Goal: Task Accomplishment & Management: Use online tool/utility

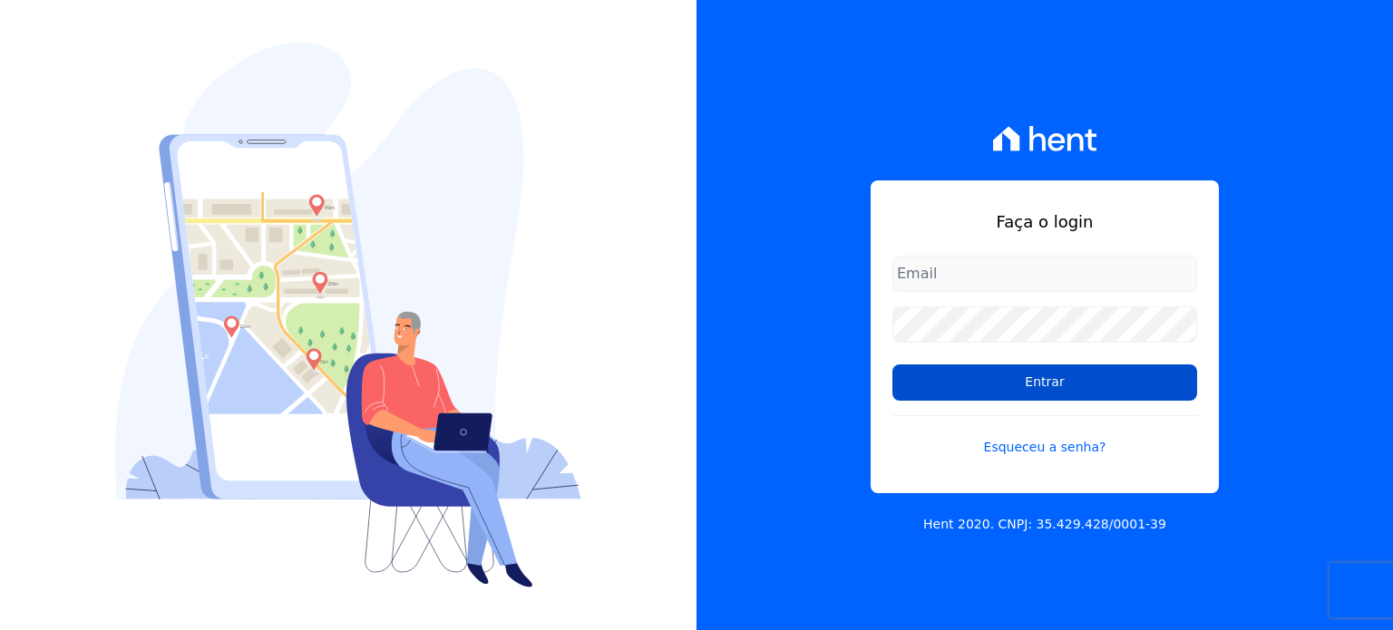
type input "[EMAIL_ADDRESS][DOMAIN_NAME]"
click at [1044, 390] on input "Entrar" at bounding box center [1045, 383] width 305 height 36
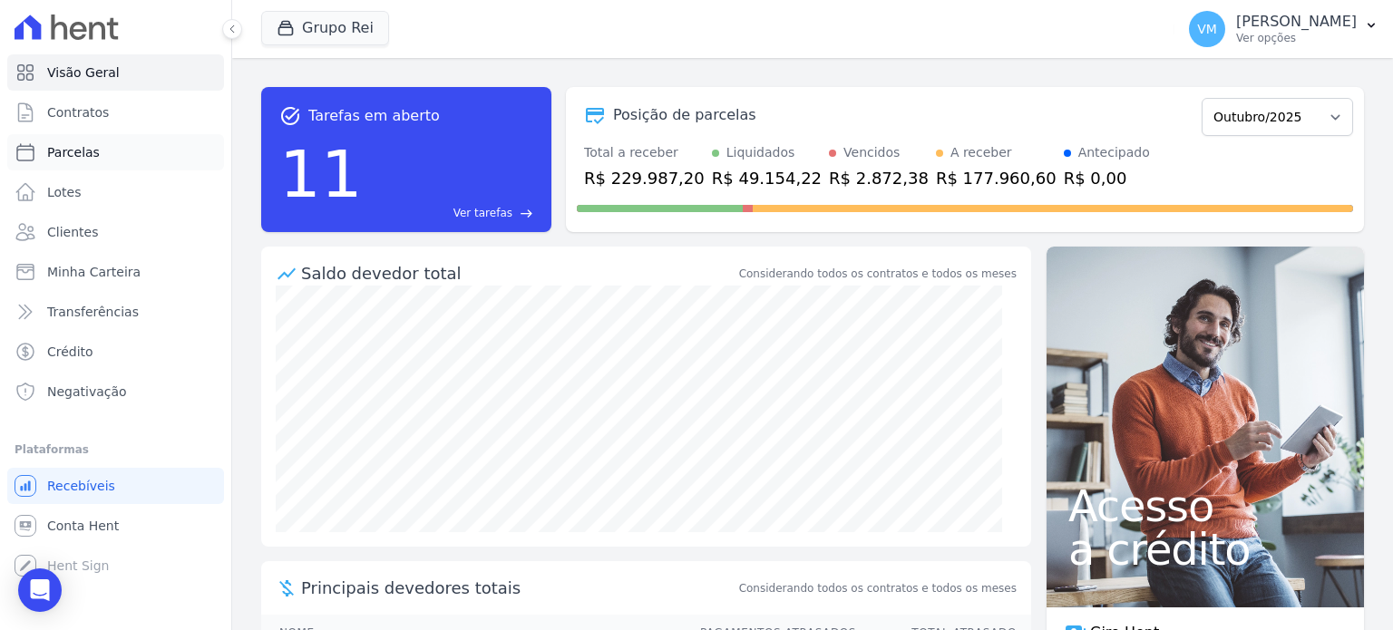
click at [93, 166] on link "Parcelas" at bounding box center [115, 152] width 217 height 36
click at [92, 204] on link "Lotes" at bounding box center [115, 192] width 217 height 36
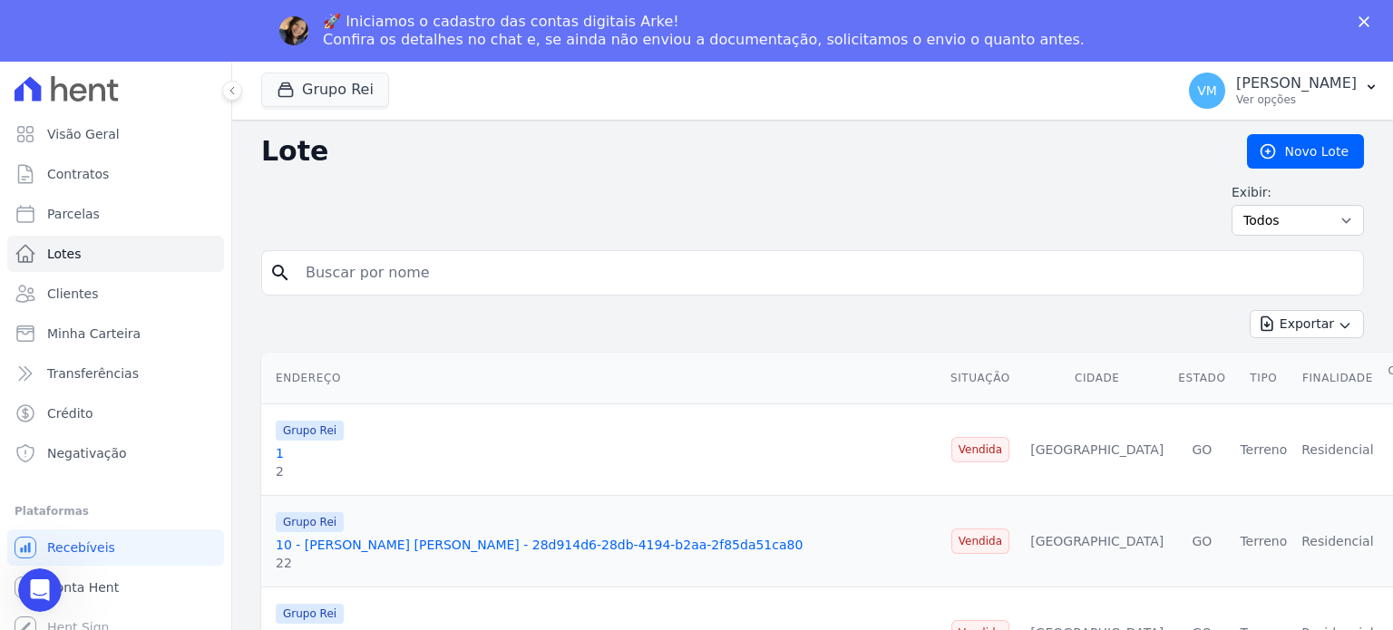
click at [366, 217] on div "Exibir: Todos Disponíveis Vendidas Reservadas Indisponíveis" at bounding box center [812, 209] width 1103 height 53
click at [367, 261] on input "search" at bounding box center [825, 273] width 1061 height 36
select select
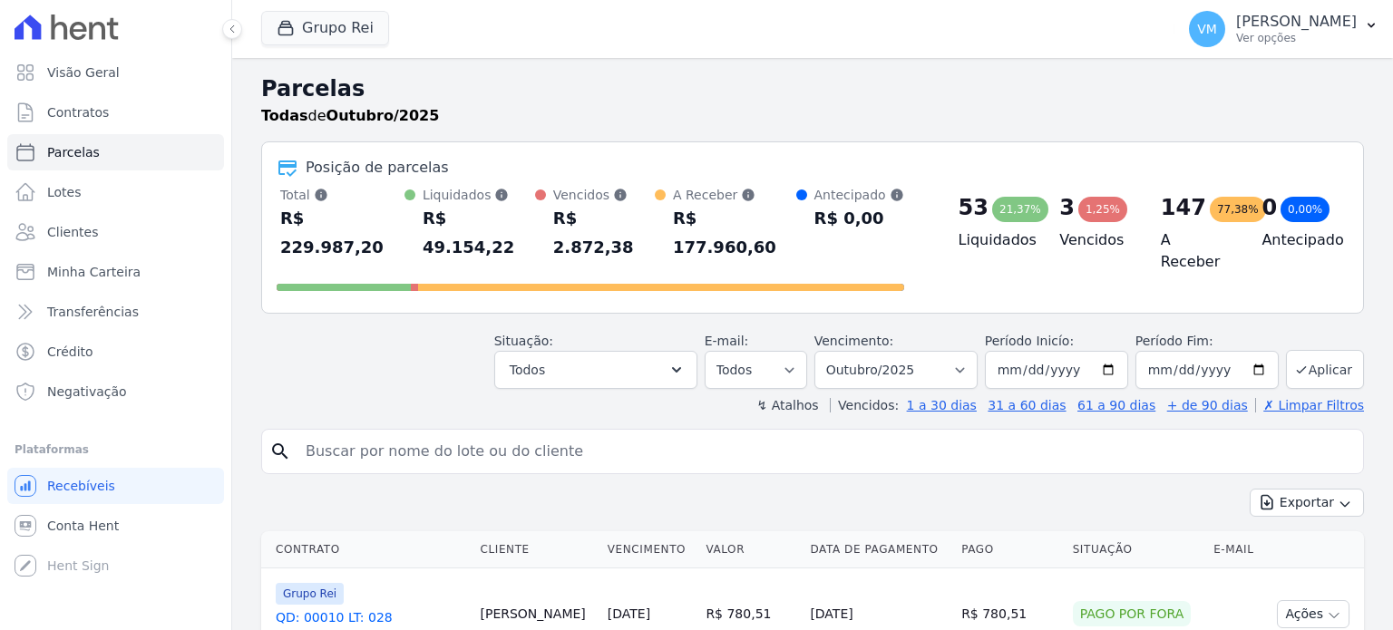
click at [390, 437] on input "search" at bounding box center [825, 452] width 1061 height 36
type input "[PERSON_NAME] DO [PERSON_NAME]"
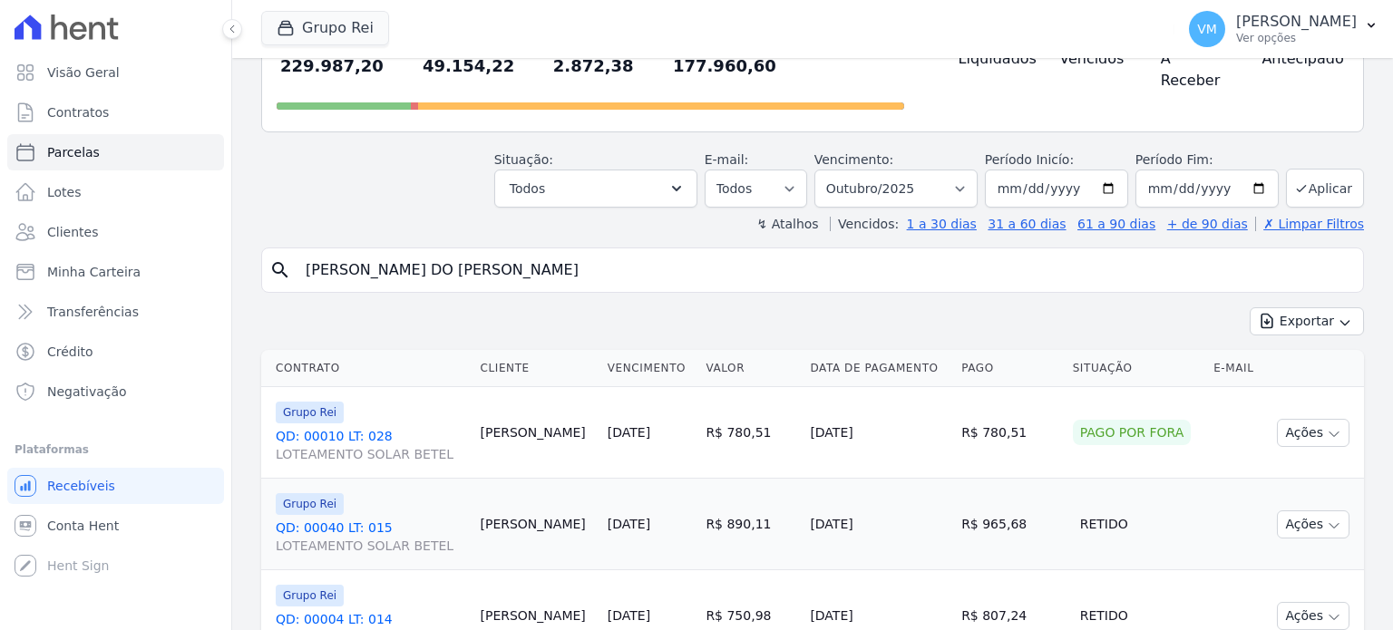
select select
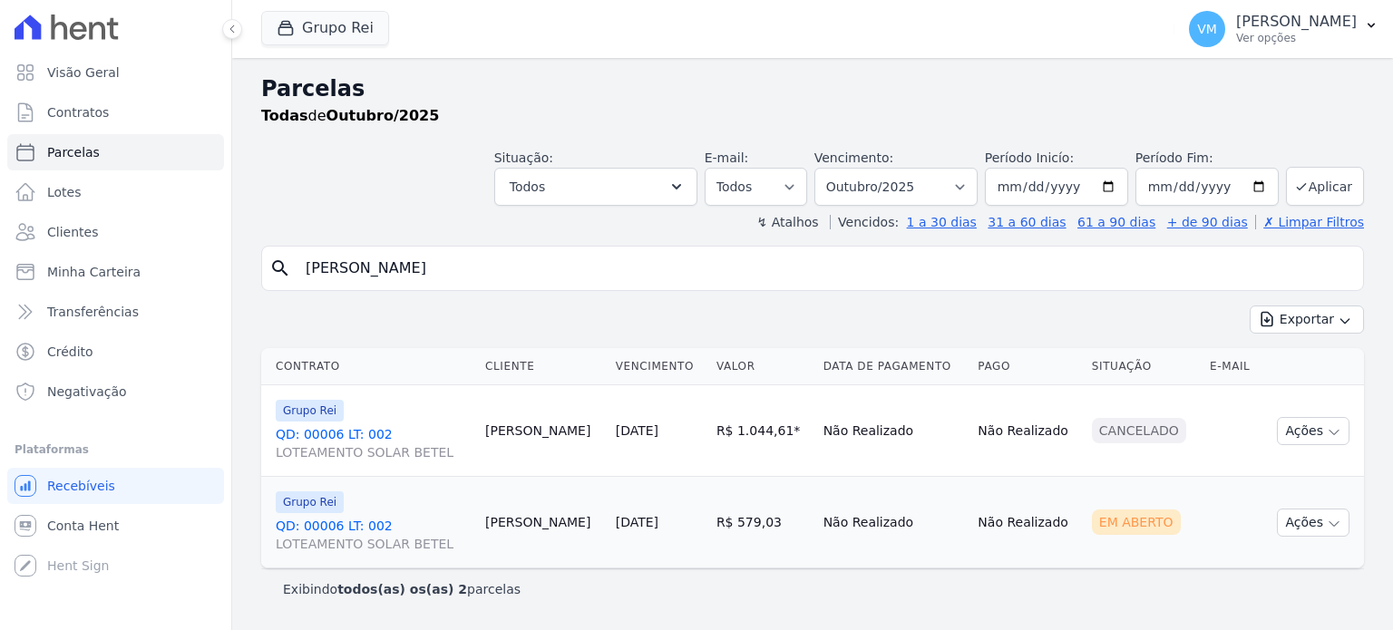
click at [379, 528] on link "QD: 00006 LT: 002 LOTEAMENTO SOLAR BETEL" at bounding box center [373, 535] width 195 height 36
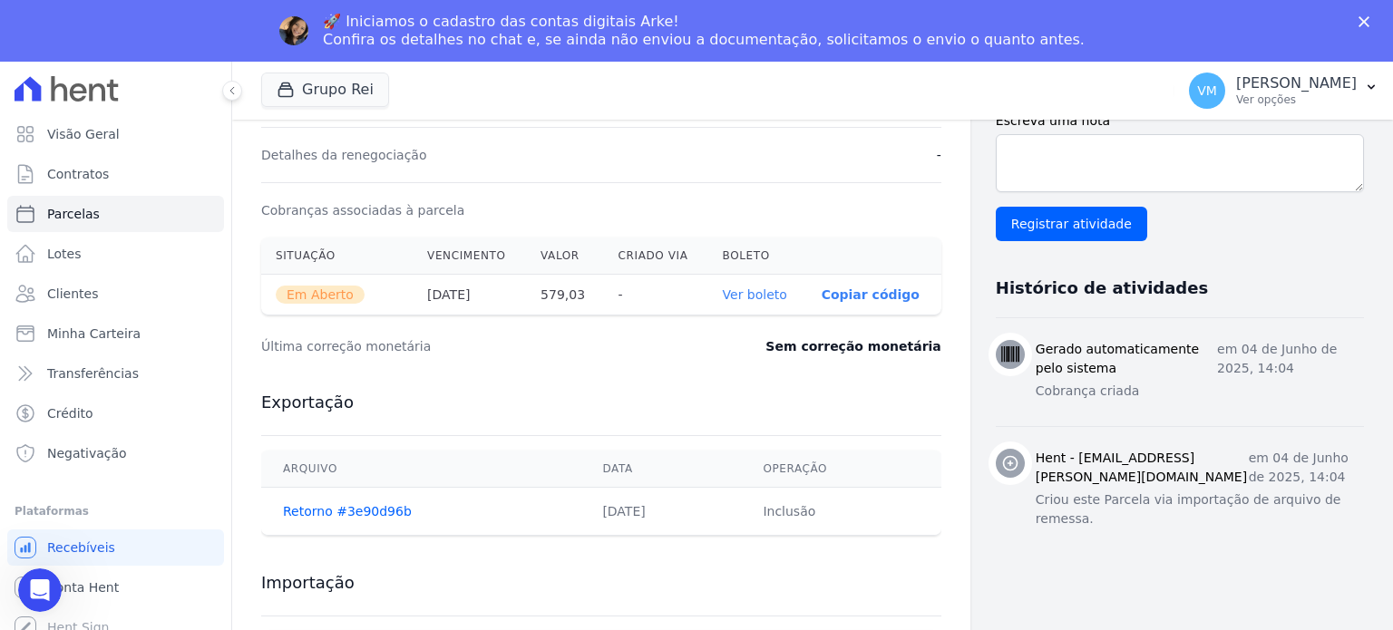
scroll to position [544, 0]
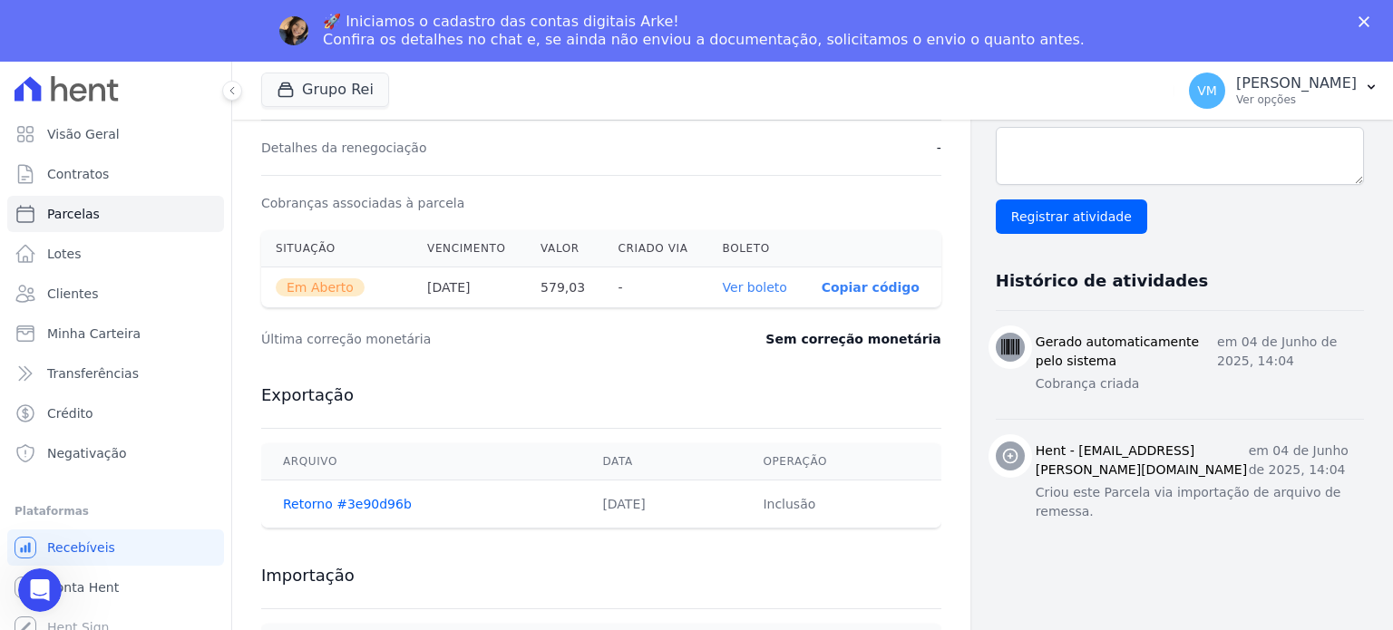
click at [751, 286] on link "Ver boleto" at bounding box center [755, 287] width 64 height 15
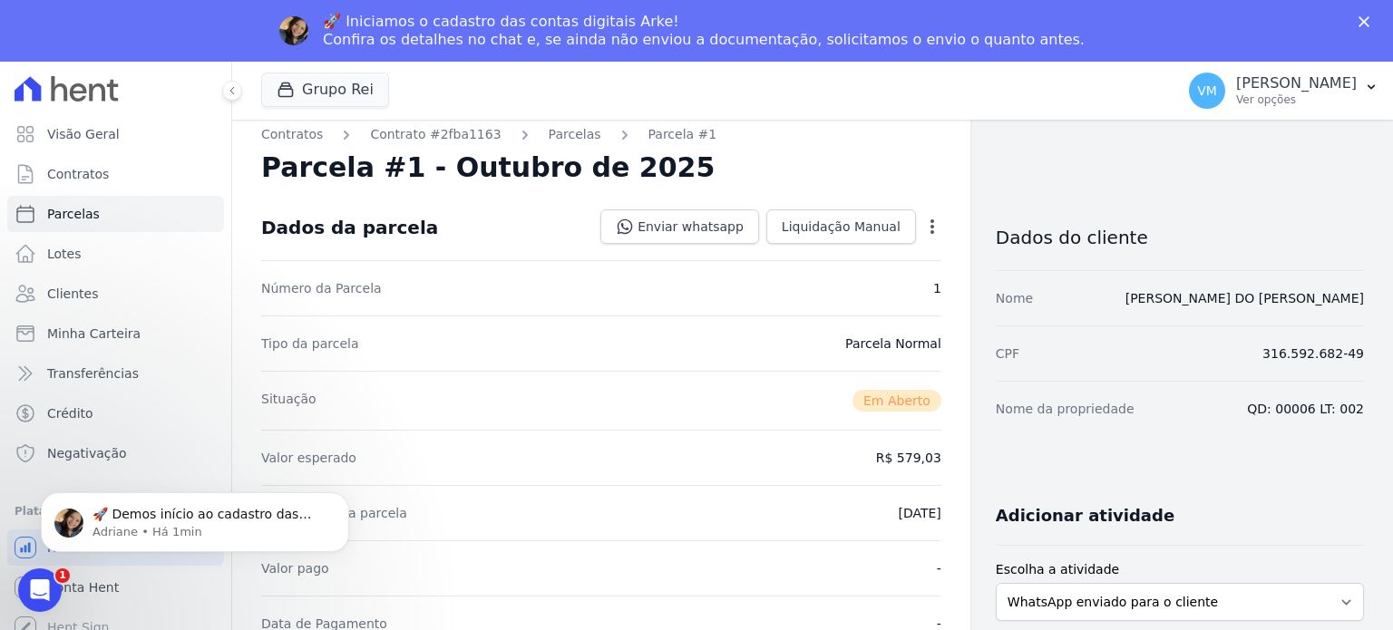
scroll to position [0, 0]
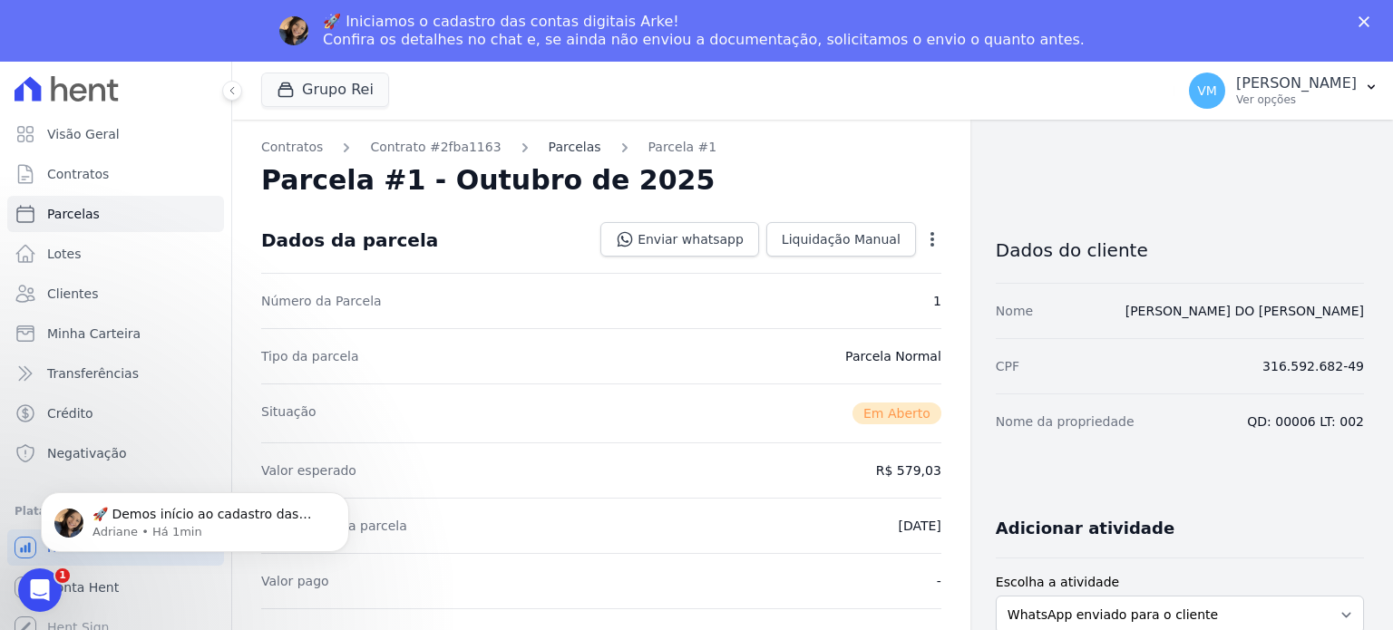
click at [549, 143] on link "Parcelas" at bounding box center [575, 147] width 53 height 19
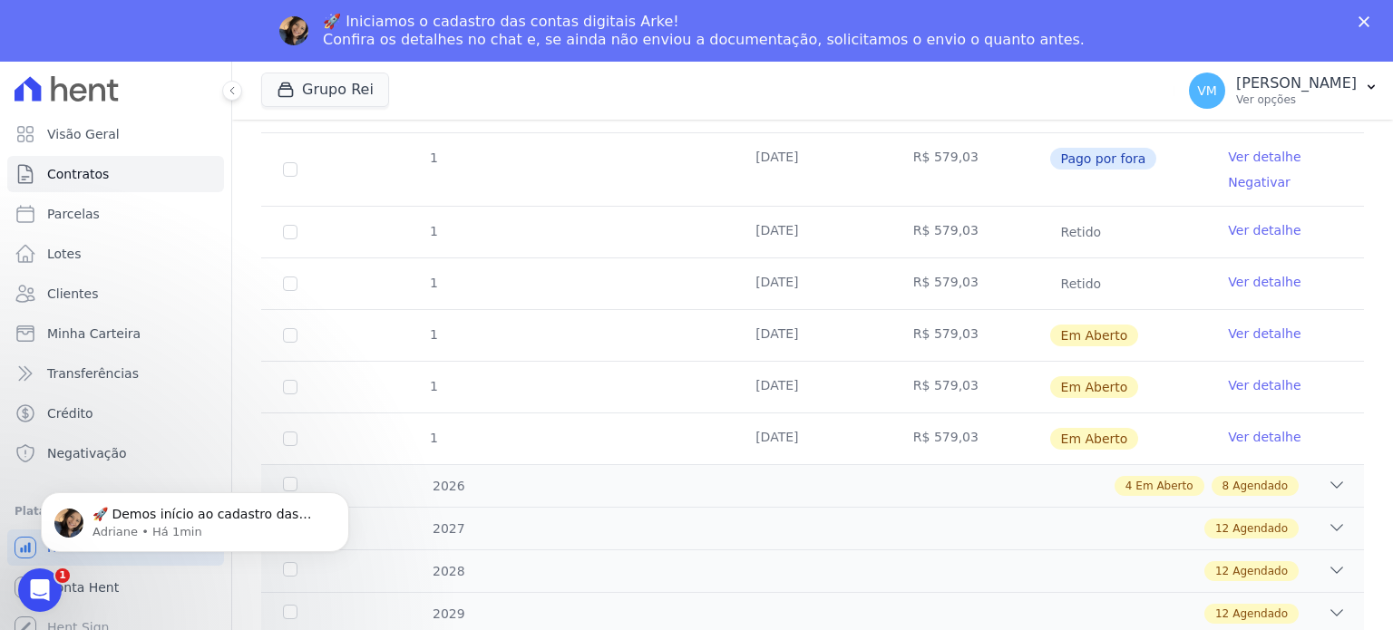
click at [1260, 382] on link "Ver detalhe" at bounding box center [1264, 385] width 73 height 18
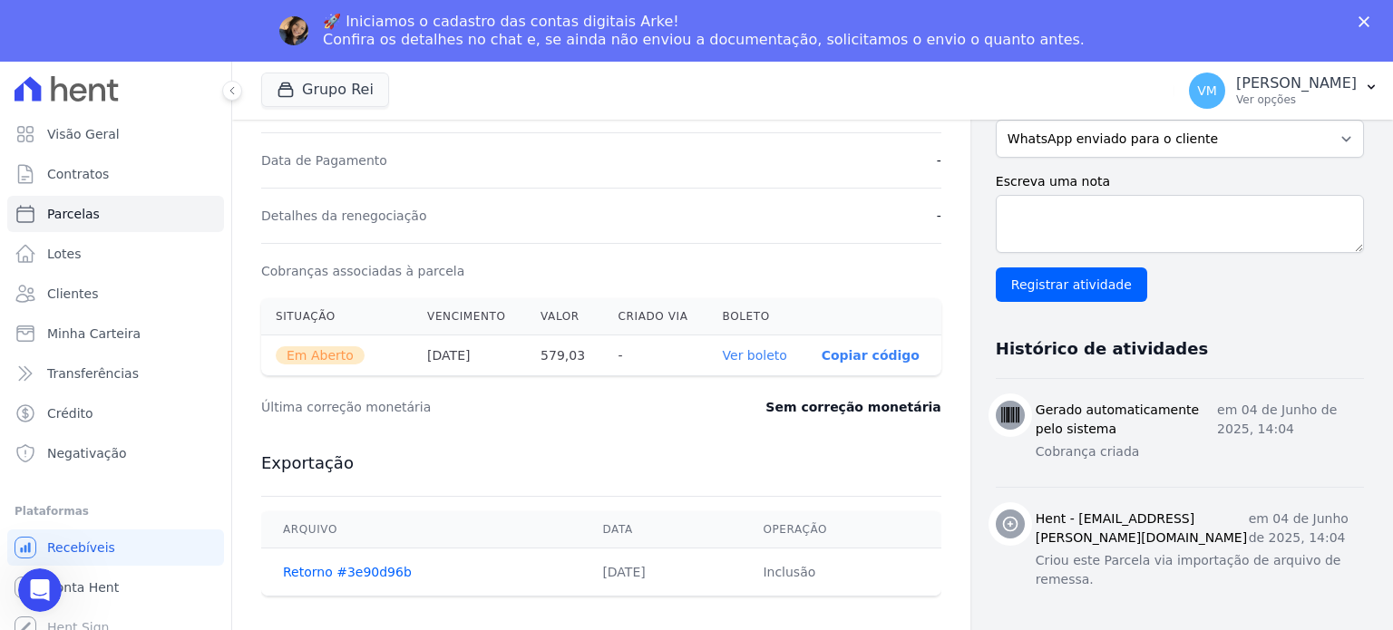
scroll to position [544, 0]
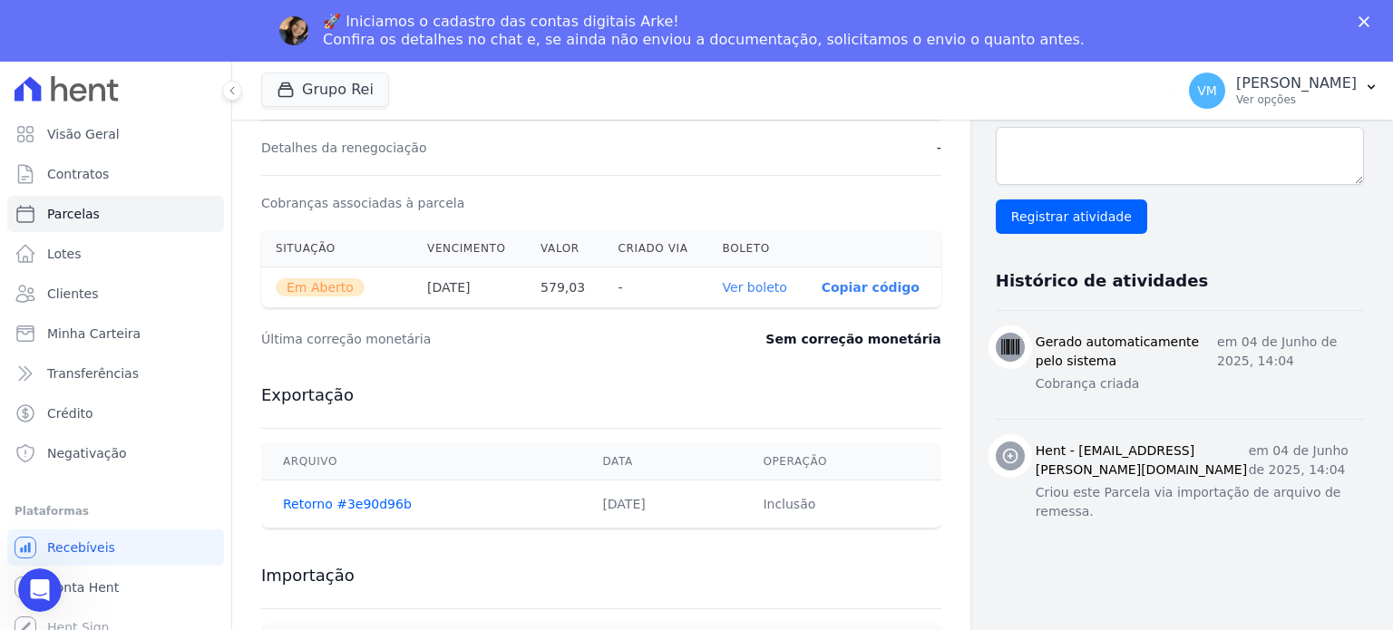
click at [751, 291] on link "Ver boleto" at bounding box center [755, 287] width 64 height 15
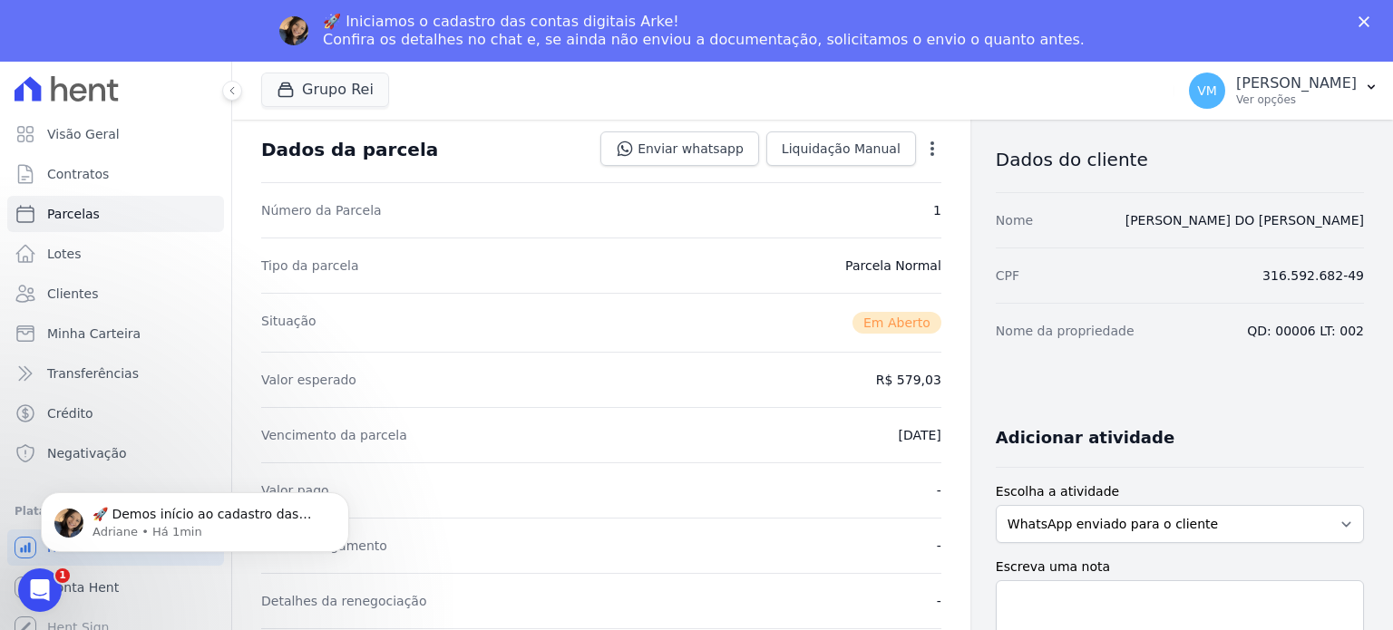
scroll to position [0, 0]
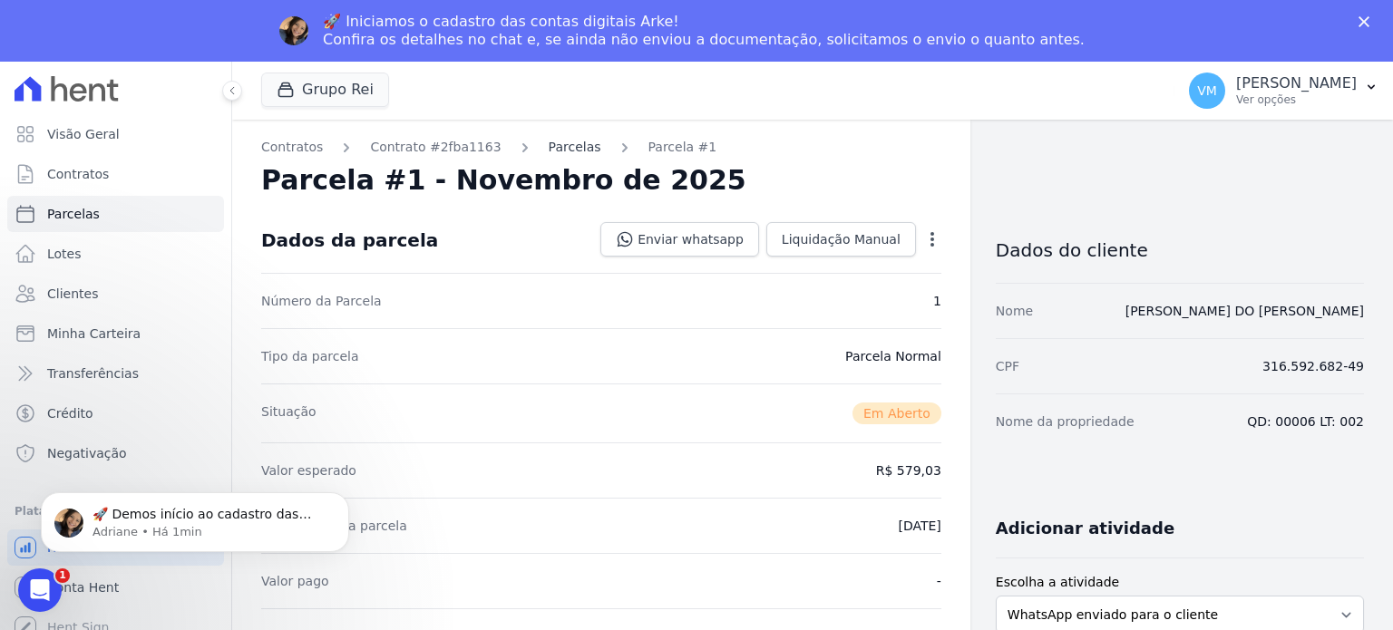
click at [549, 145] on link "Parcelas" at bounding box center [575, 147] width 53 height 19
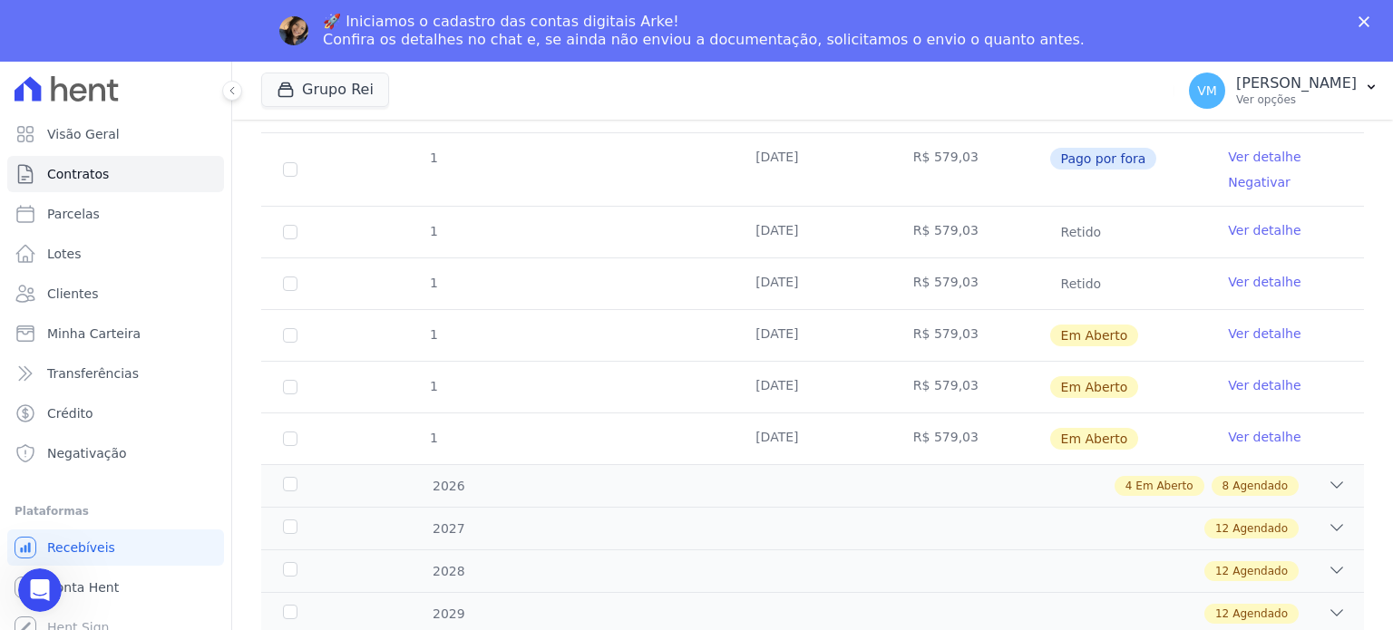
click at [1228, 436] on link "Ver detalhe" at bounding box center [1264, 437] width 73 height 18
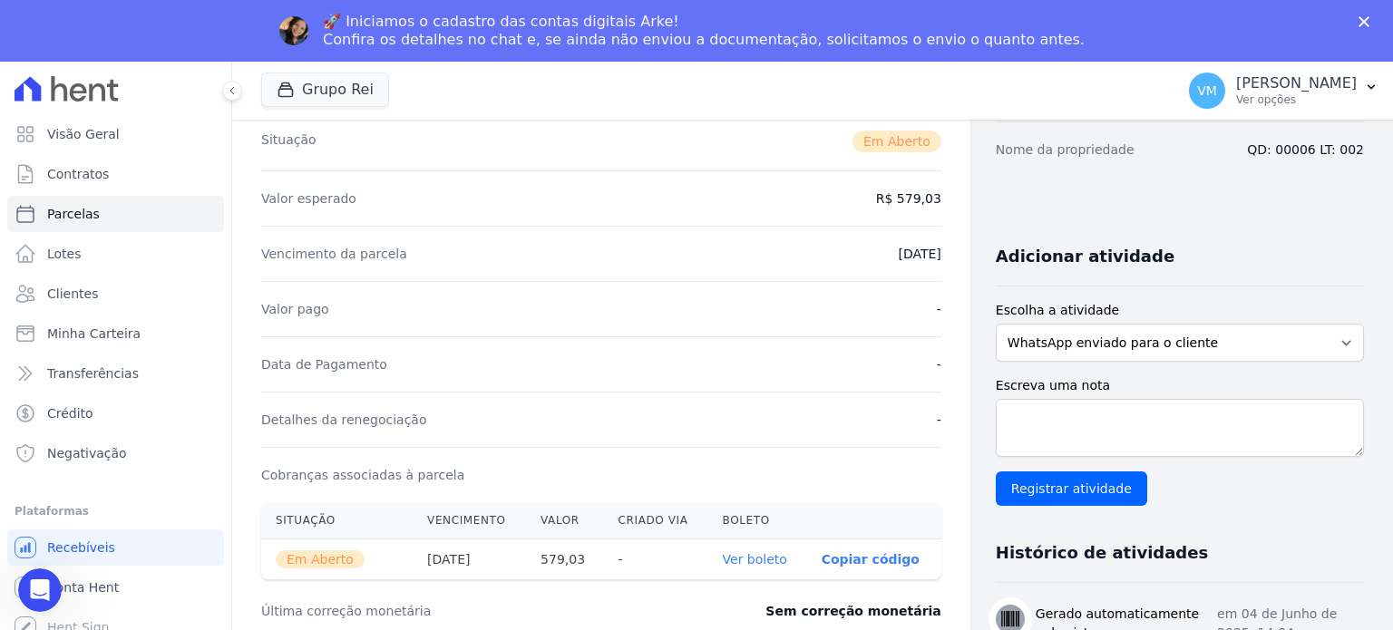
scroll to position [454, 0]
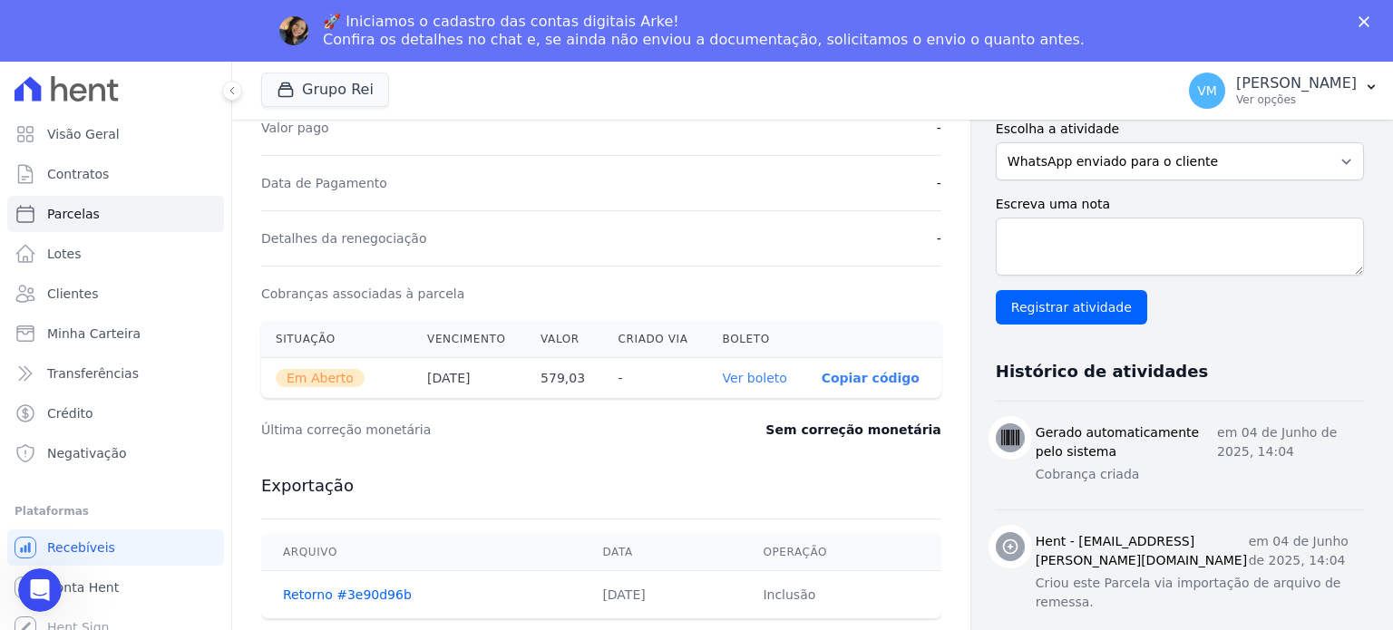
click at [748, 377] on link "Ver boleto" at bounding box center [755, 378] width 64 height 15
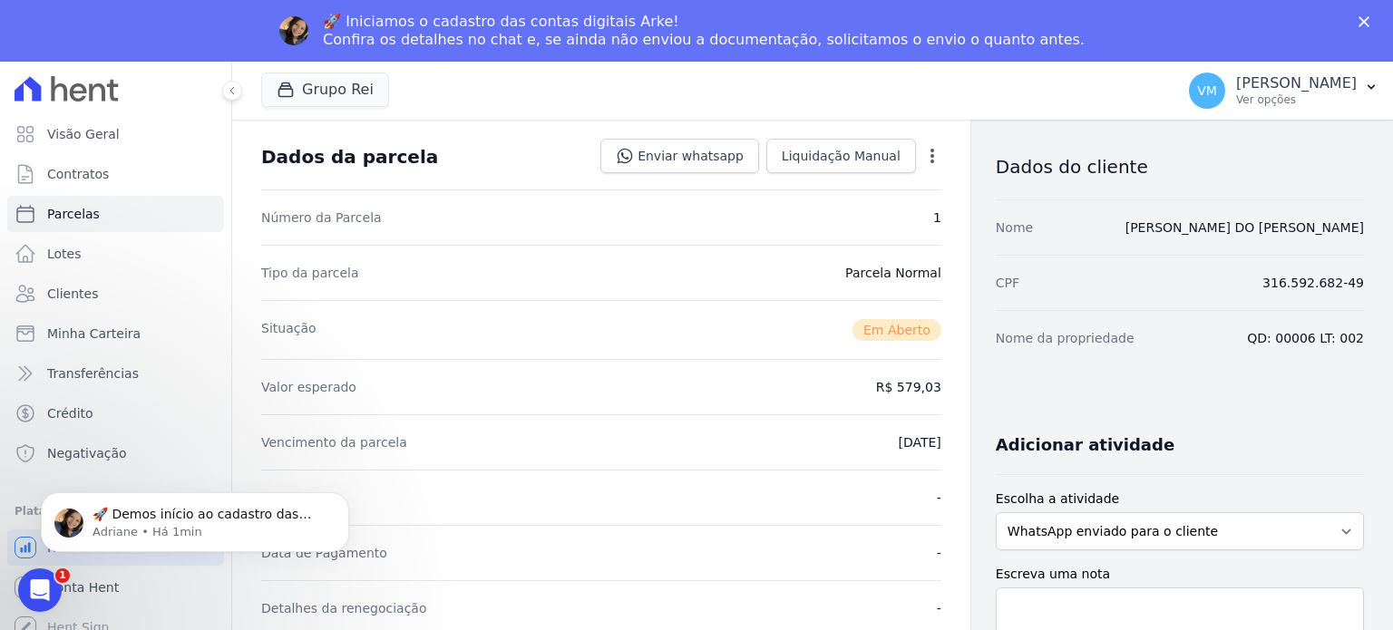
scroll to position [0, 0]
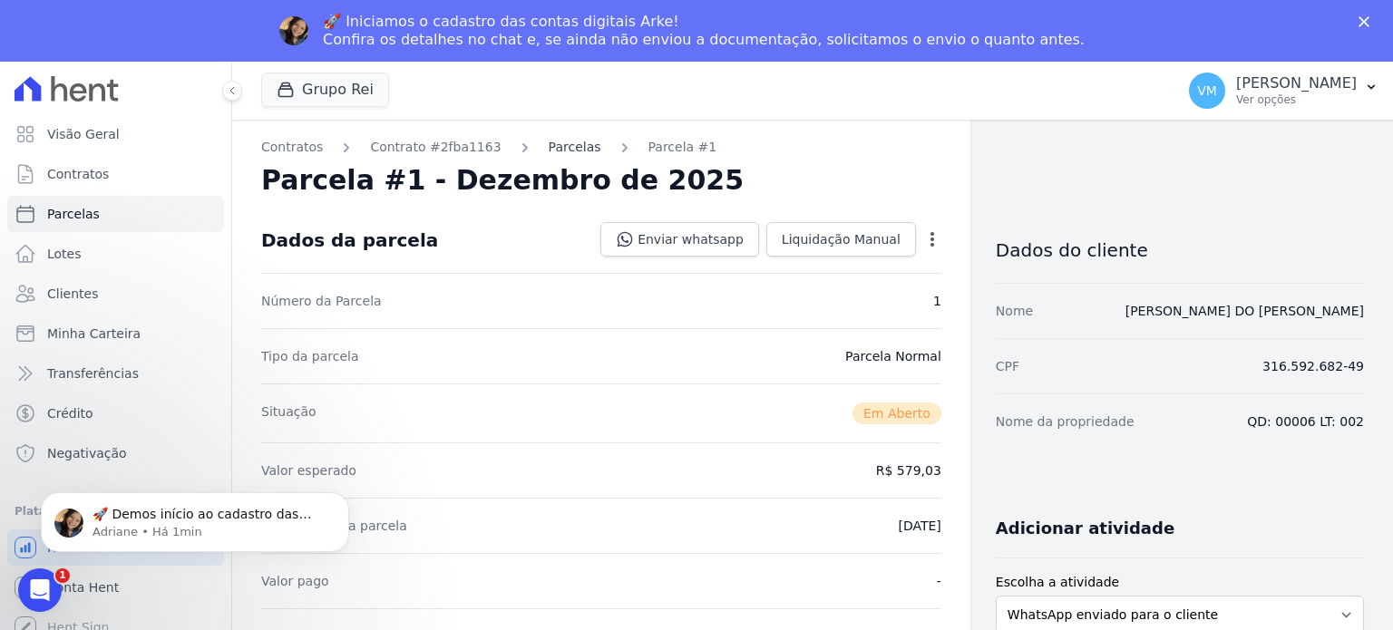
click at [549, 148] on link "Parcelas" at bounding box center [575, 147] width 53 height 19
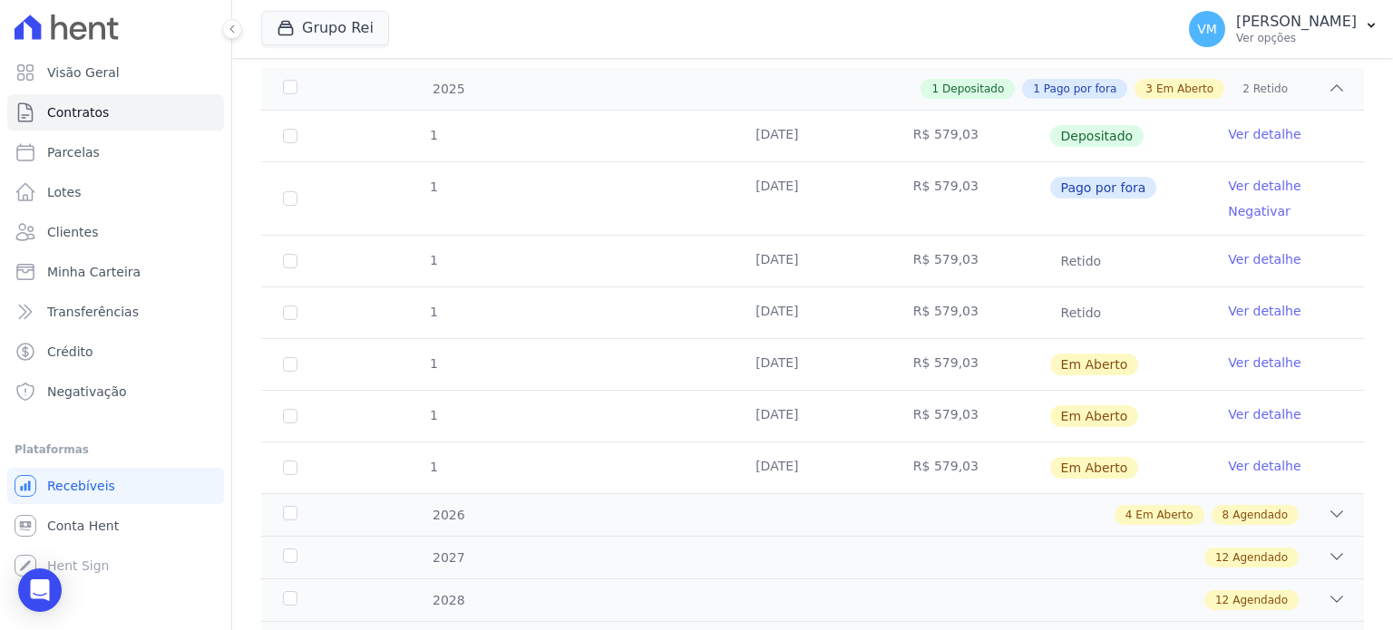
scroll to position [363, 0]
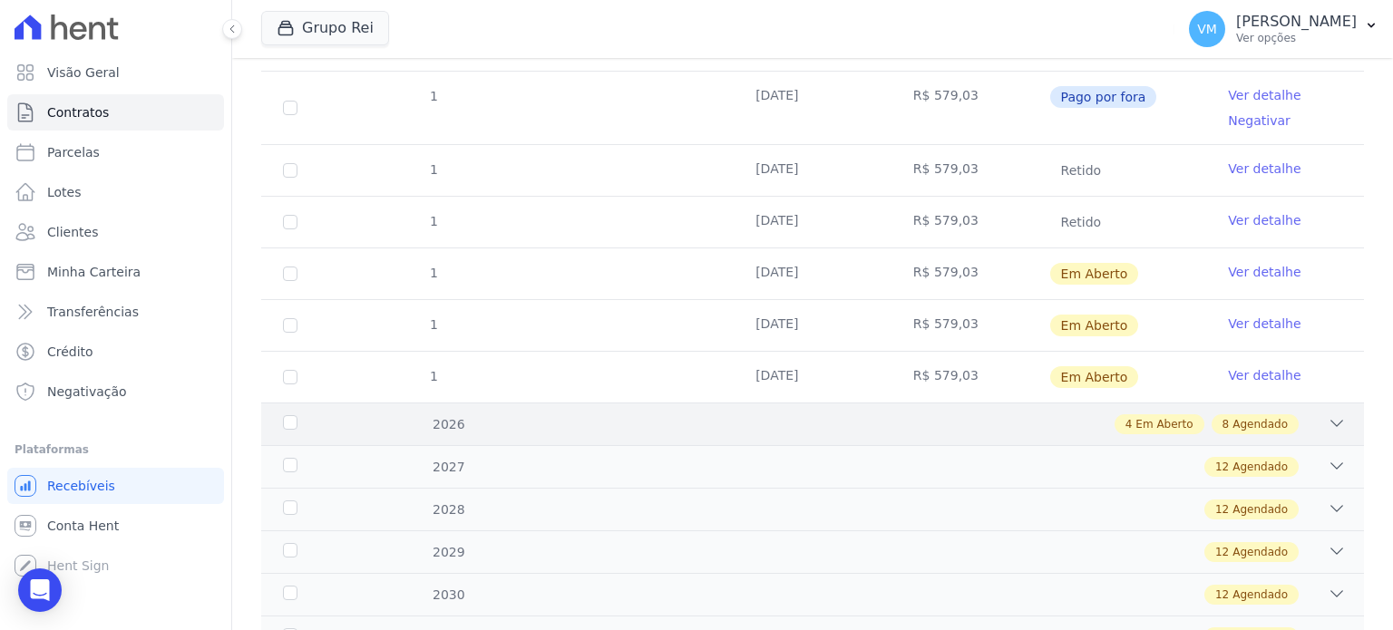
click at [1328, 417] on icon at bounding box center [1337, 424] width 18 height 18
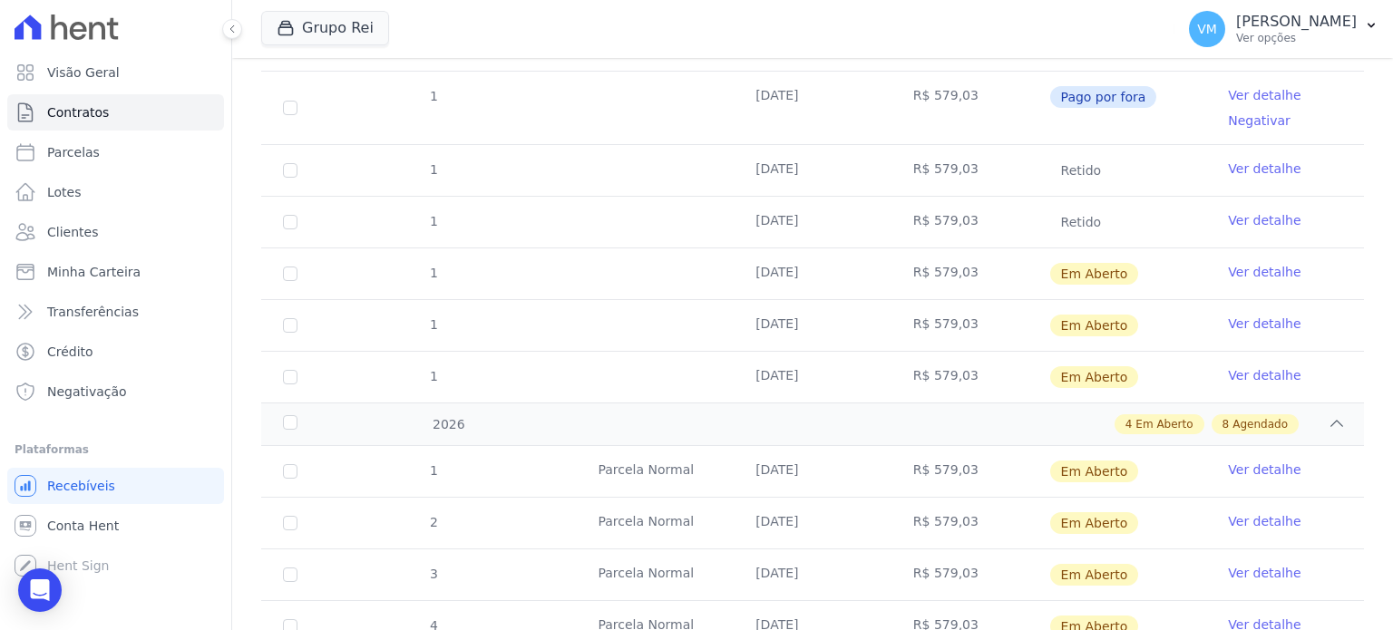
click at [1241, 469] on link "Ver detalhe" at bounding box center [1264, 470] width 73 height 18
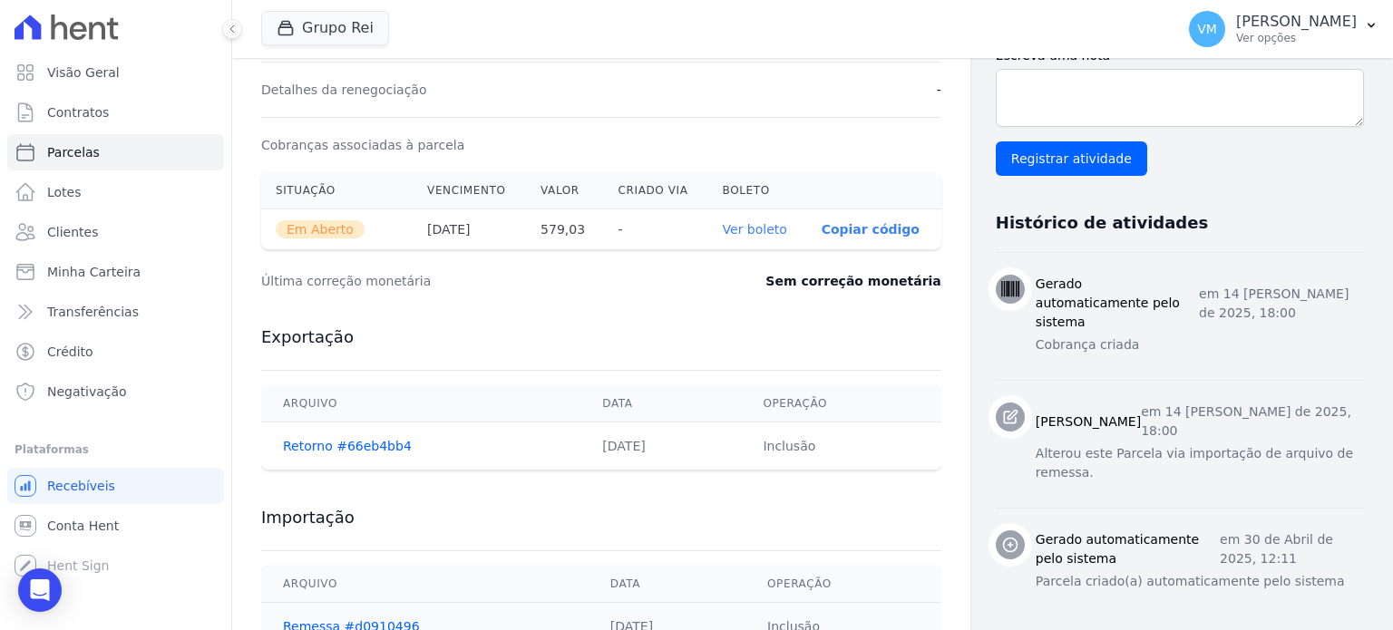
scroll to position [544, 0]
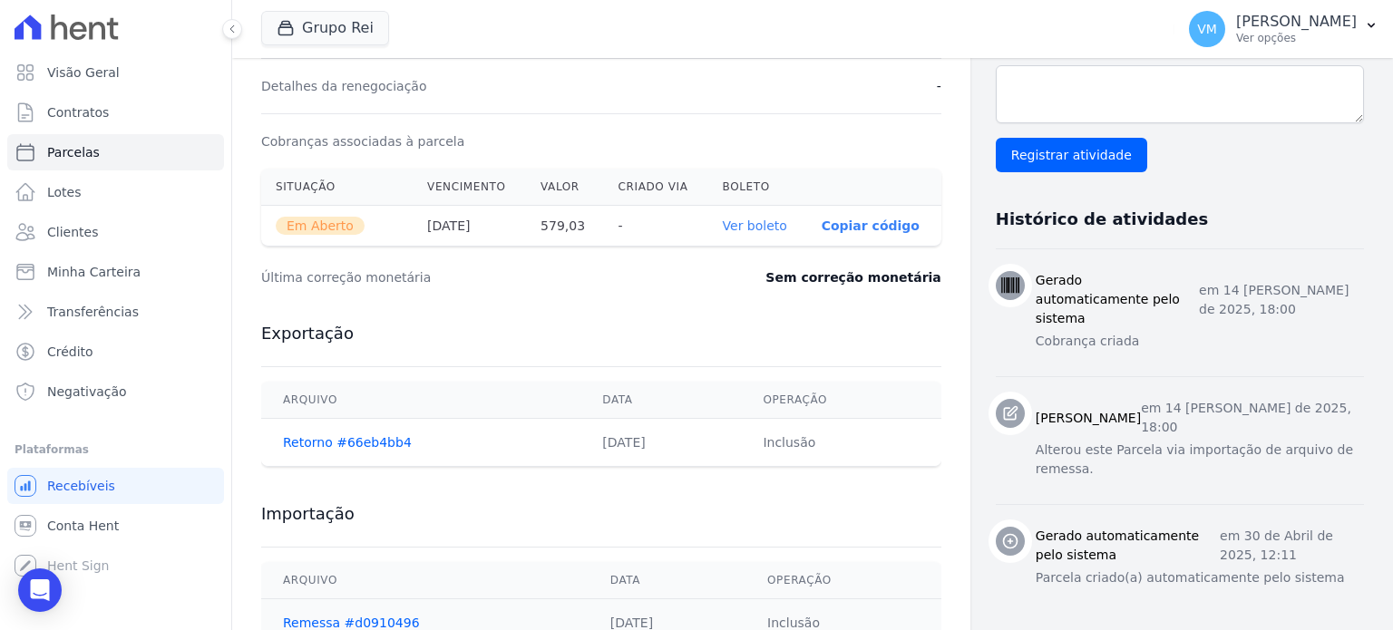
click at [747, 227] on link "Ver boleto" at bounding box center [755, 226] width 64 height 15
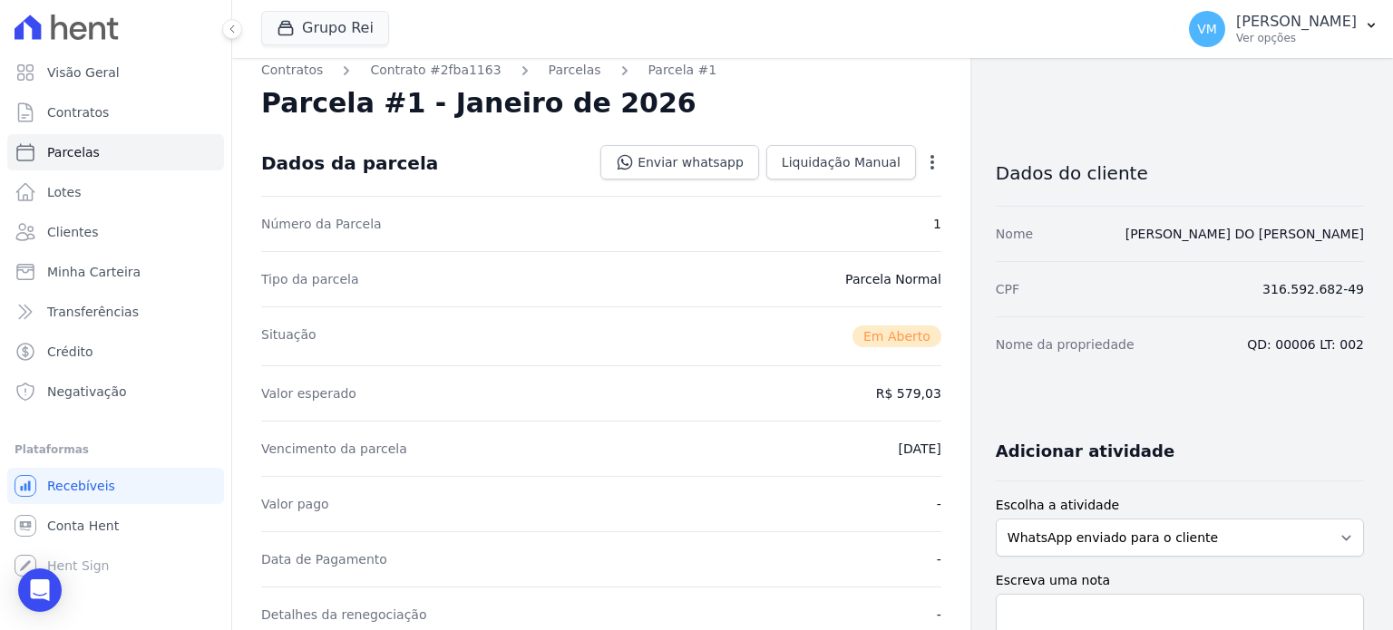
scroll to position [0, 0]
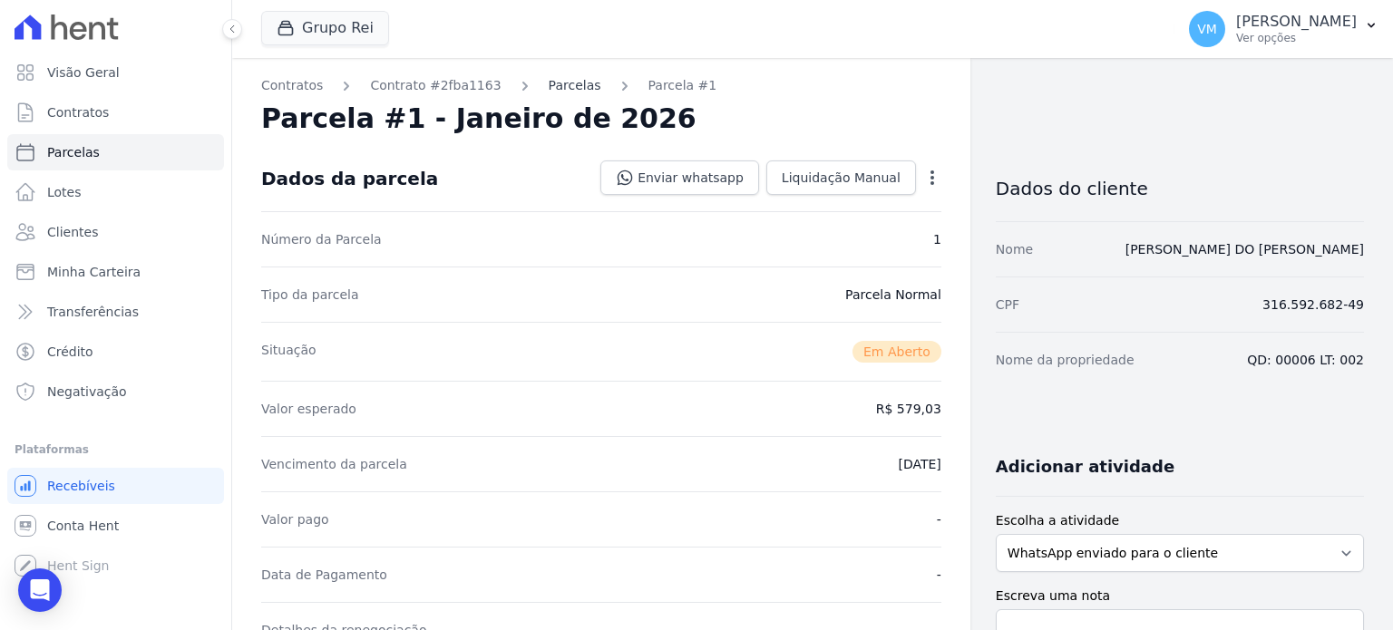
click at [549, 85] on link "Parcelas" at bounding box center [575, 85] width 53 height 19
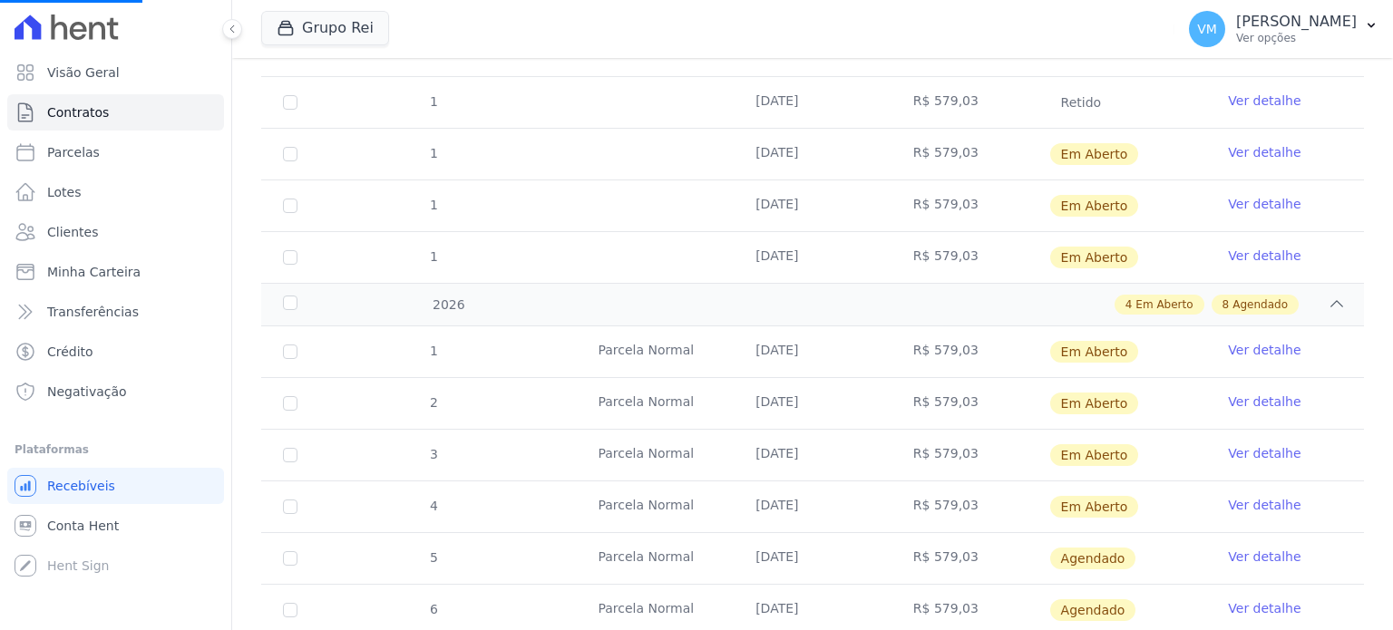
scroll to position [635, 0]
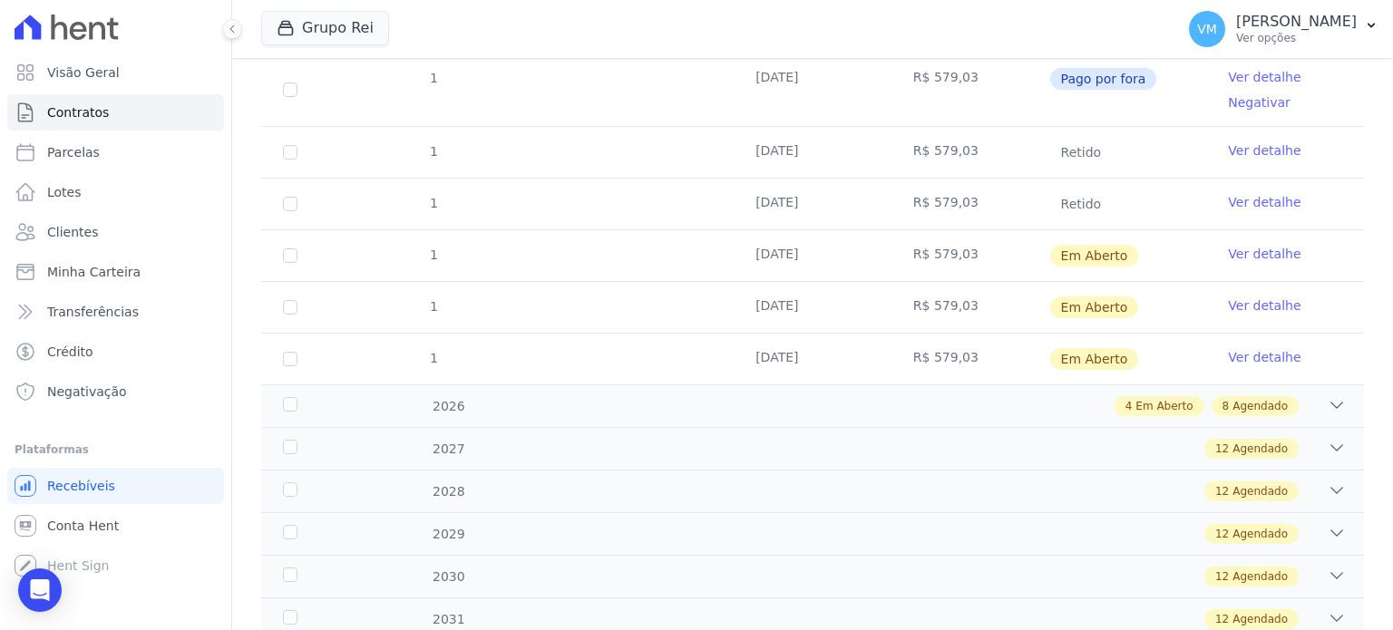
scroll to position [544, 0]
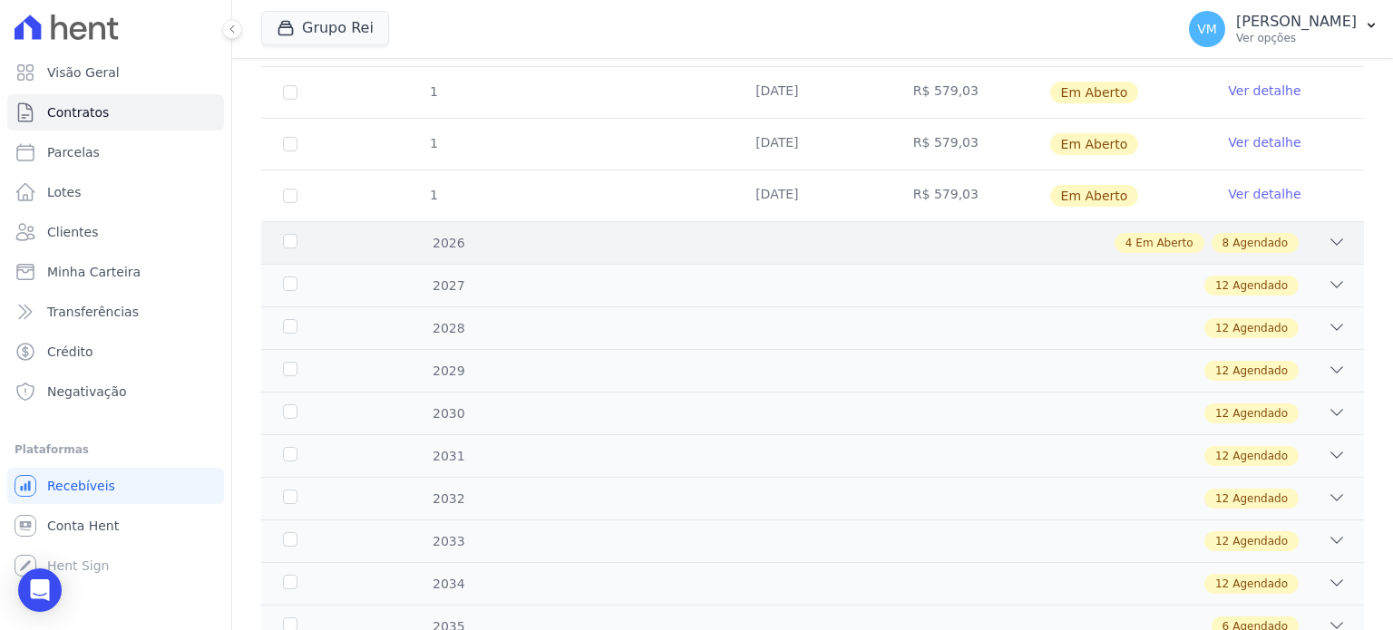
click at [1328, 237] on icon at bounding box center [1337, 242] width 18 height 18
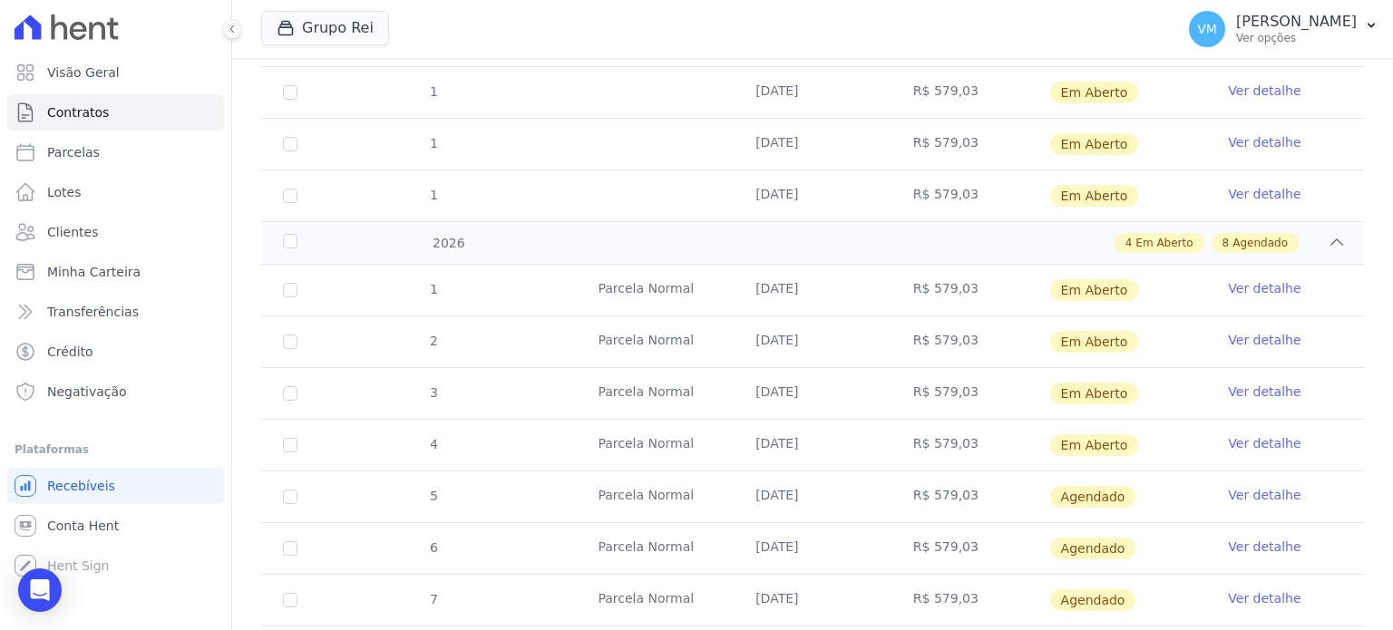
click at [1228, 334] on link "Ver detalhe" at bounding box center [1264, 340] width 73 height 18
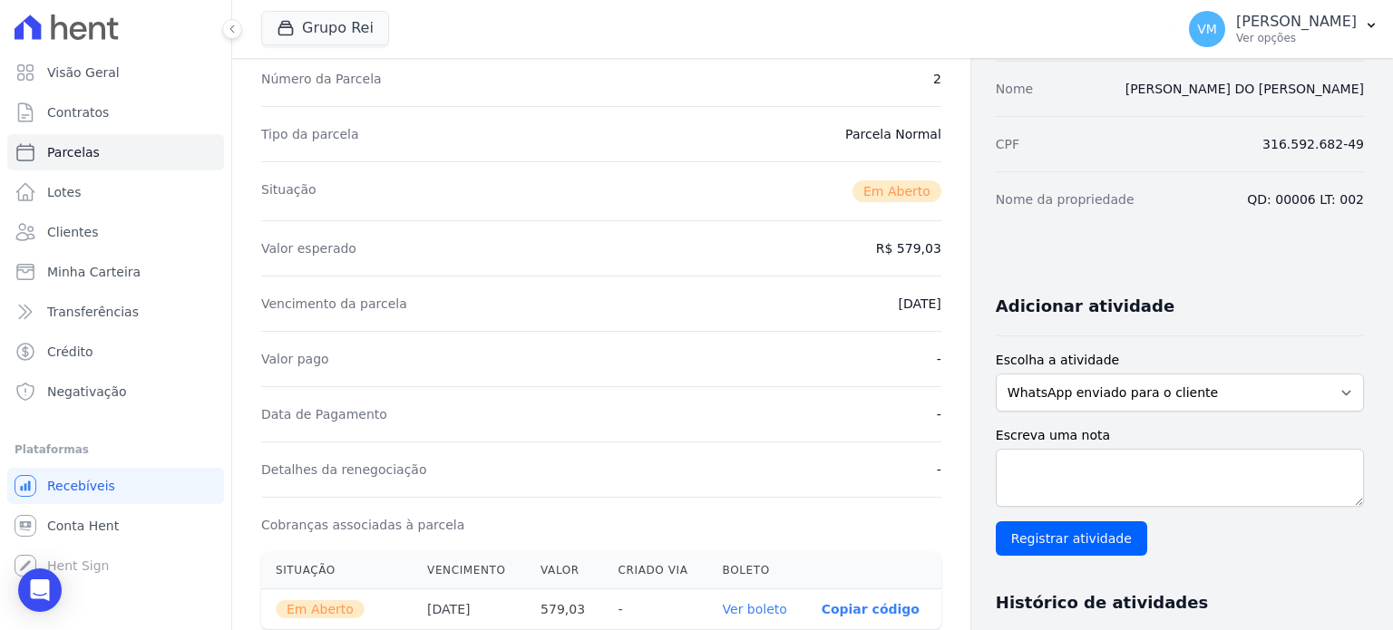
scroll to position [363, 0]
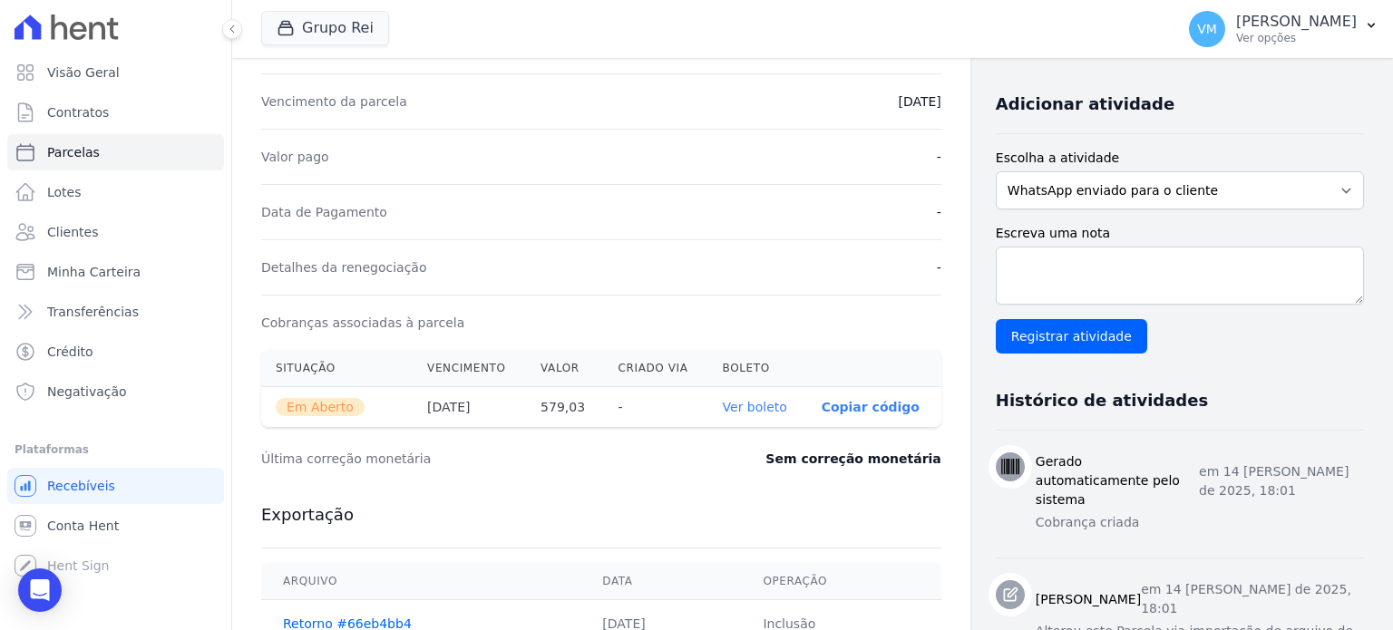
click at [740, 403] on link "Ver boleto" at bounding box center [755, 407] width 64 height 15
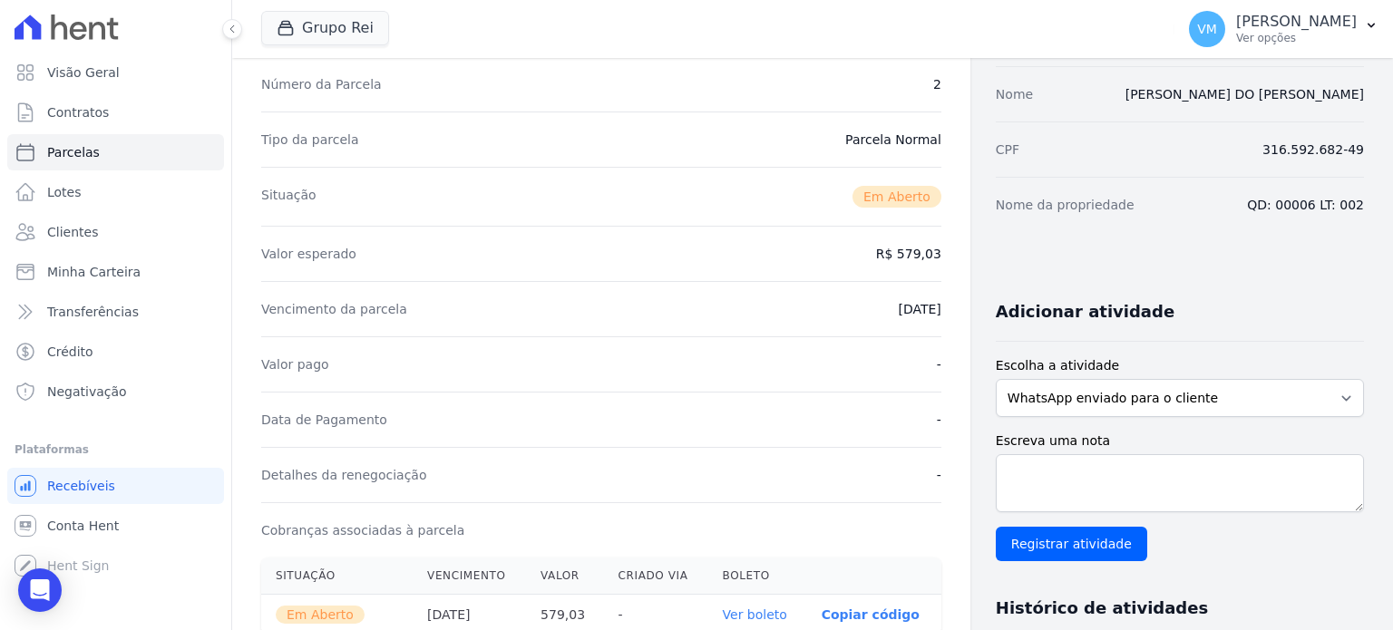
scroll to position [0, 0]
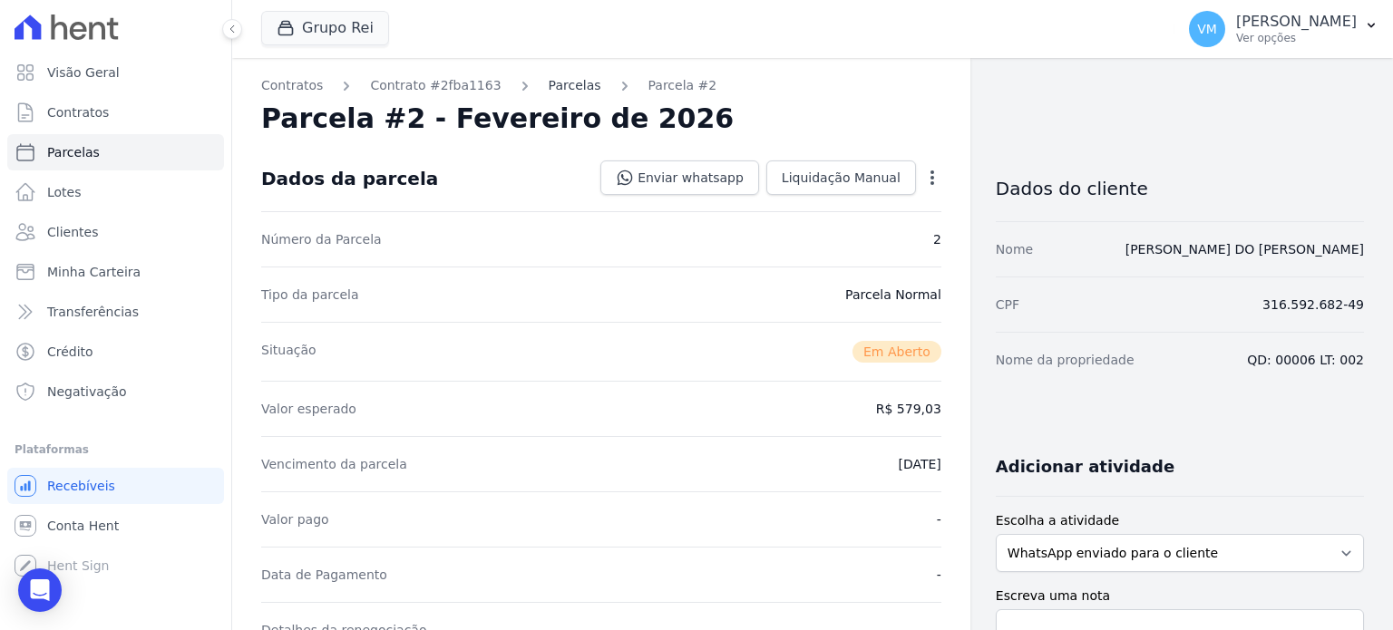
click at [550, 83] on link "Parcelas" at bounding box center [575, 85] width 53 height 19
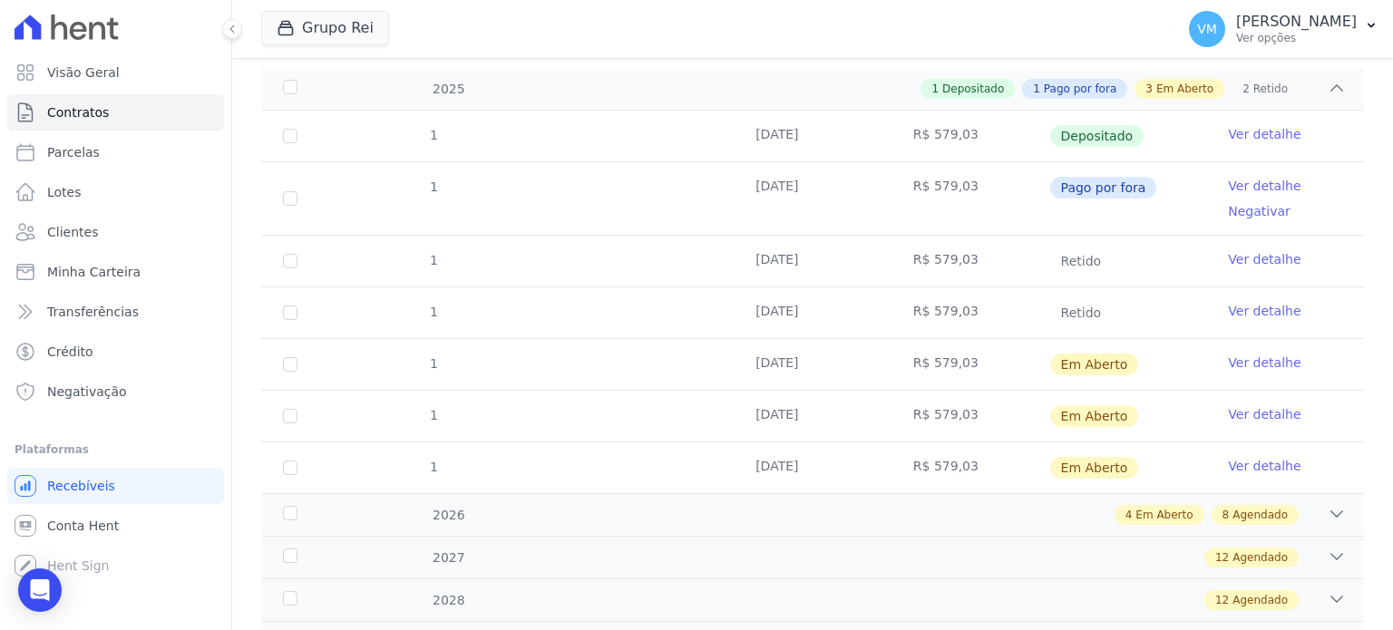
scroll to position [454, 0]
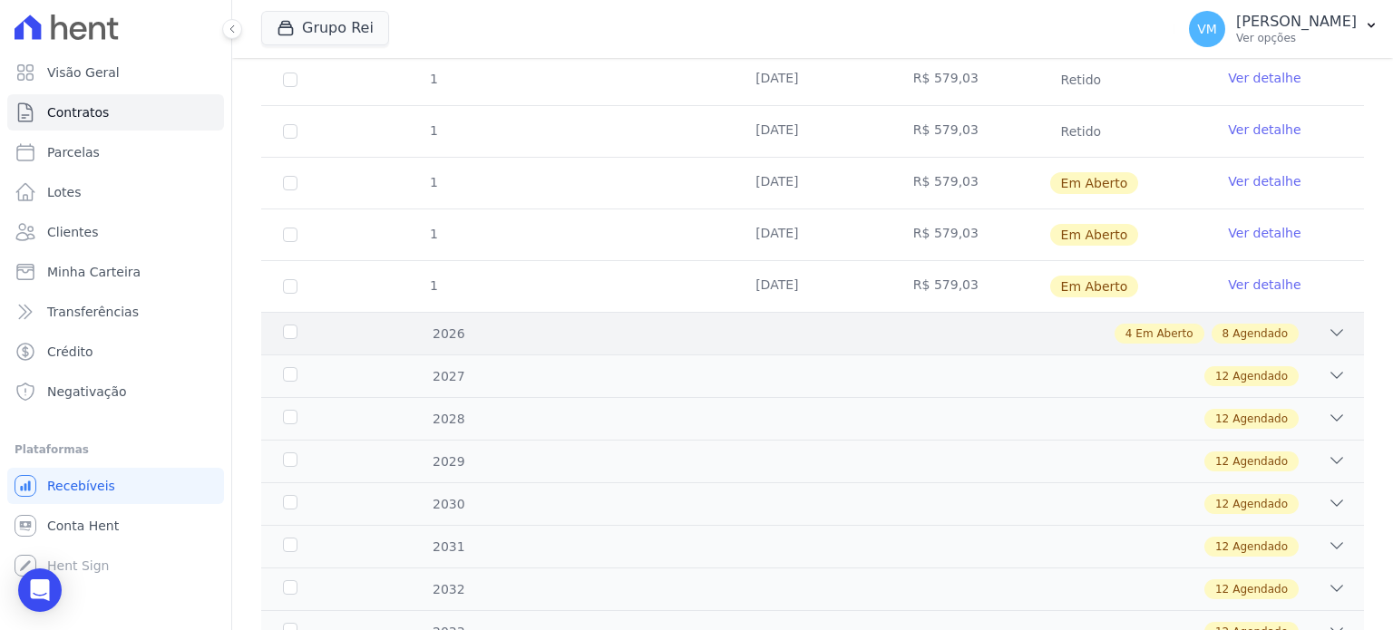
click at [1328, 327] on icon at bounding box center [1337, 333] width 18 height 18
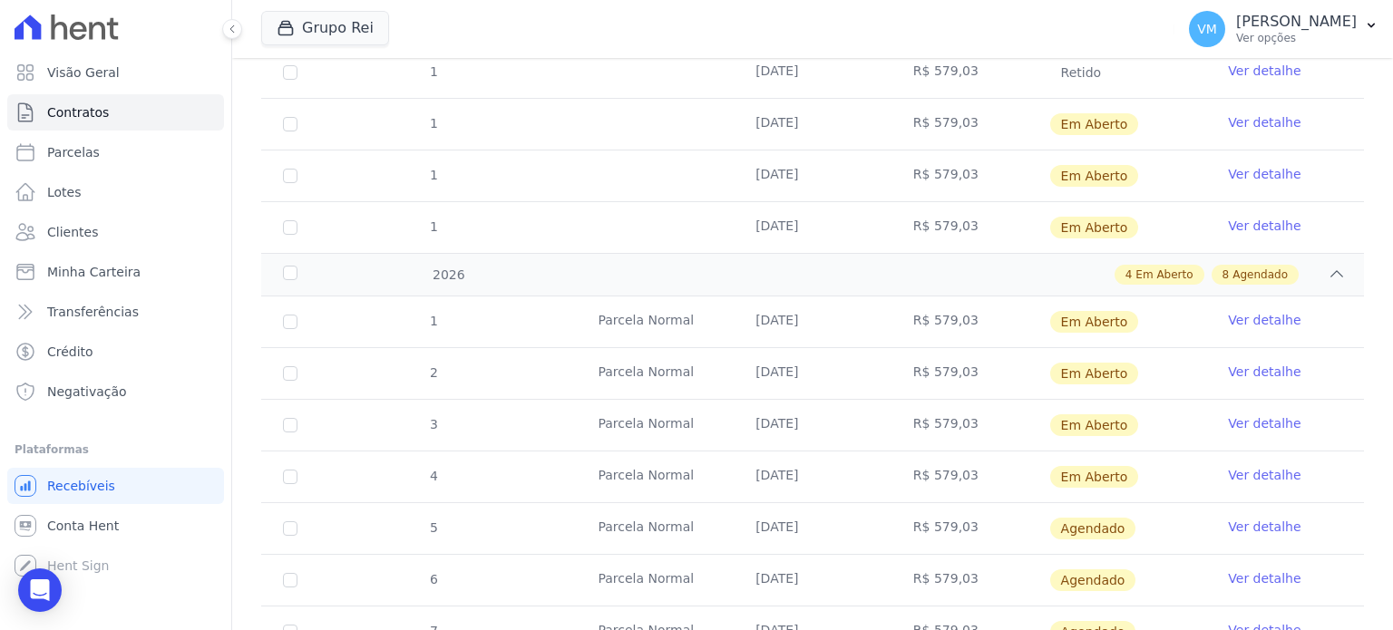
scroll to position [544, 0]
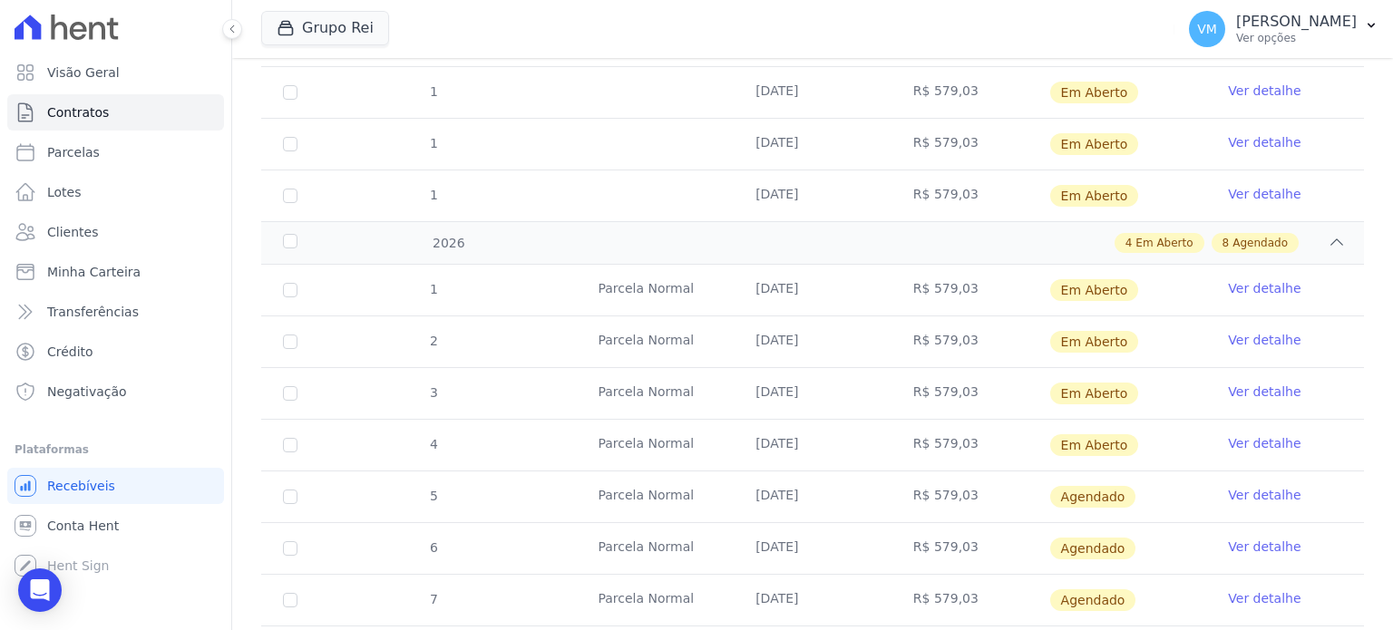
click at [1255, 384] on link "Ver detalhe" at bounding box center [1264, 392] width 73 height 18
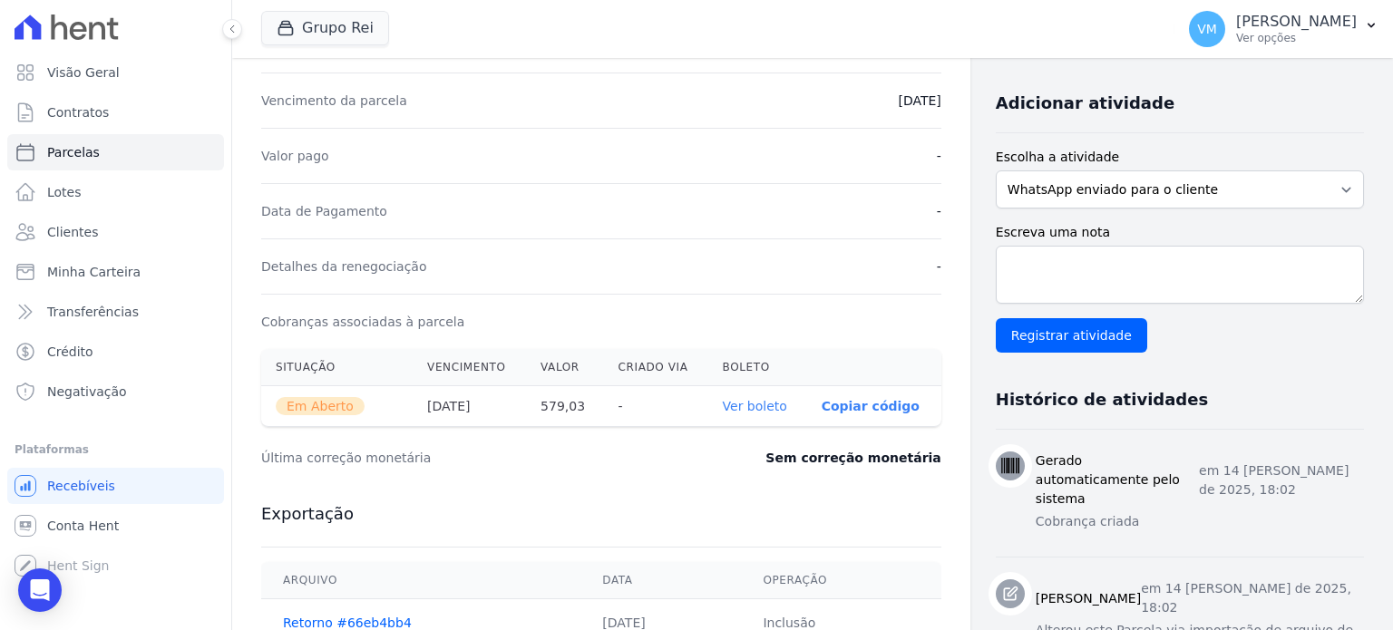
scroll to position [454, 0]
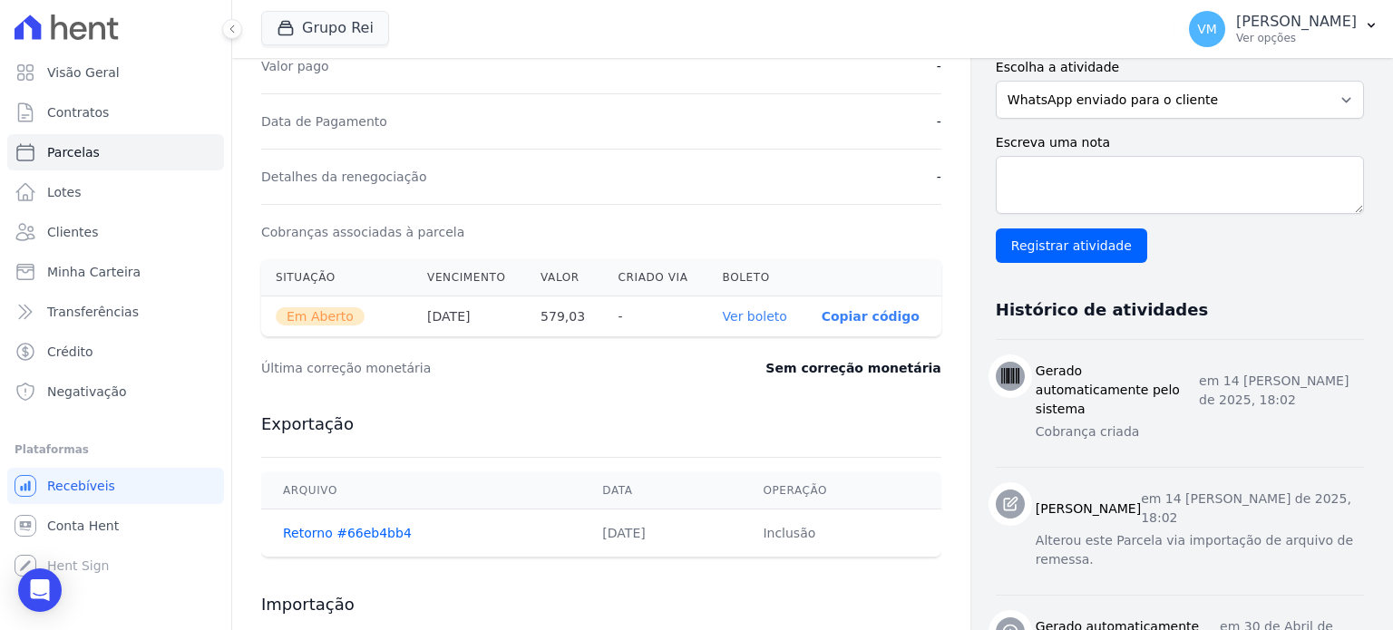
click at [773, 319] on link "Ver boleto" at bounding box center [755, 316] width 64 height 15
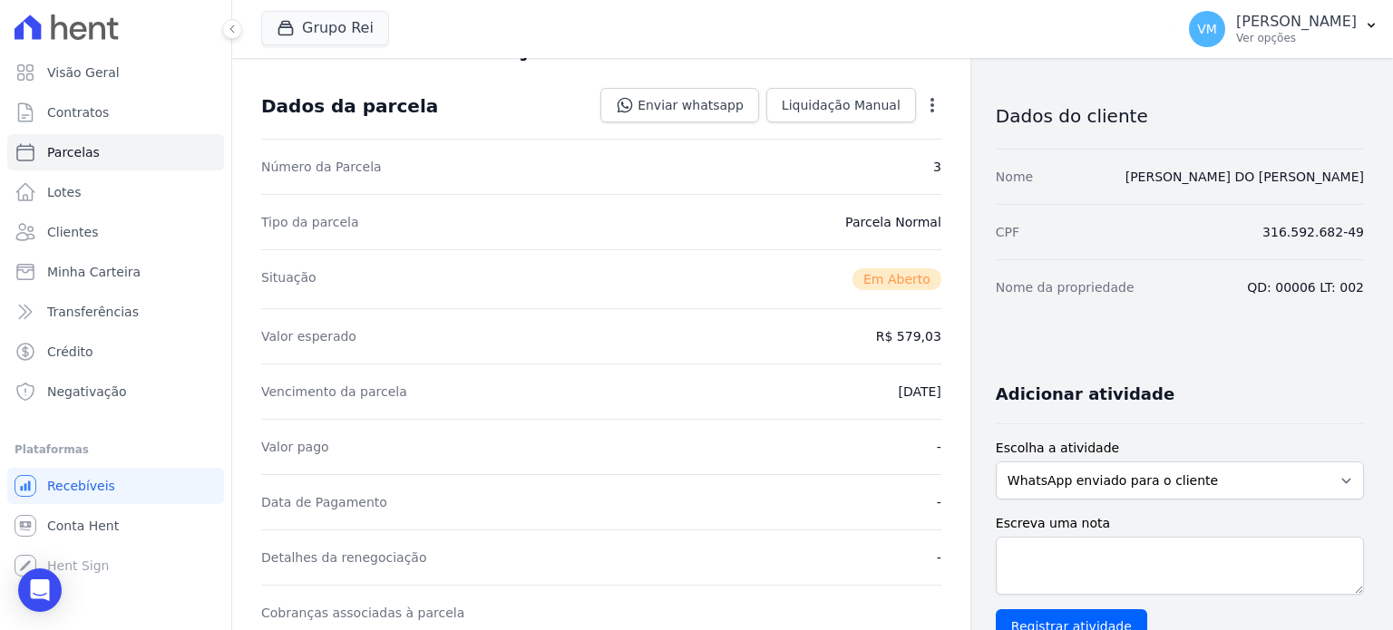
scroll to position [0, 0]
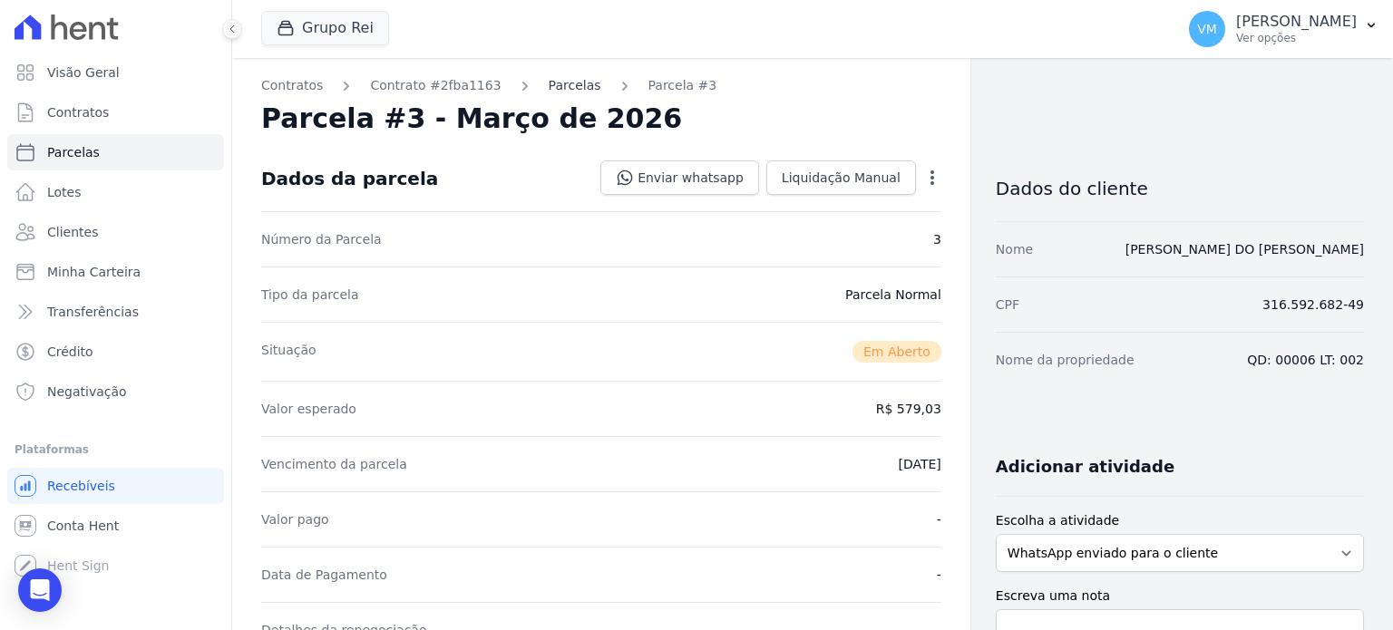
click at [549, 92] on link "Parcelas" at bounding box center [575, 85] width 53 height 19
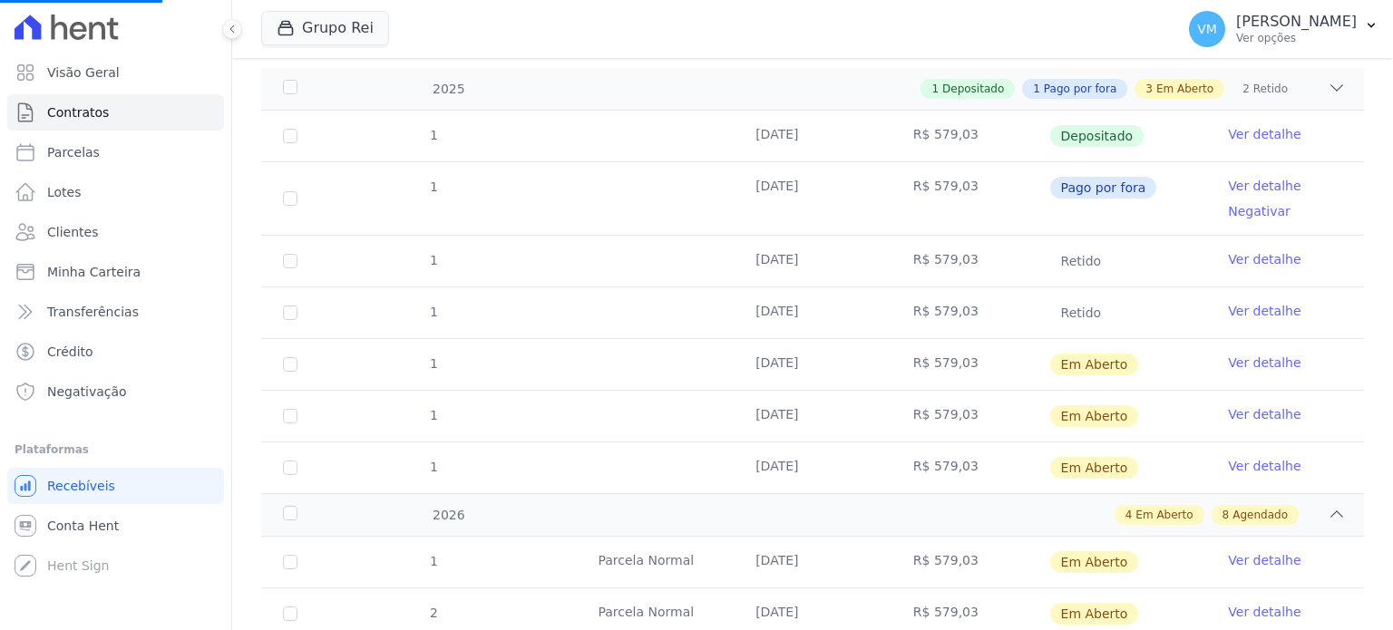
scroll to position [726, 0]
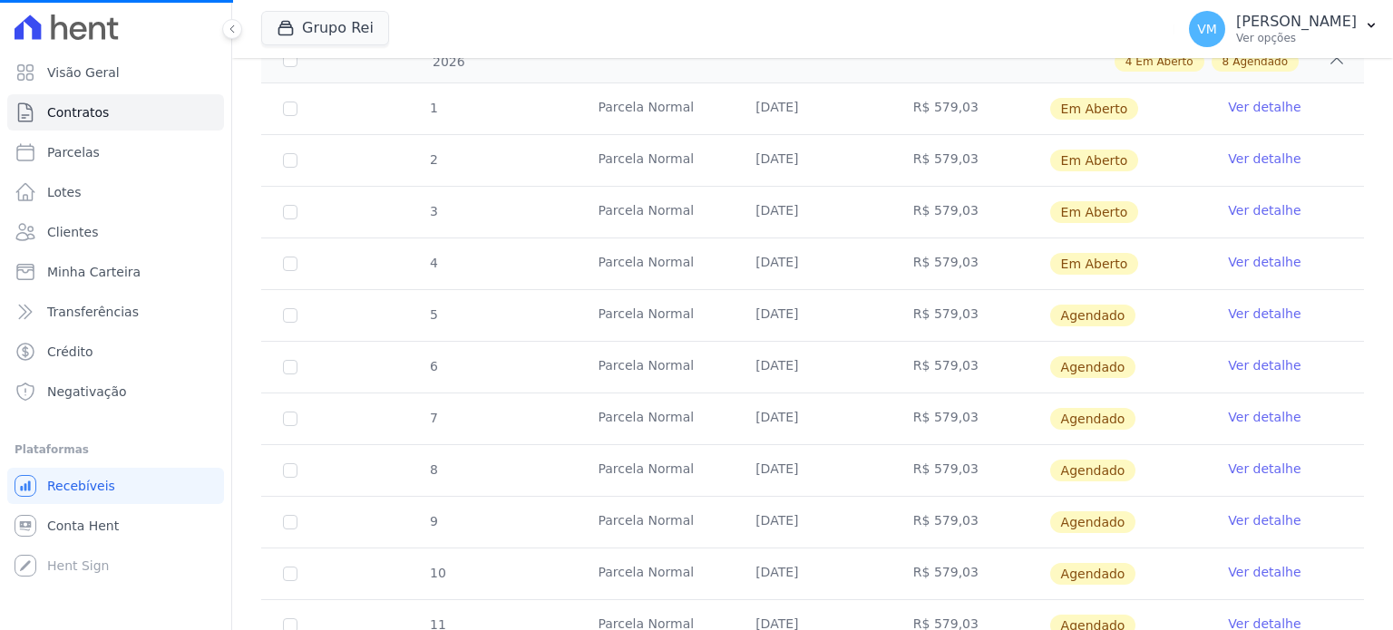
click at [1237, 262] on link "Ver detalhe" at bounding box center [1264, 262] width 73 height 18
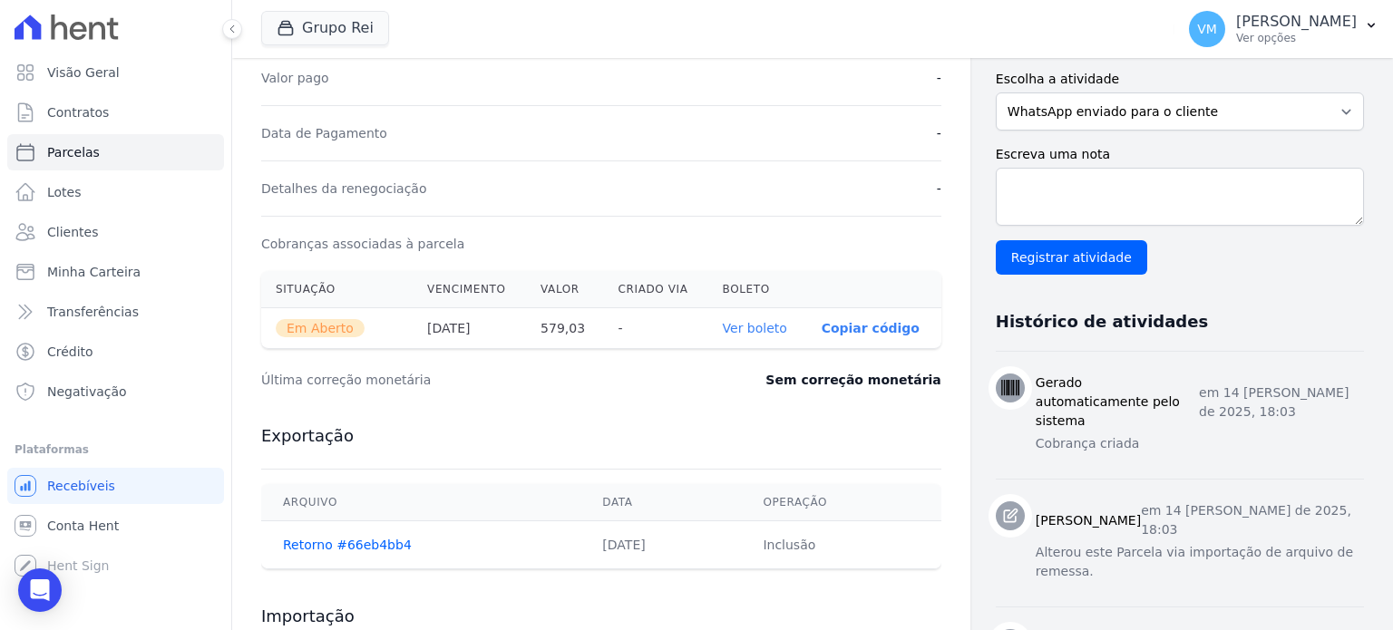
scroll to position [609, 0]
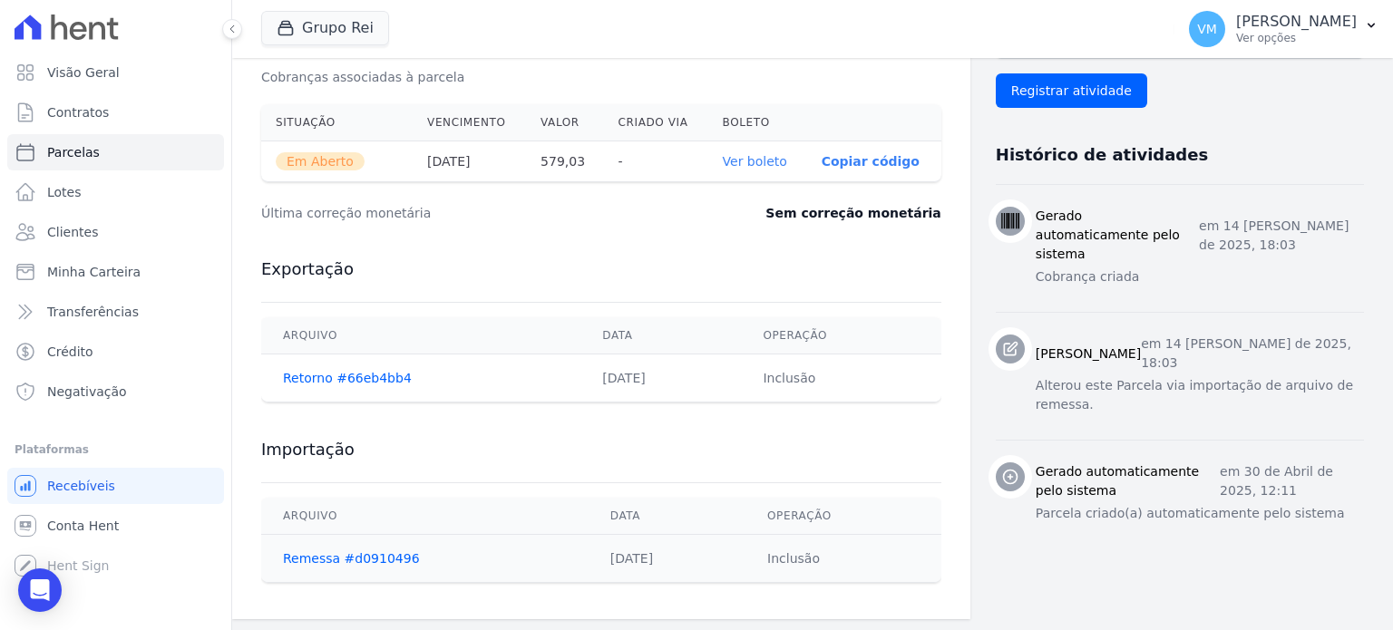
click at [748, 161] on link "Ver boleto" at bounding box center [755, 161] width 64 height 15
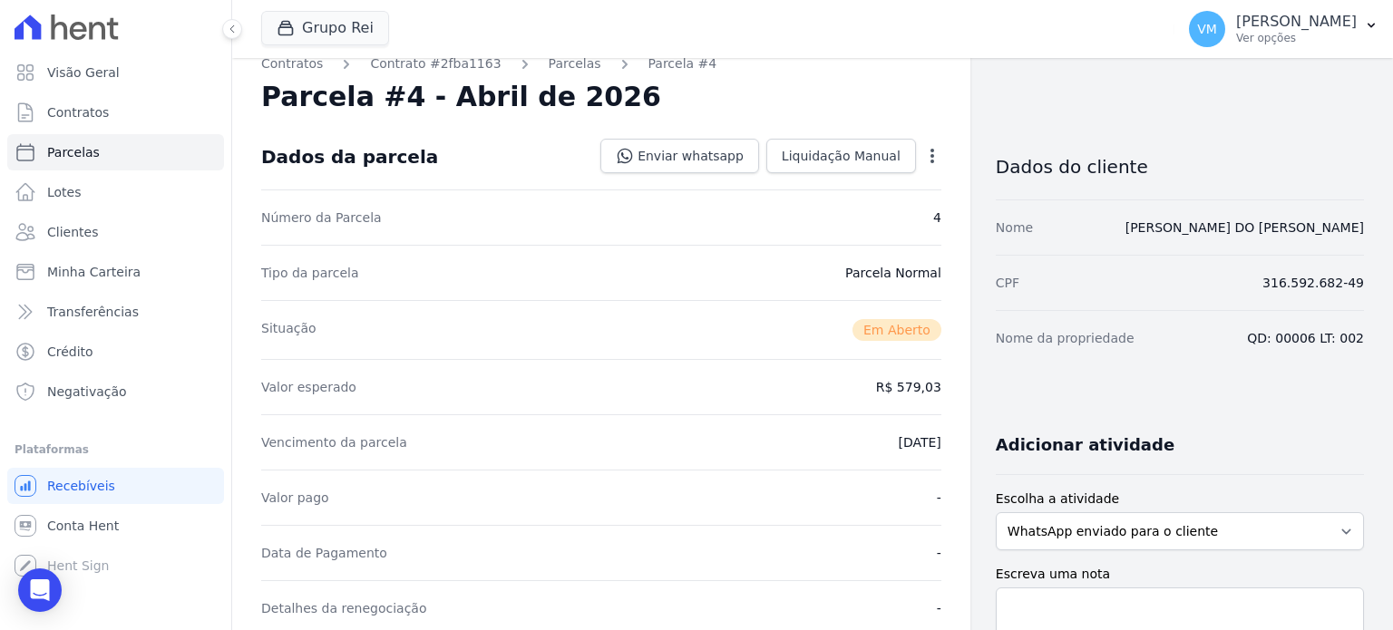
scroll to position [0, 0]
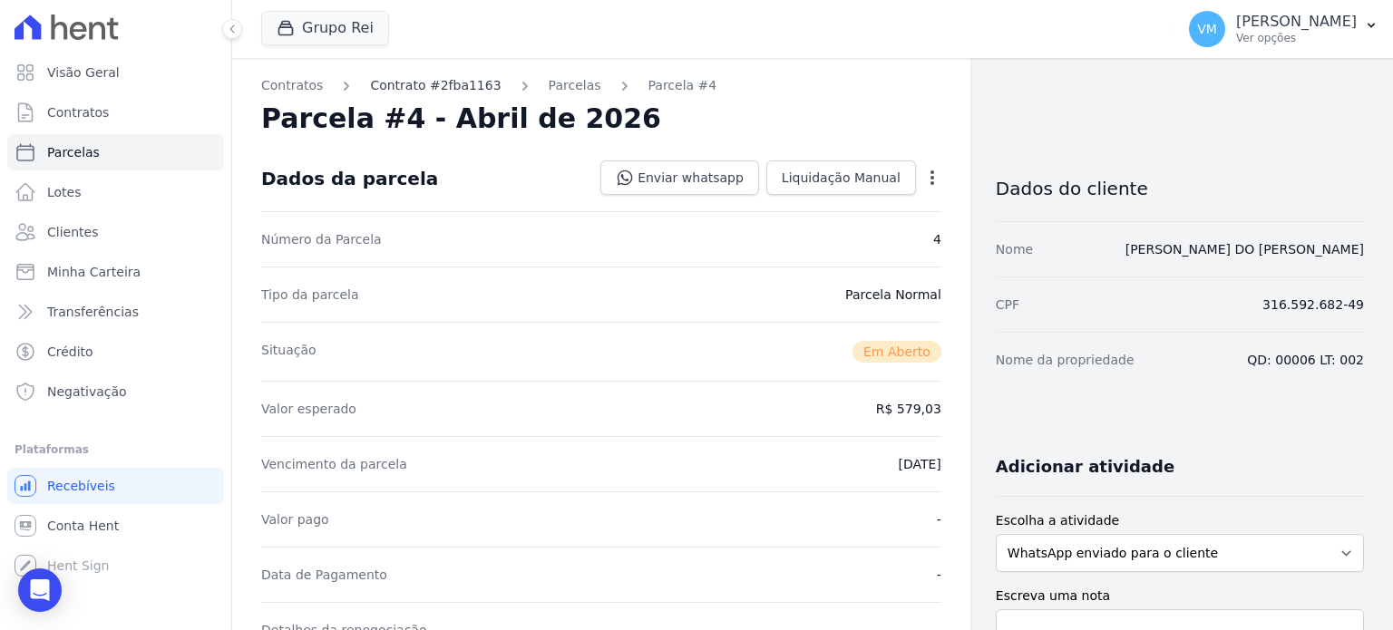
click at [471, 86] on link "Contrato #2fba1163" at bounding box center [435, 85] width 131 height 19
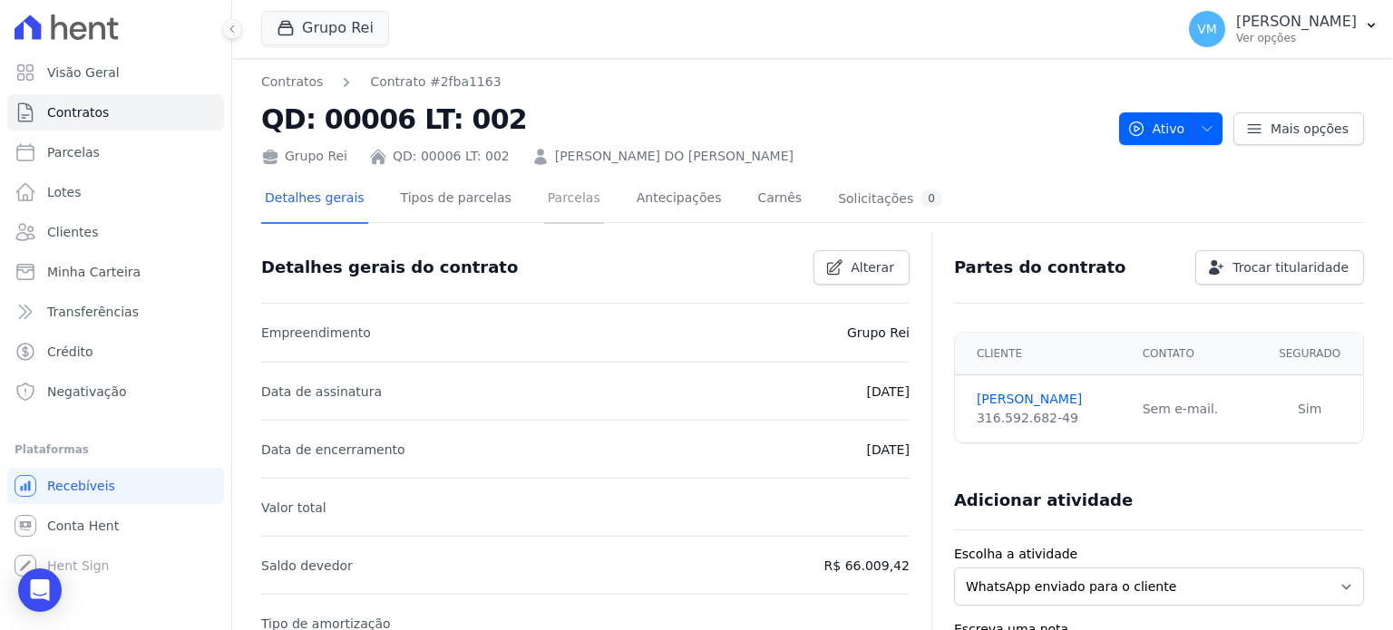
click at [544, 189] on link "Parcelas" at bounding box center [574, 200] width 60 height 48
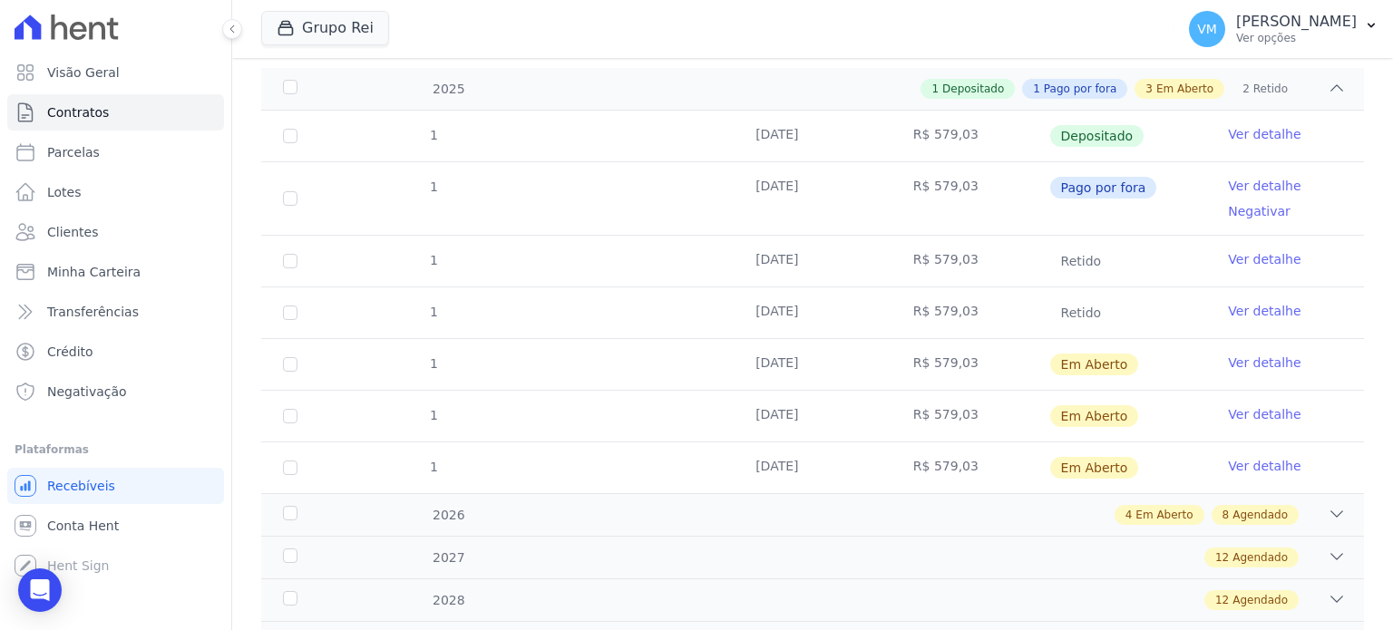
scroll to position [363, 0]
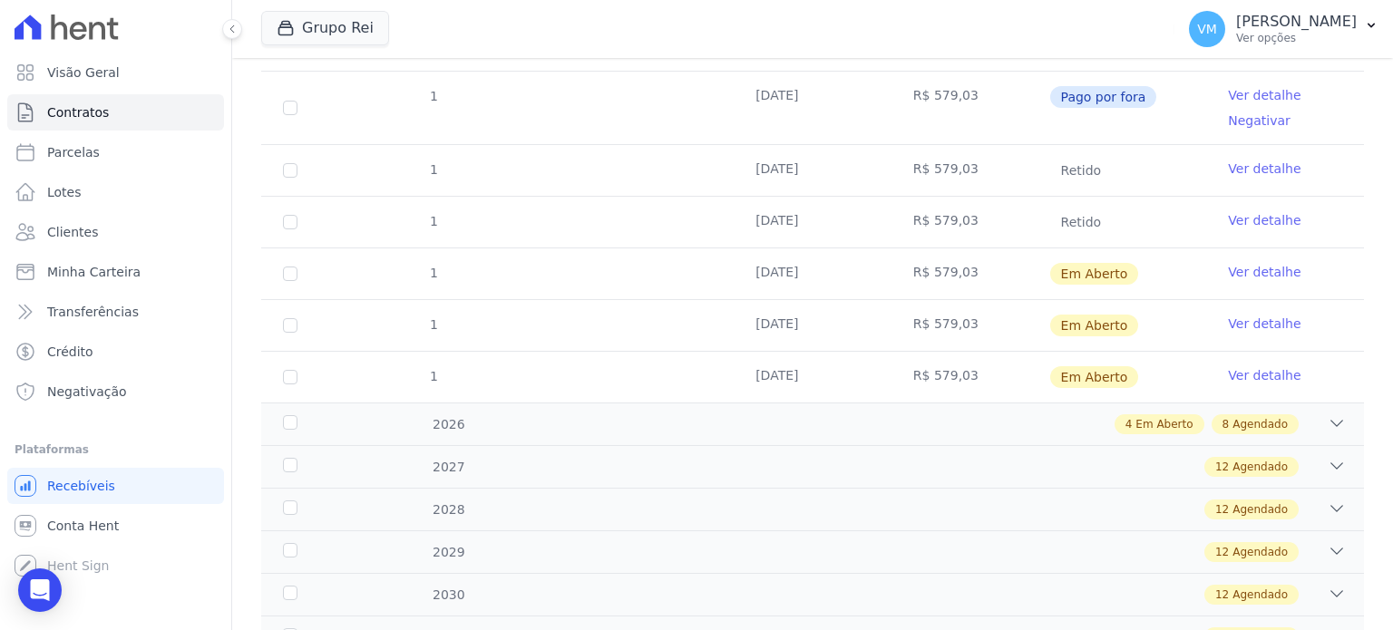
click at [1266, 318] on link "Ver detalhe" at bounding box center [1264, 324] width 73 height 18
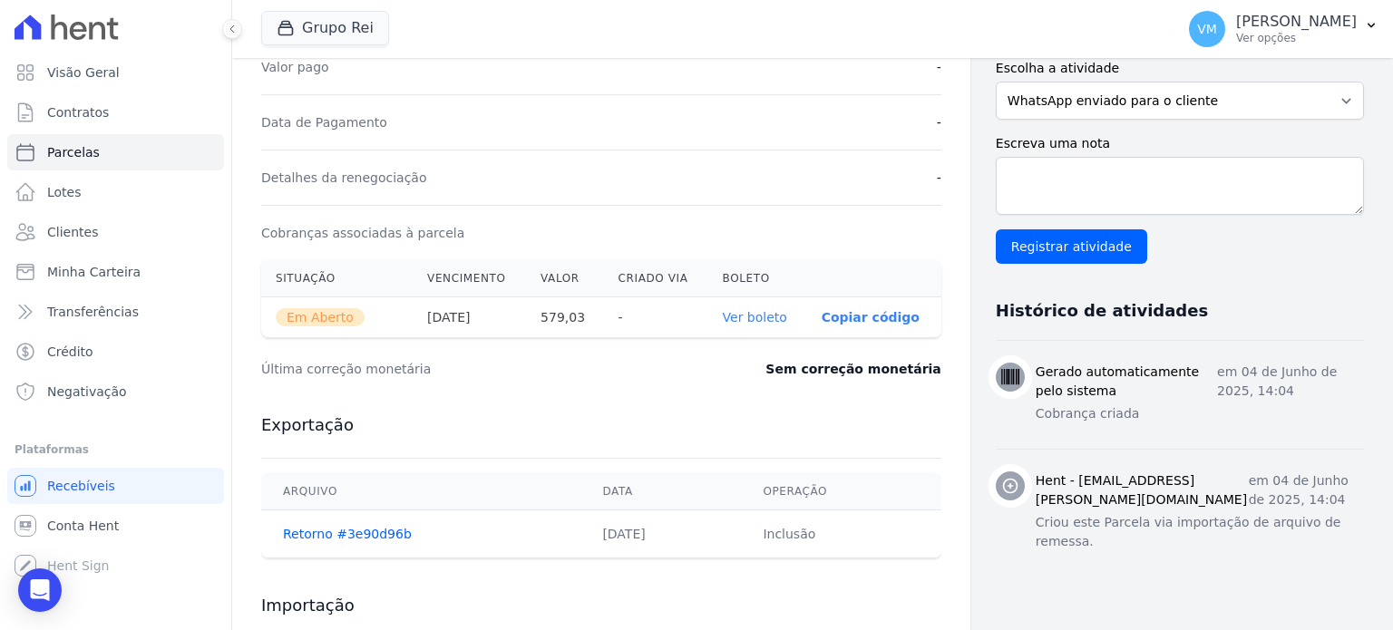
scroll to position [544, 0]
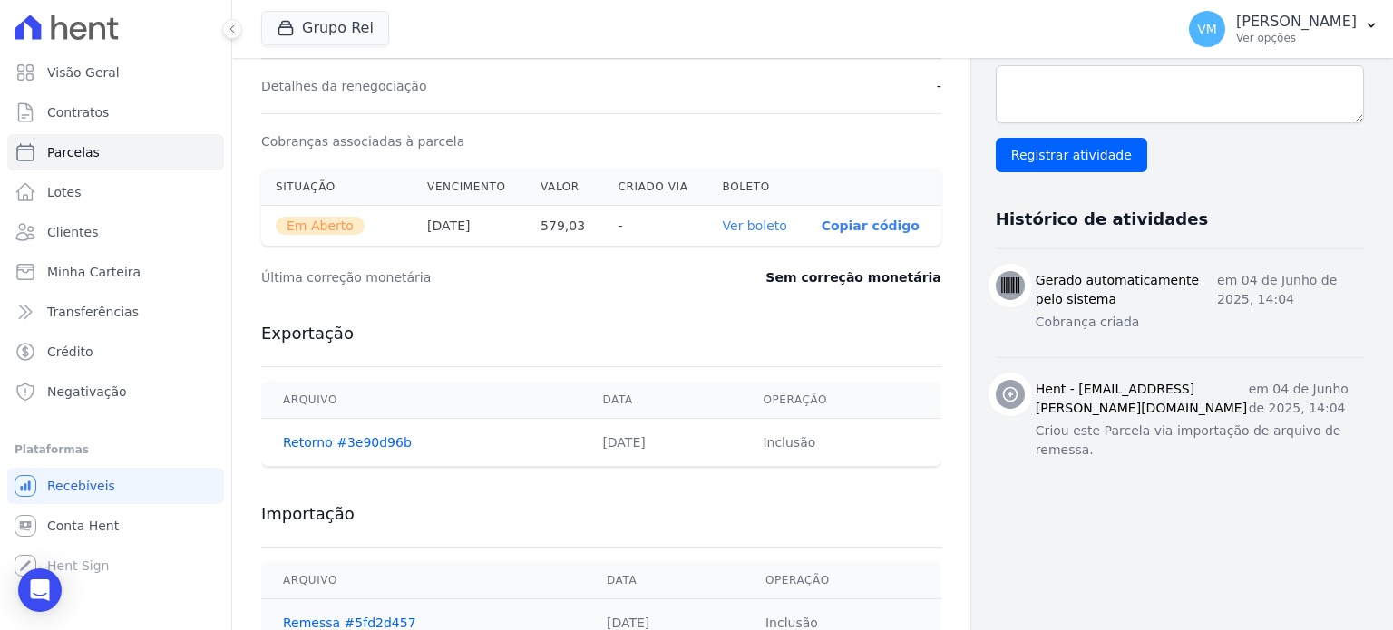
click at [754, 222] on link "Ver boleto" at bounding box center [755, 226] width 64 height 15
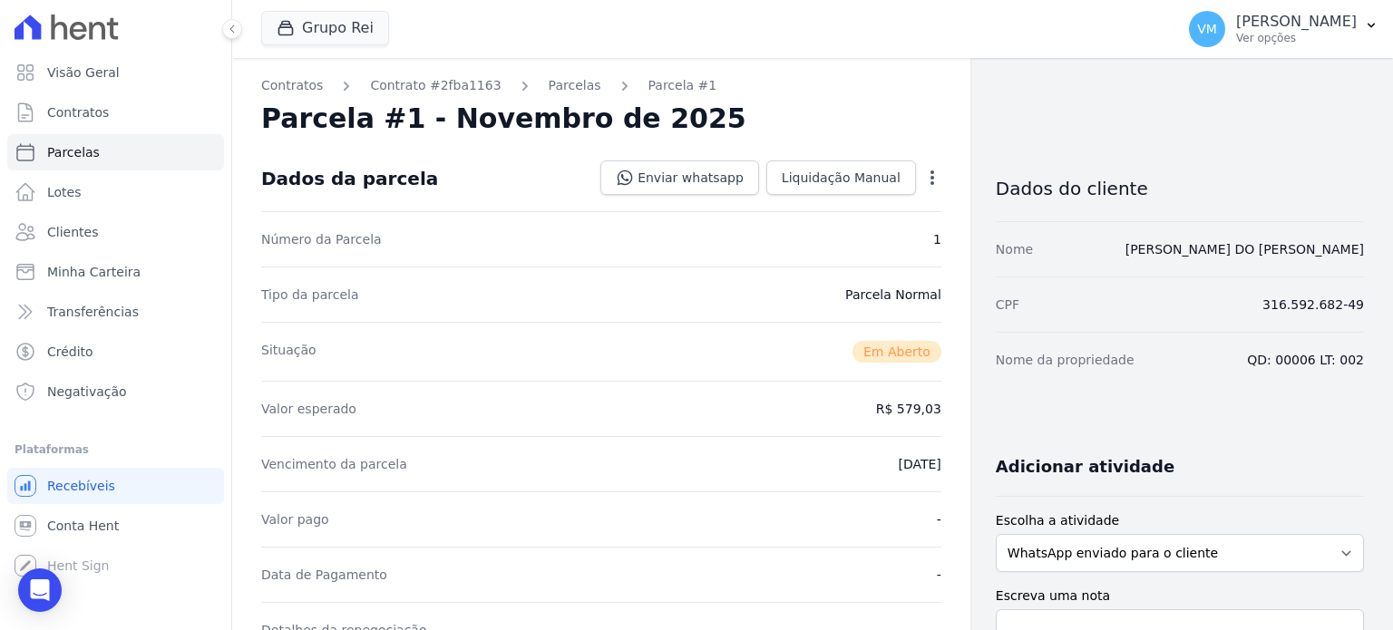
scroll to position [0, 0]
click at [549, 81] on link "Parcelas" at bounding box center [575, 85] width 53 height 19
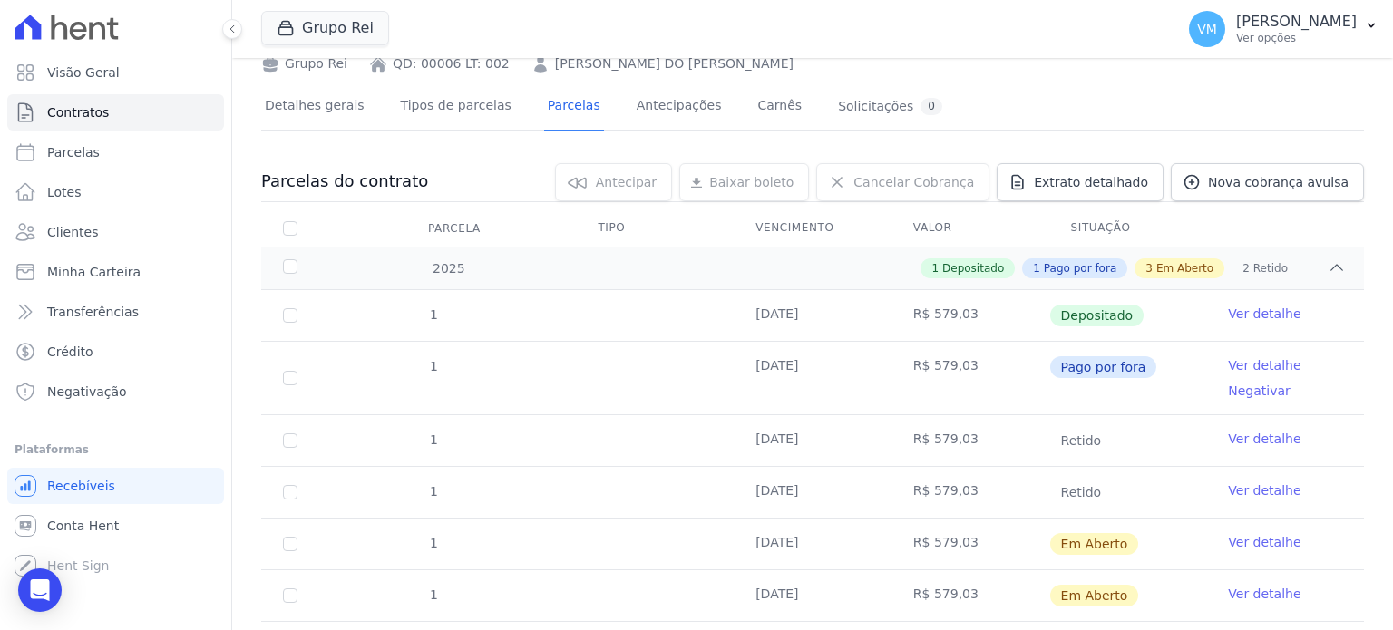
scroll to position [272, 0]
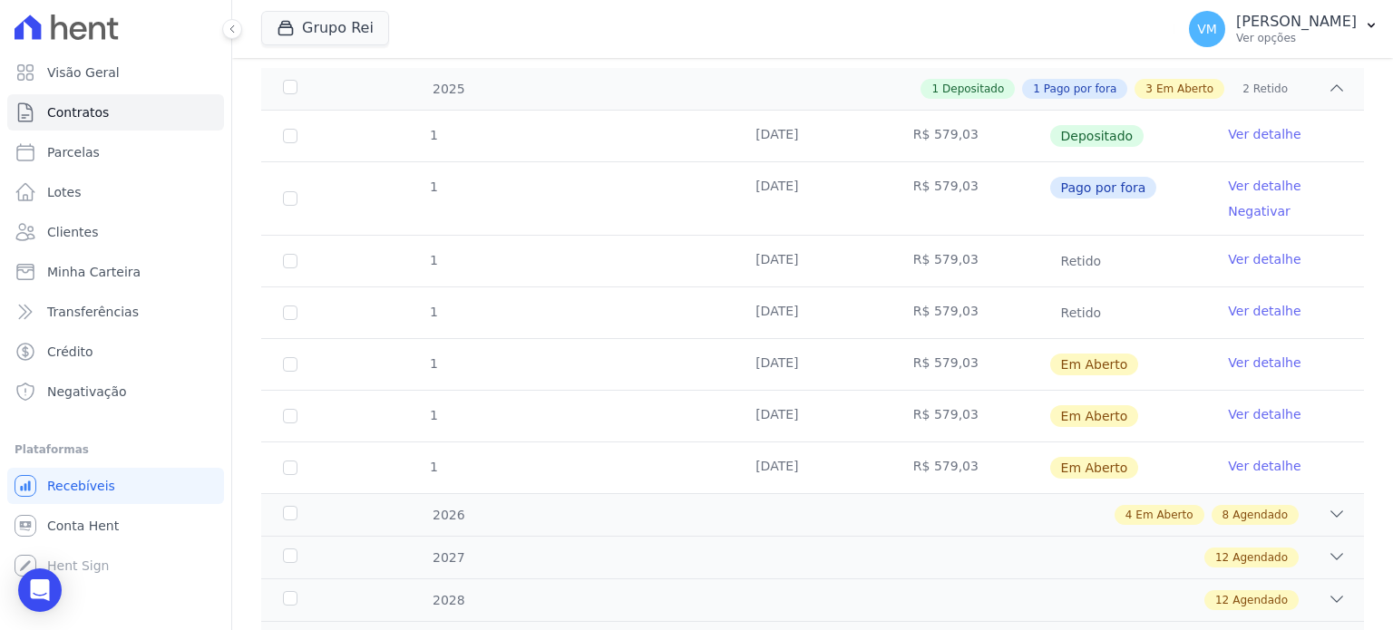
click at [1241, 460] on link "Ver detalhe" at bounding box center [1264, 466] width 73 height 18
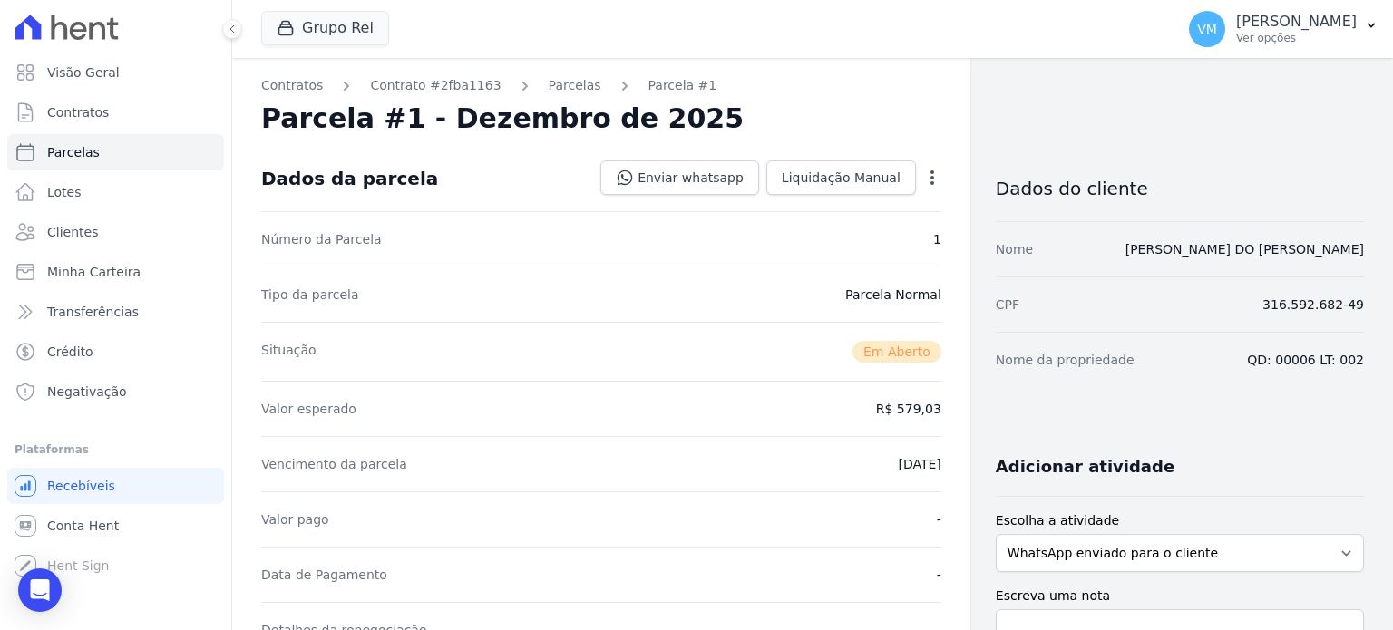
scroll to position [363, 0]
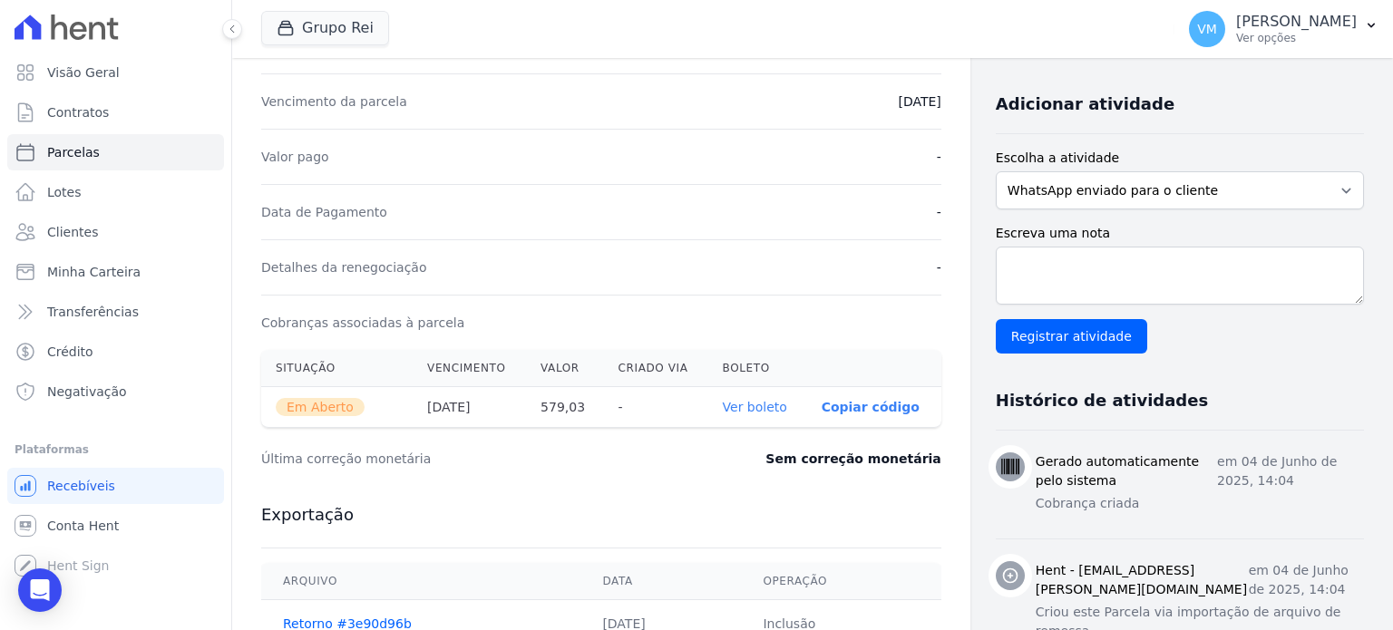
click at [744, 412] on link "Ver boleto" at bounding box center [755, 407] width 64 height 15
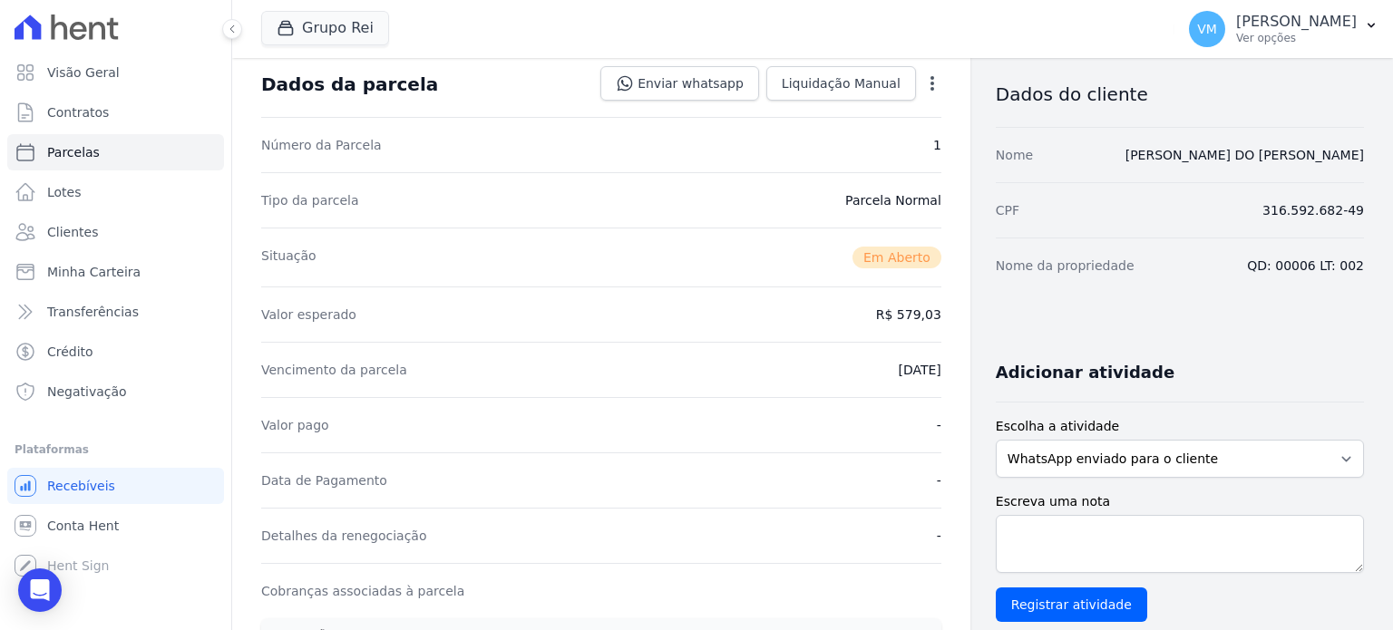
scroll to position [0, 0]
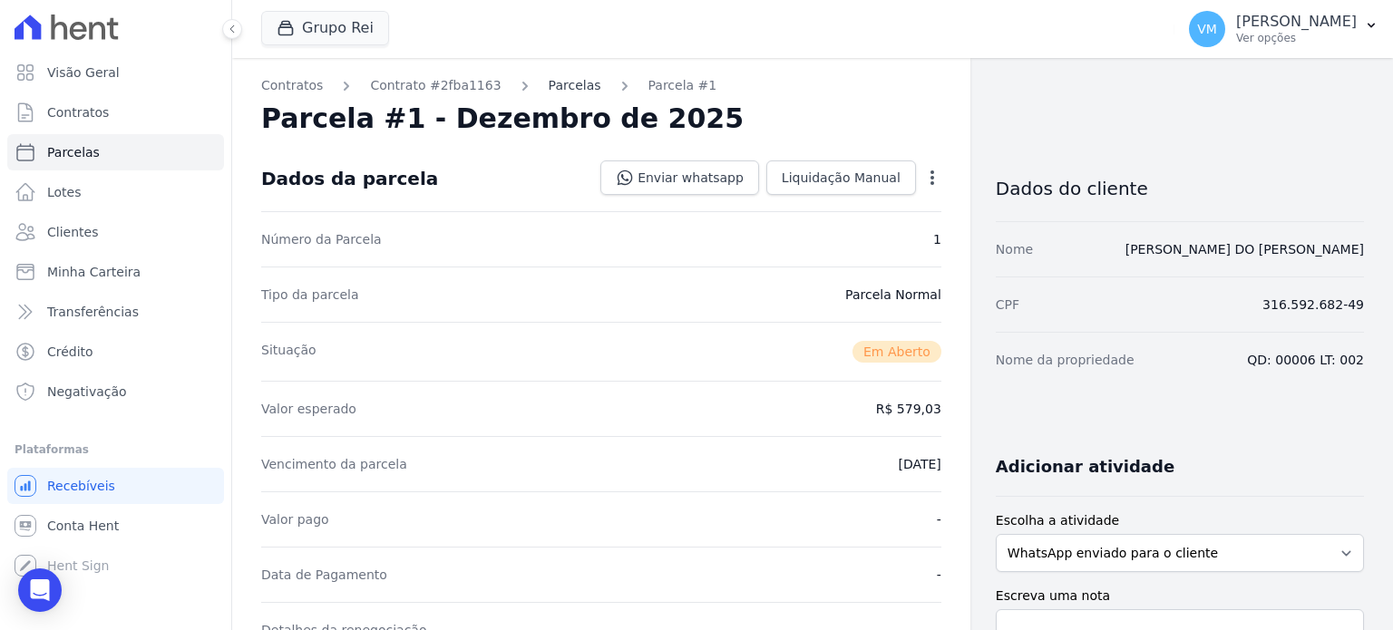
click at [562, 85] on link "Parcelas" at bounding box center [575, 85] width 53 height 19
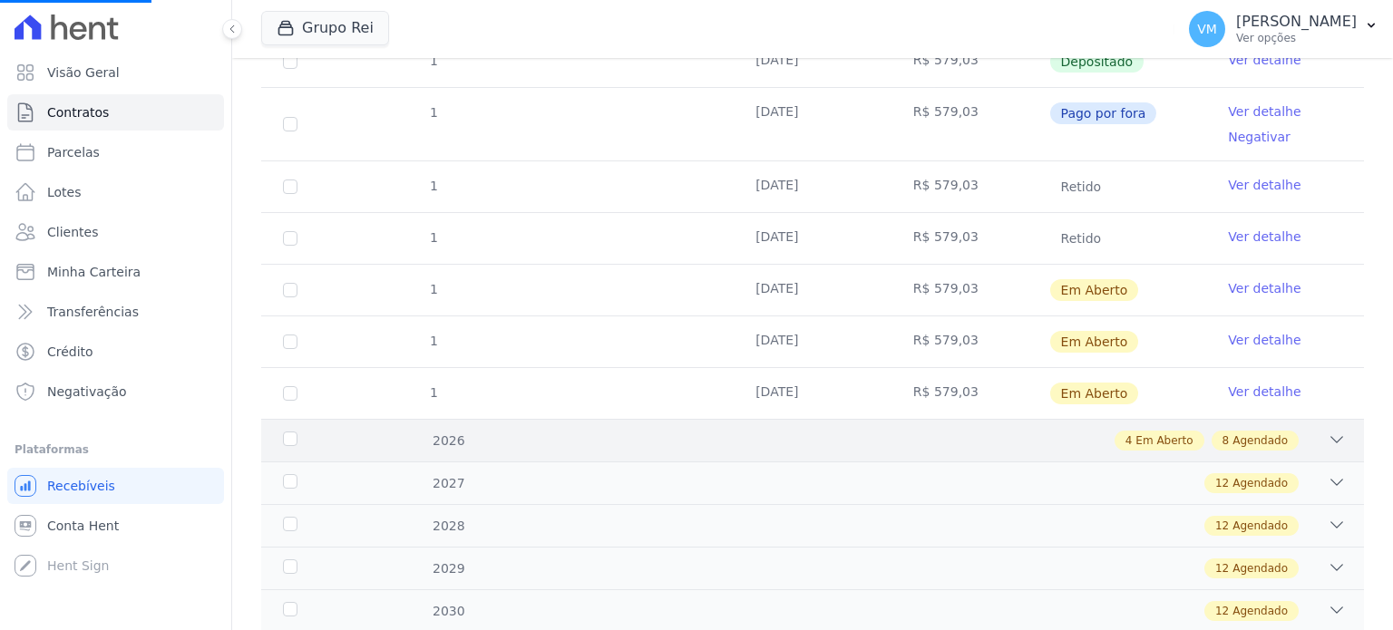
scroll to position [454, 0]
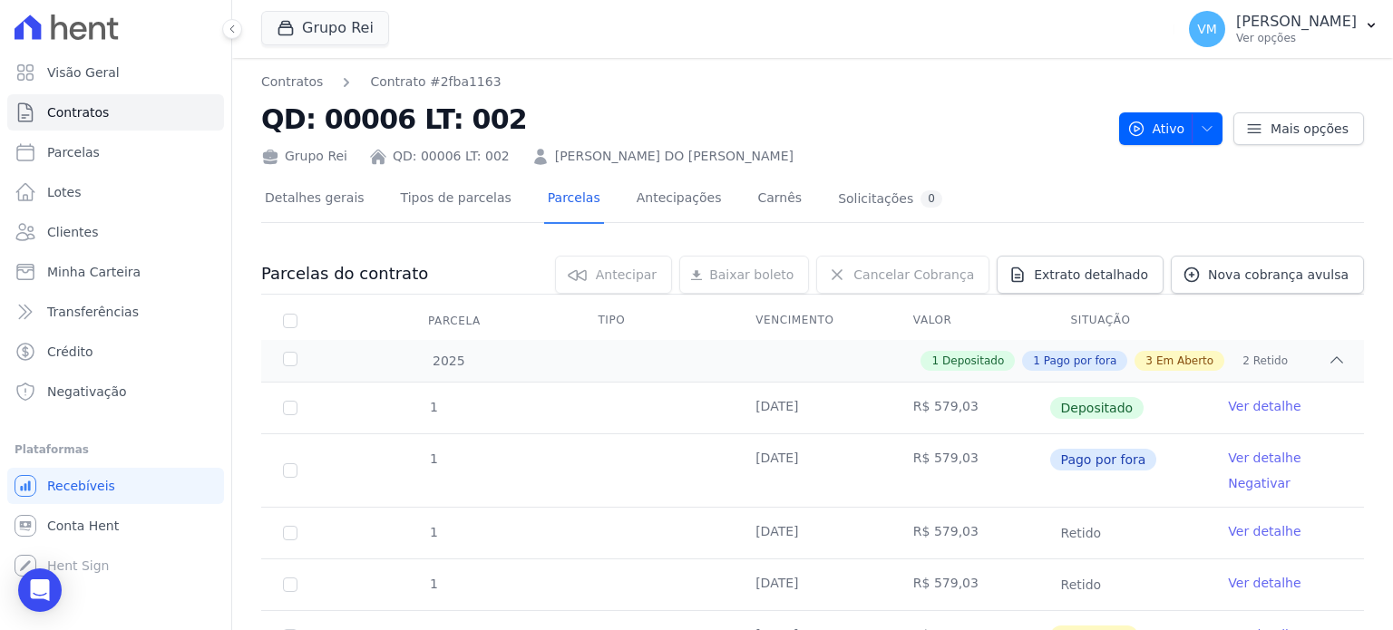
click at [1323, 329] on th at bounding box center [1286, 321] width 158 height 38
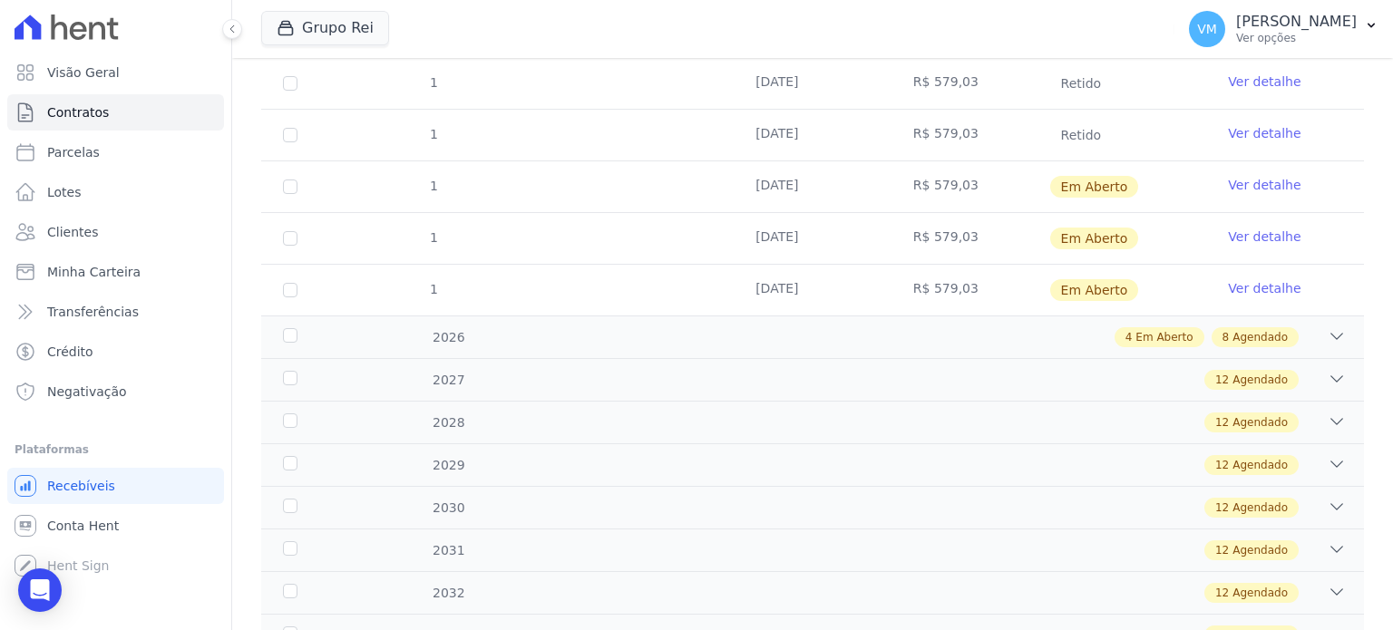
scroll to position [611, 0]
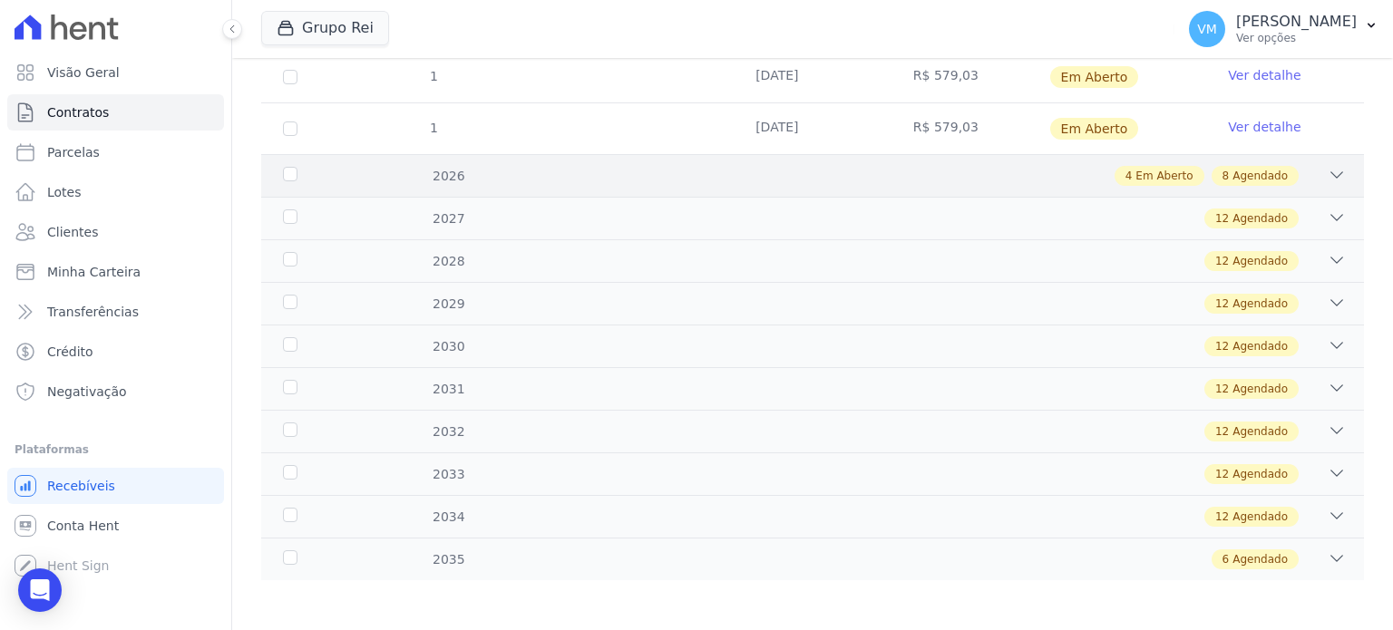
click at [1328, 175] on icon at bounding box center [1337, 175] width 18 height 18
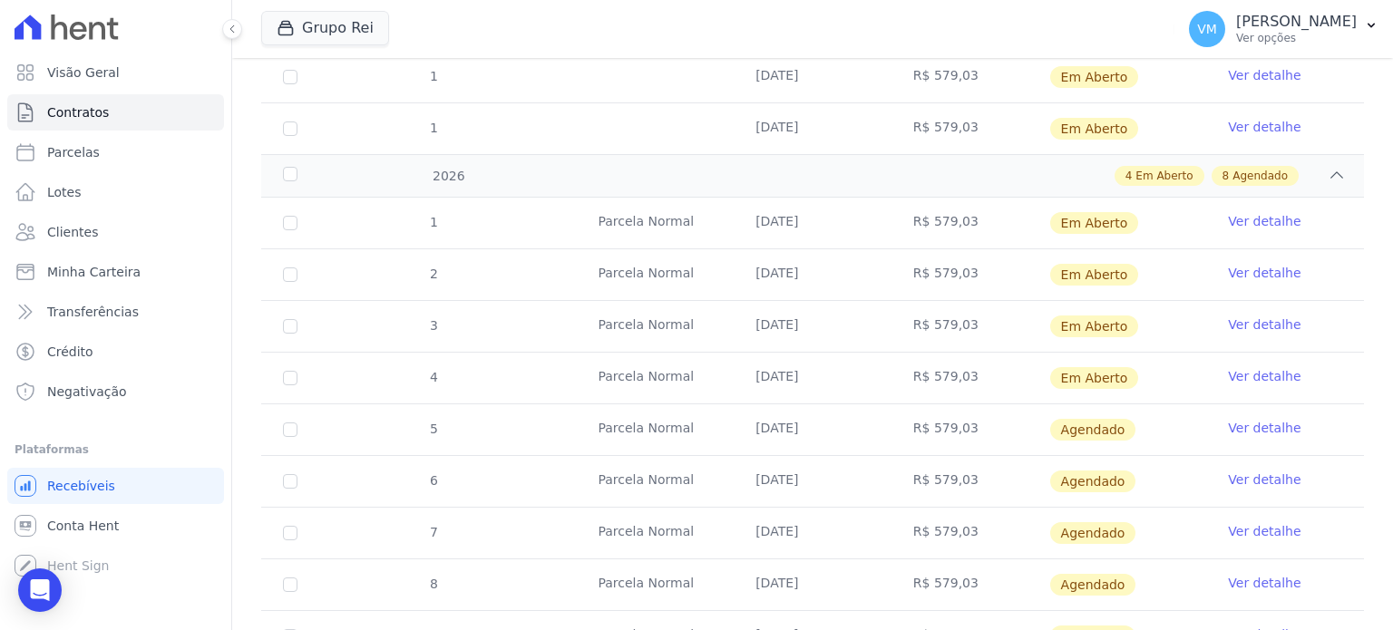
click at [1246, 220] on link "Ver detalhe" at bounding box center [1264, 221] width 73 height 18
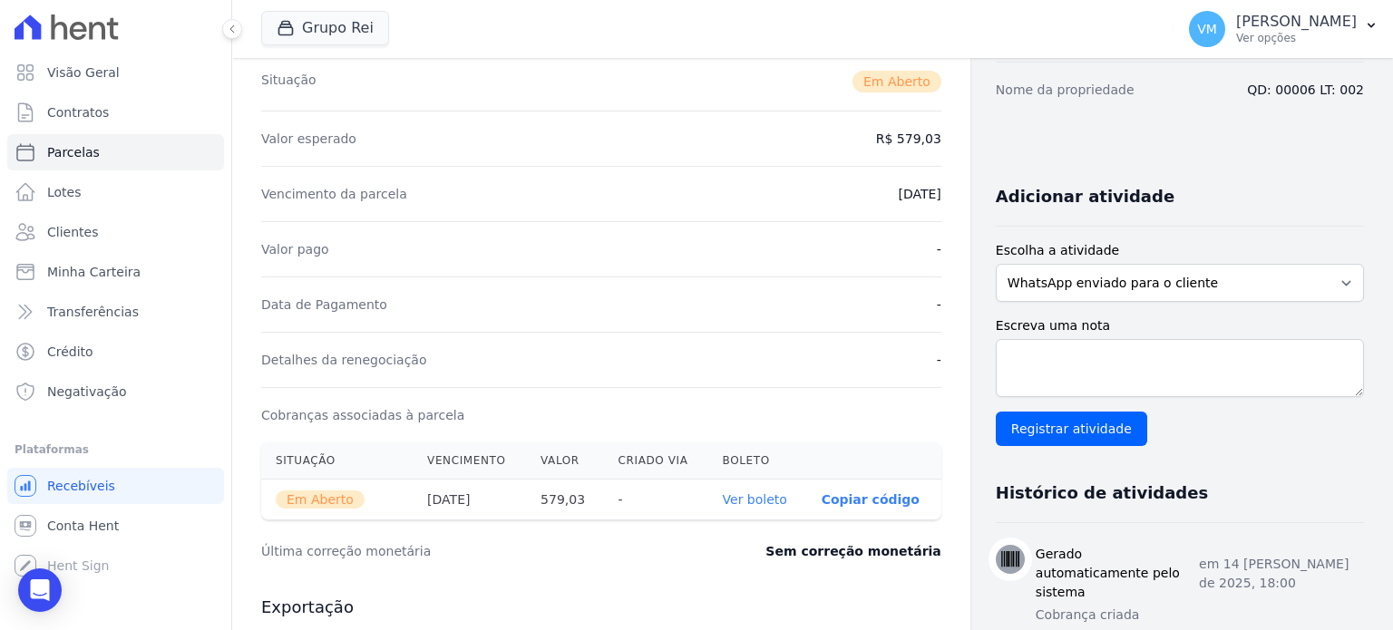
scroll to position [363, 0]
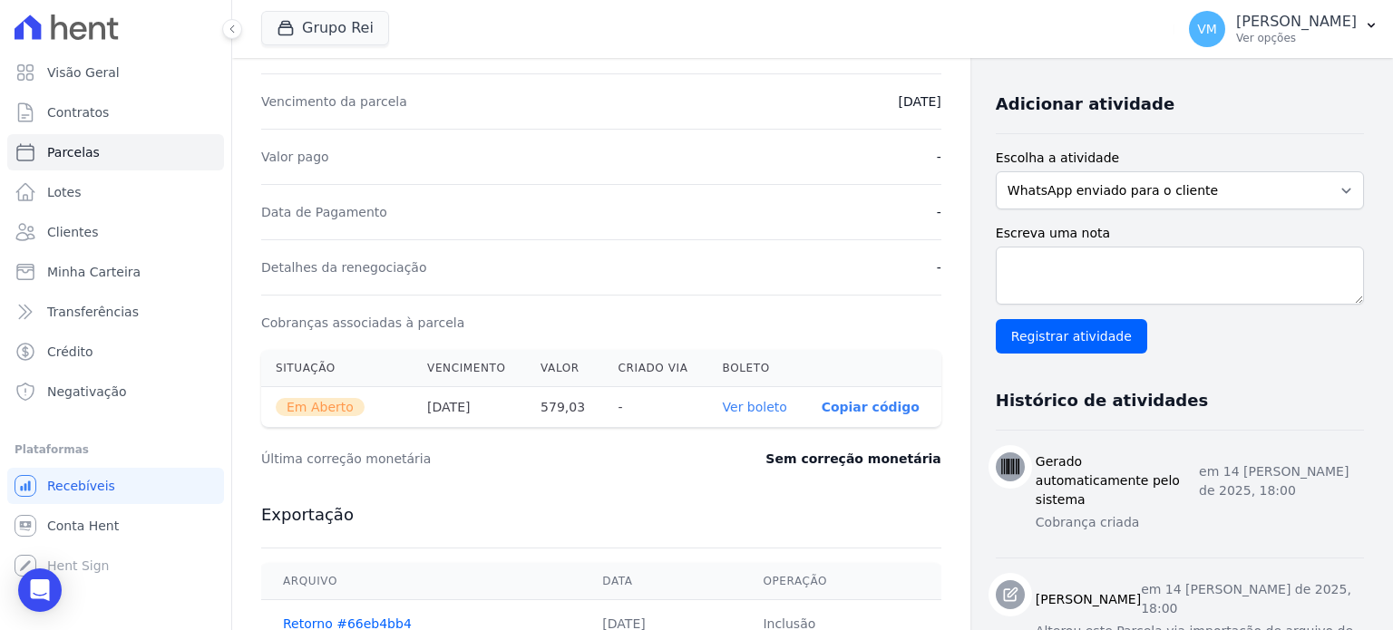
click at [748, 406] on link "Ver boleto" at bounding box center [755, 407] width 64 height 15
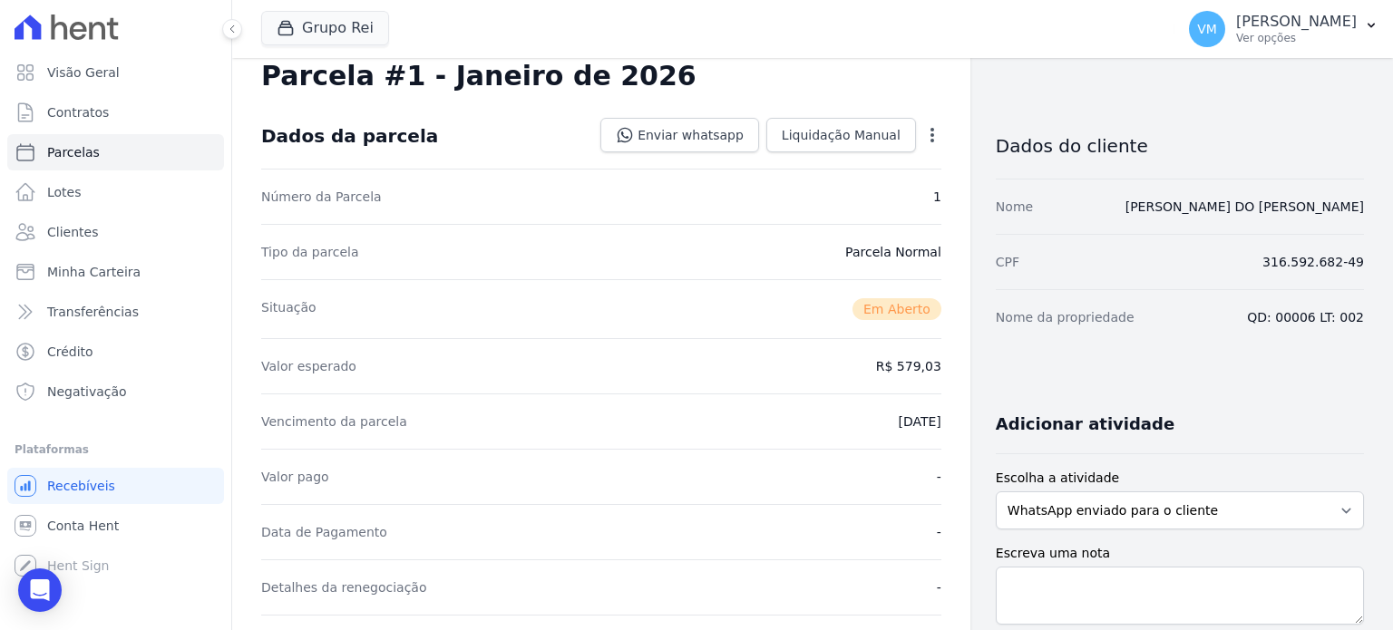
scroll to position [0, 0]
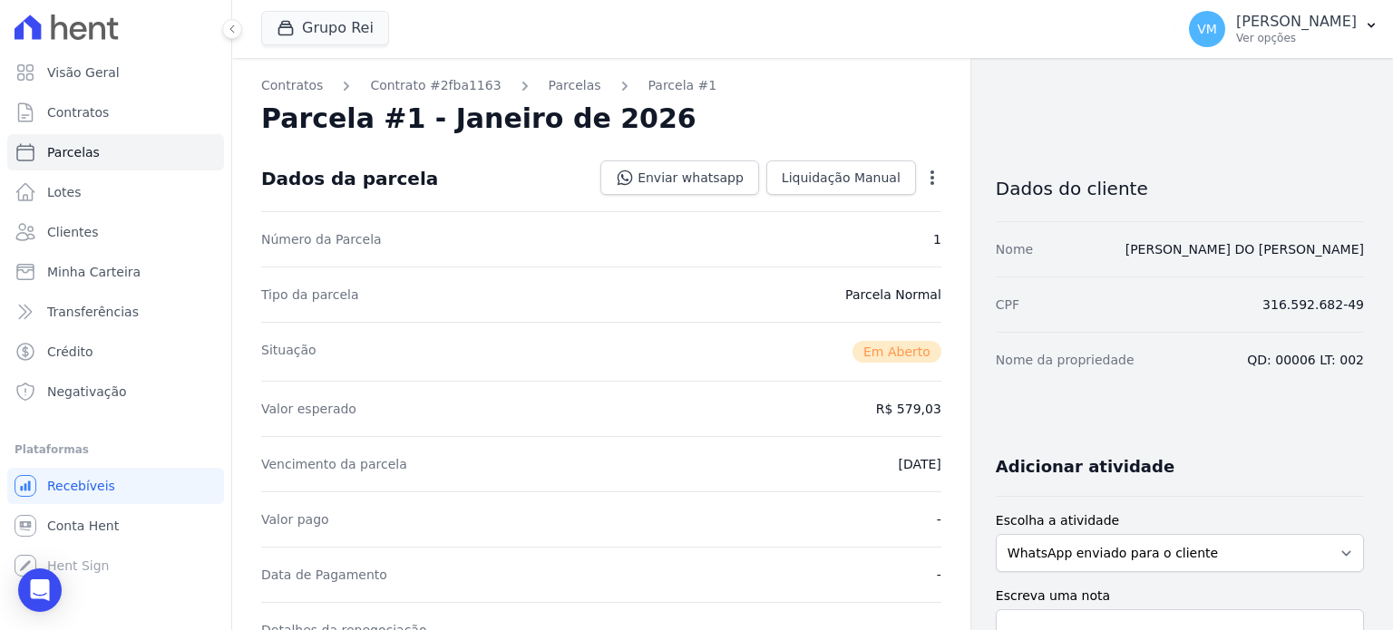
click at [558, 85] on link "Parcelas" at bounding box center [575, 85] width 53 height 19
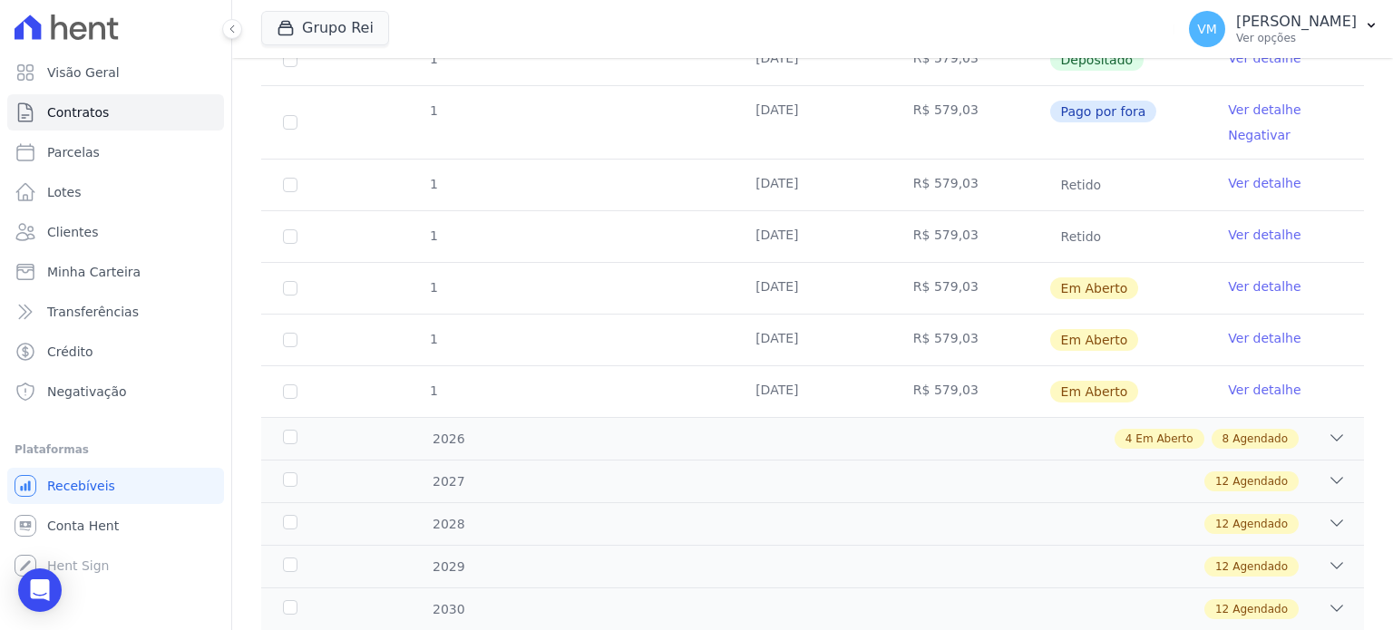
scroll to position [454, 0]
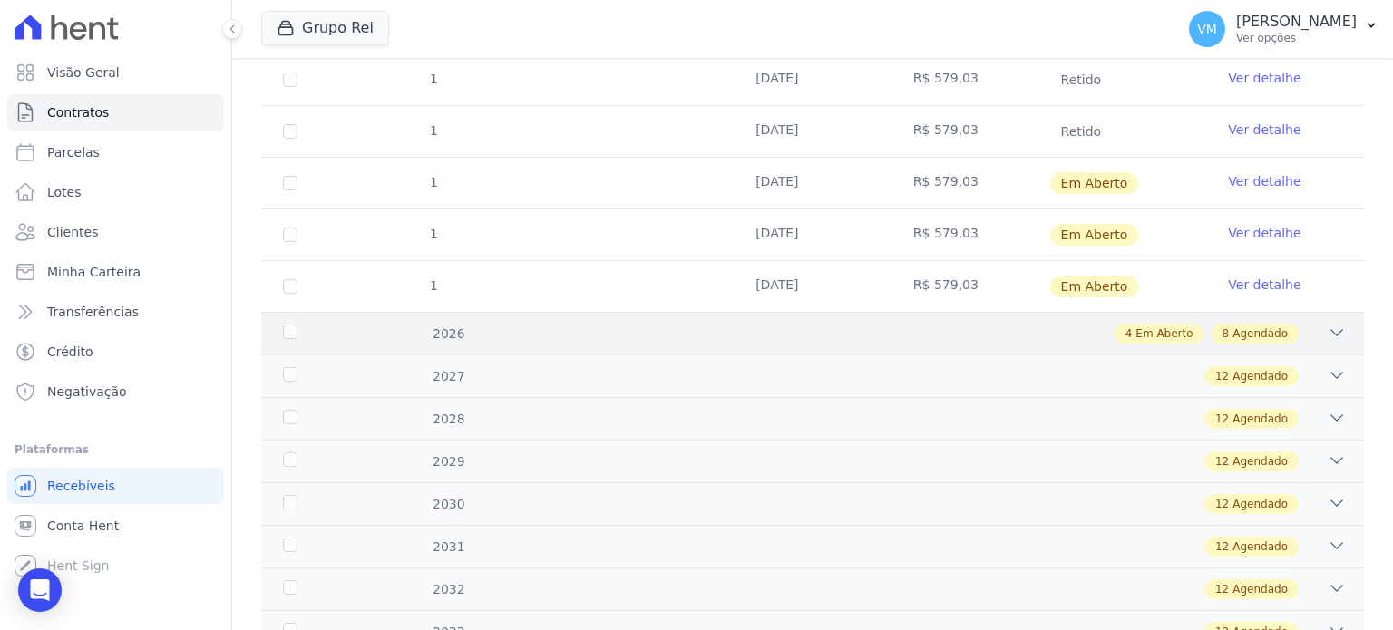
click at [1284, 337] on div "4 Em Aberto 8 Agendado" at bounding box center [1207, 334] width 184 height 20
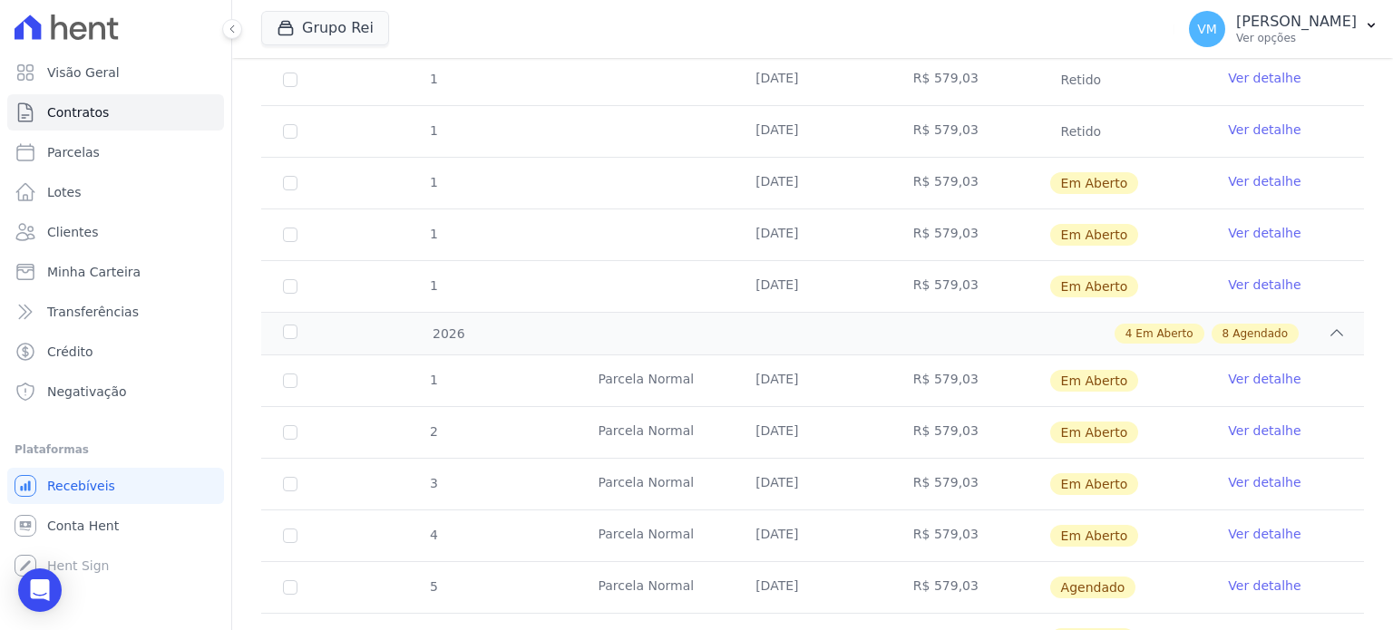
click at [1235, 477] on link "Ver detalhe" at bounding box center [1264, 483] width 73 height 18
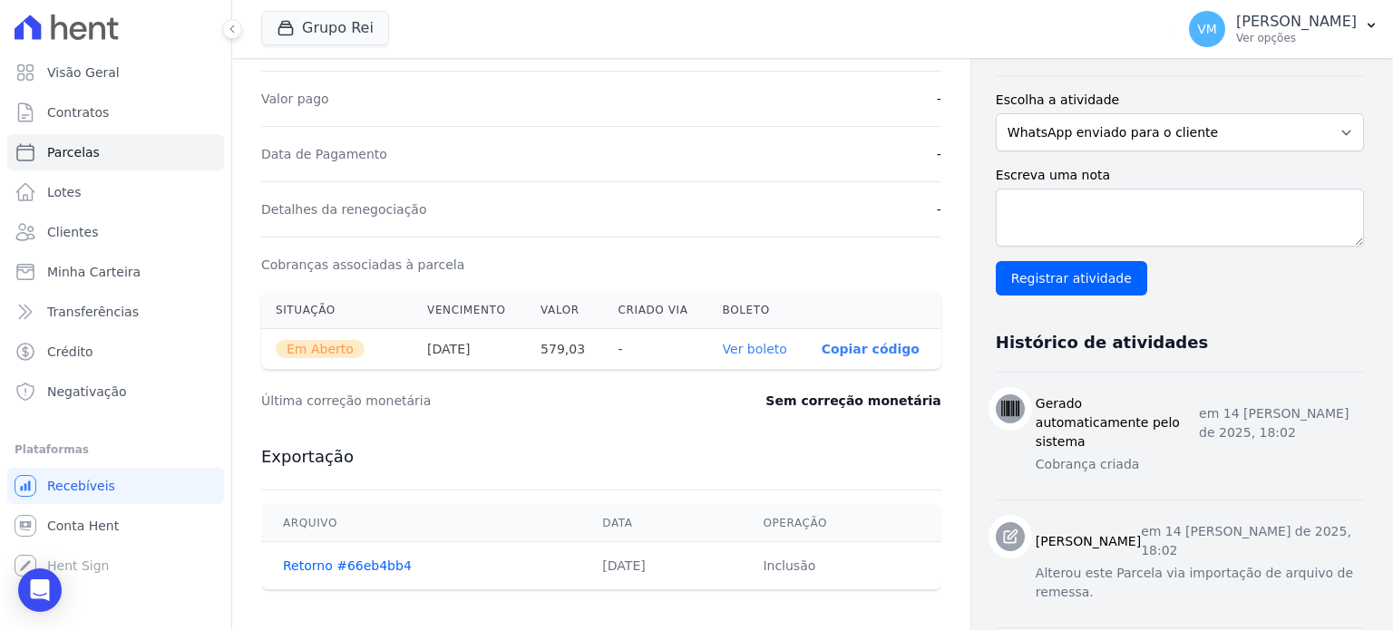
scroll to position [454, 0]
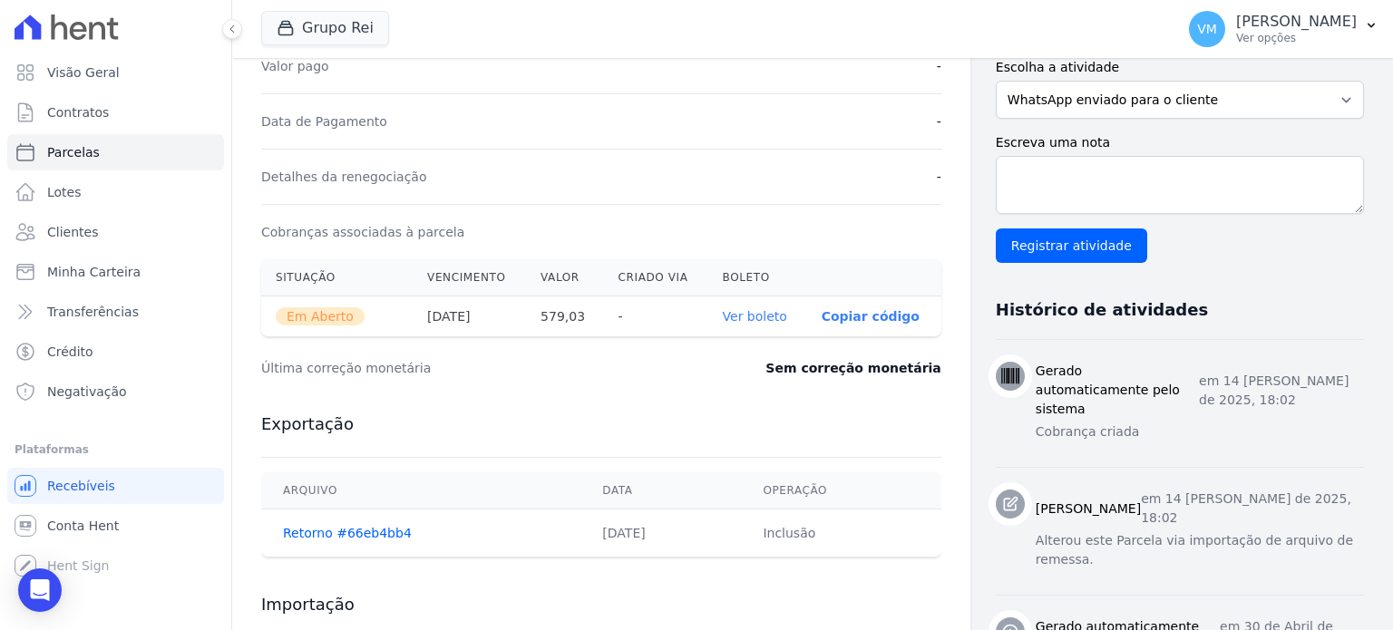
click at [755, 314] on link "Ver boleto" at bounding box center [755, 316] width 64 height 15
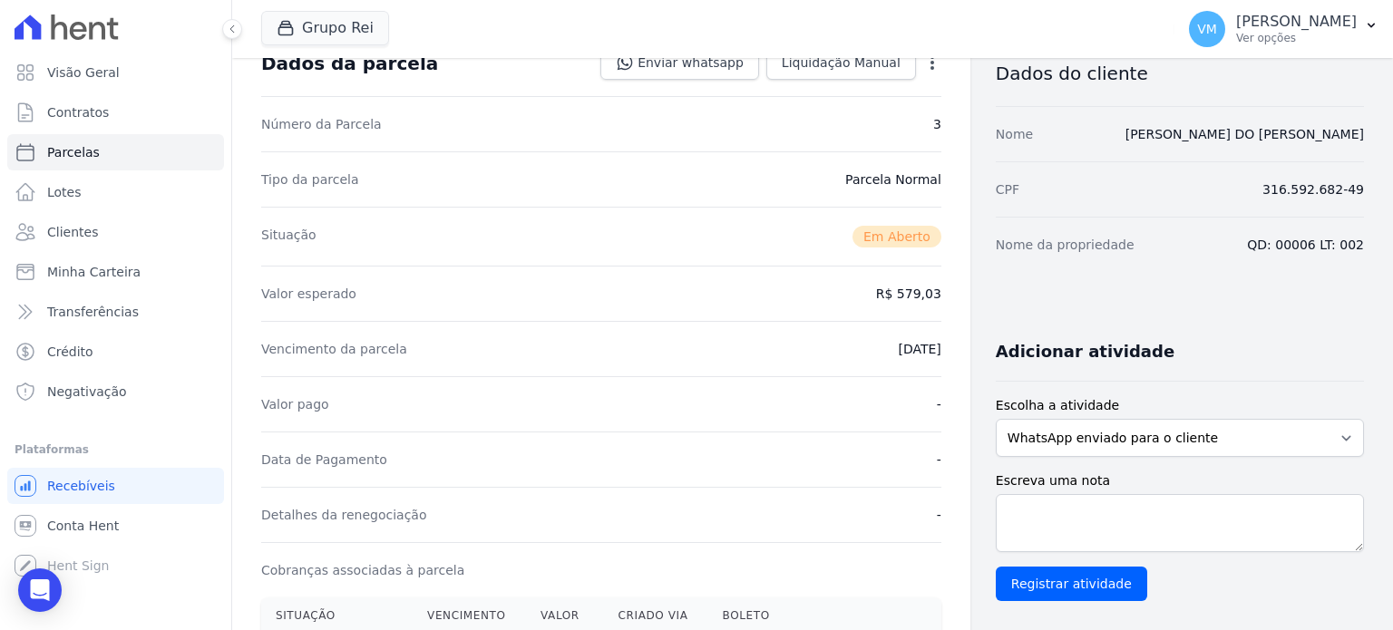
scroll to position [0, 0]
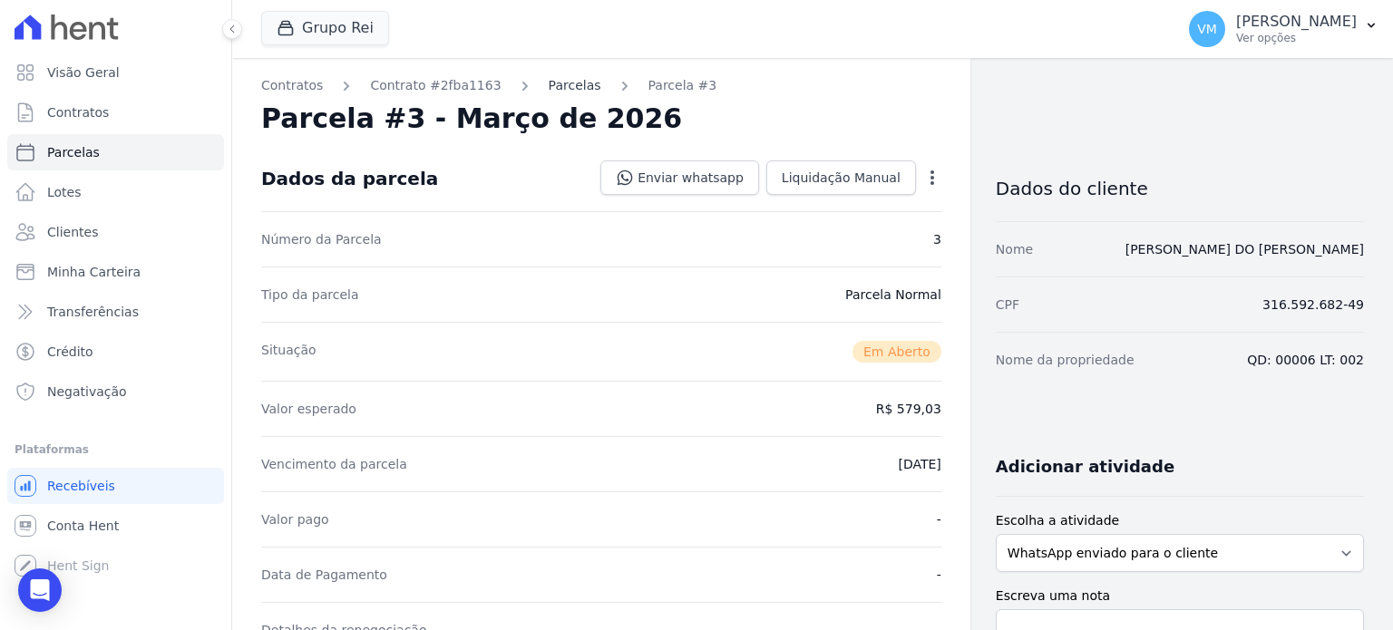
click at [549, 90] on link "Parcelas" at bounding box center [575, 85] width 53 height 19
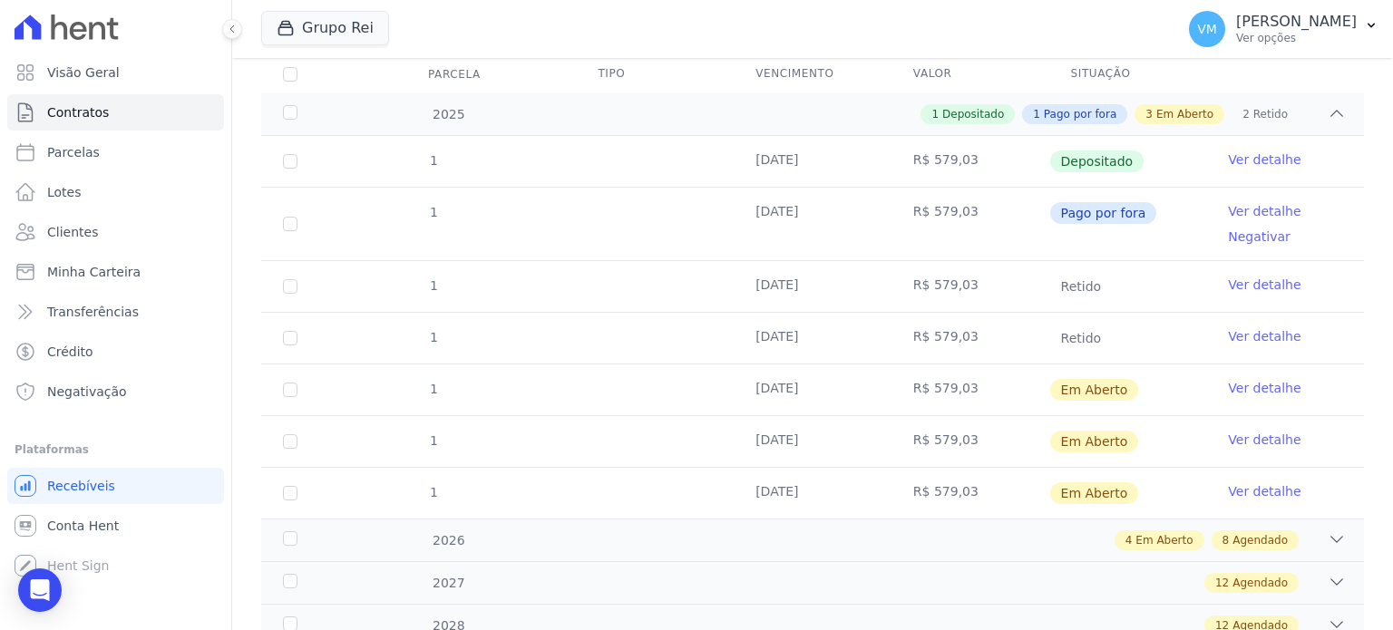
scroll to position [272, 0]
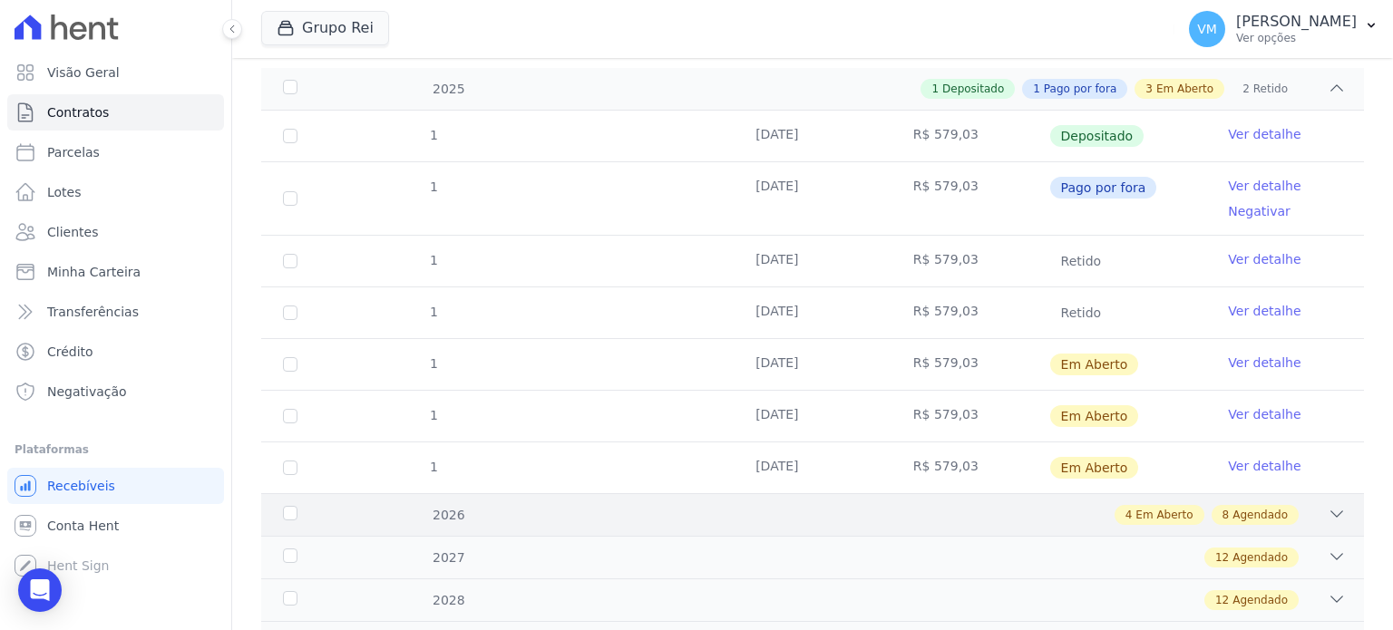
click at [1299, 509] on div "4 Em Aberto 8 Agendado" at bounding box center [866, 515] width 959 height 20
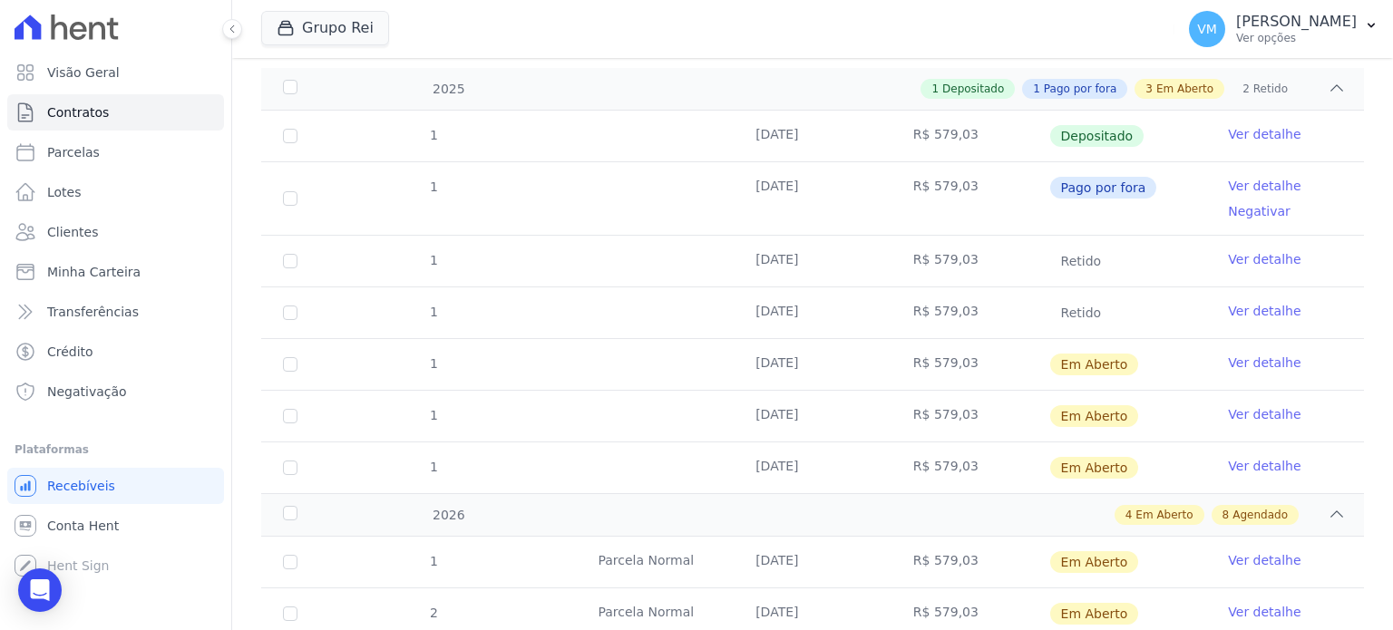
click at [1246, 605] on link "Ver detalhe" at bounding box center [1264, 612] width 73 height 18
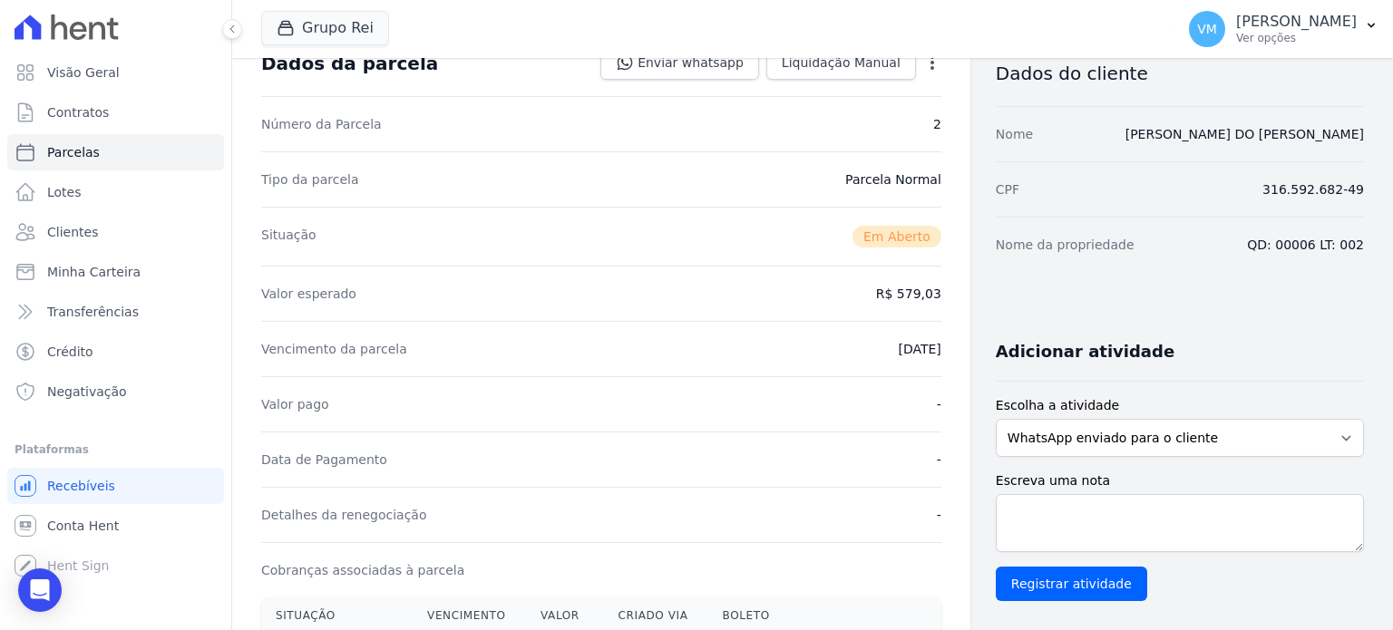
scroll to position [272, 0]
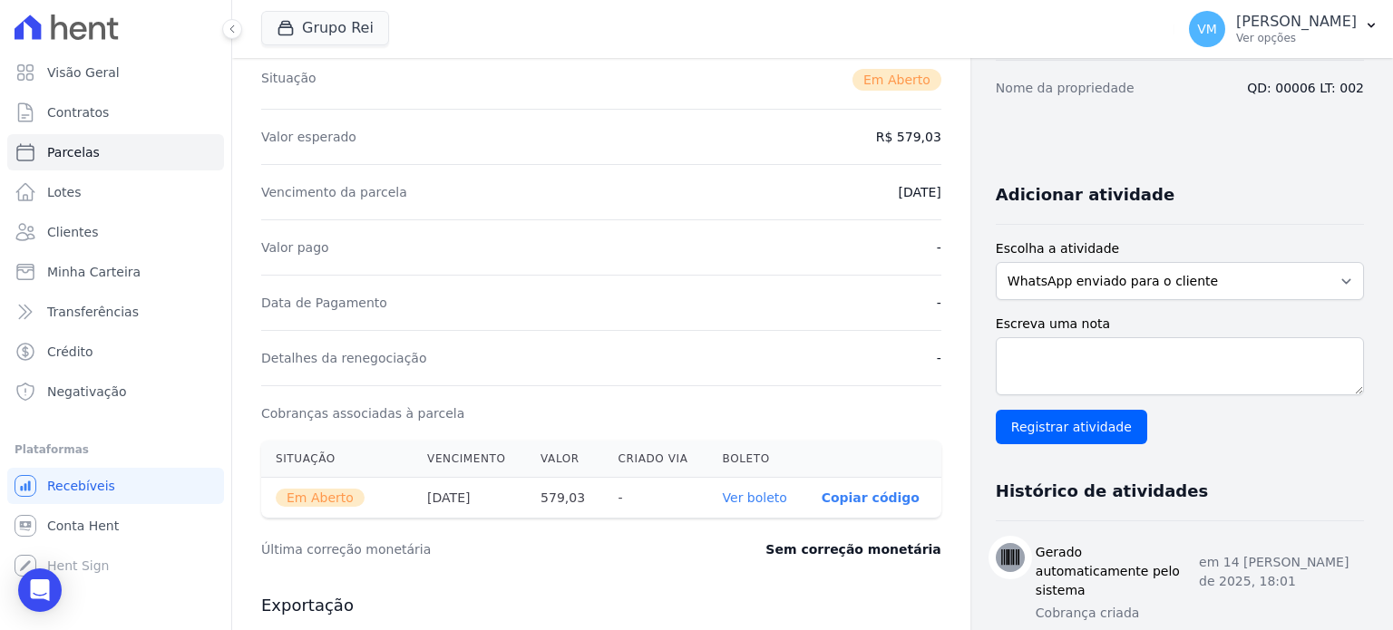
click at [751, 497] on link "Ver boleto" at bounding box center [755, 498] width 64 height 15
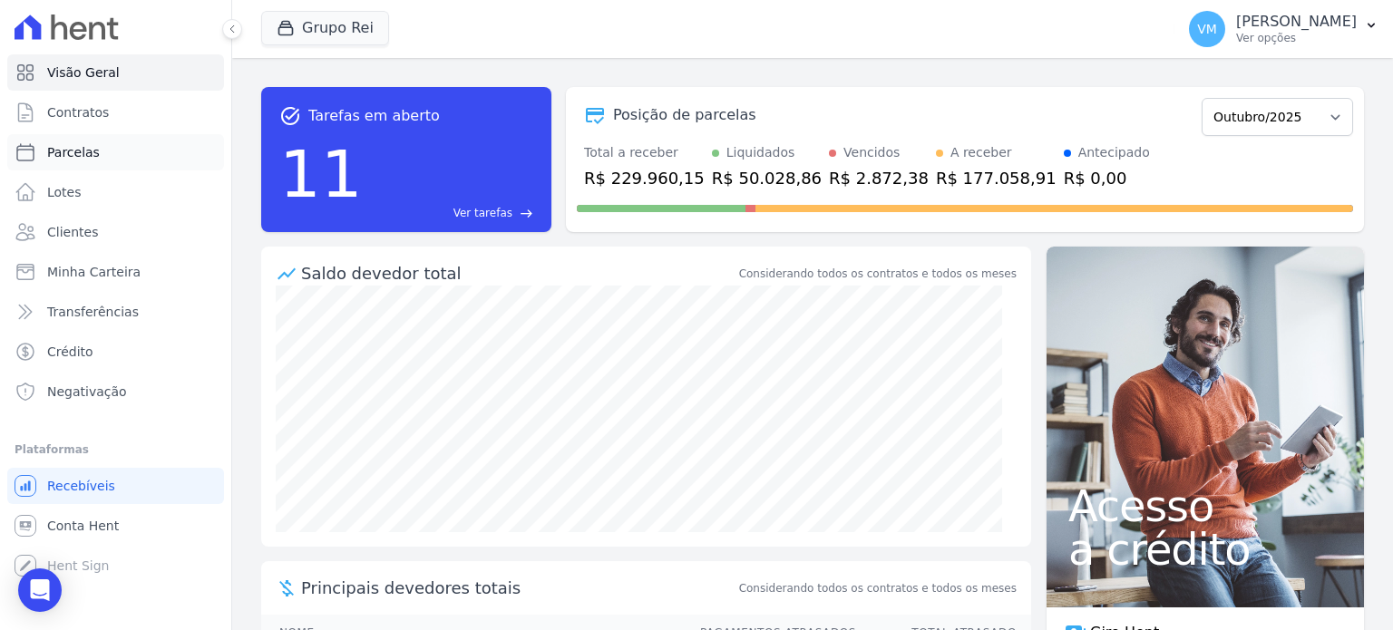
click at [112, 147] on link "Parcelas" at bounding box center [115, 152] width 217 height 36
click at [171, 208] on link "Lotes" at bounding box center [115, 192] width 217 height 36
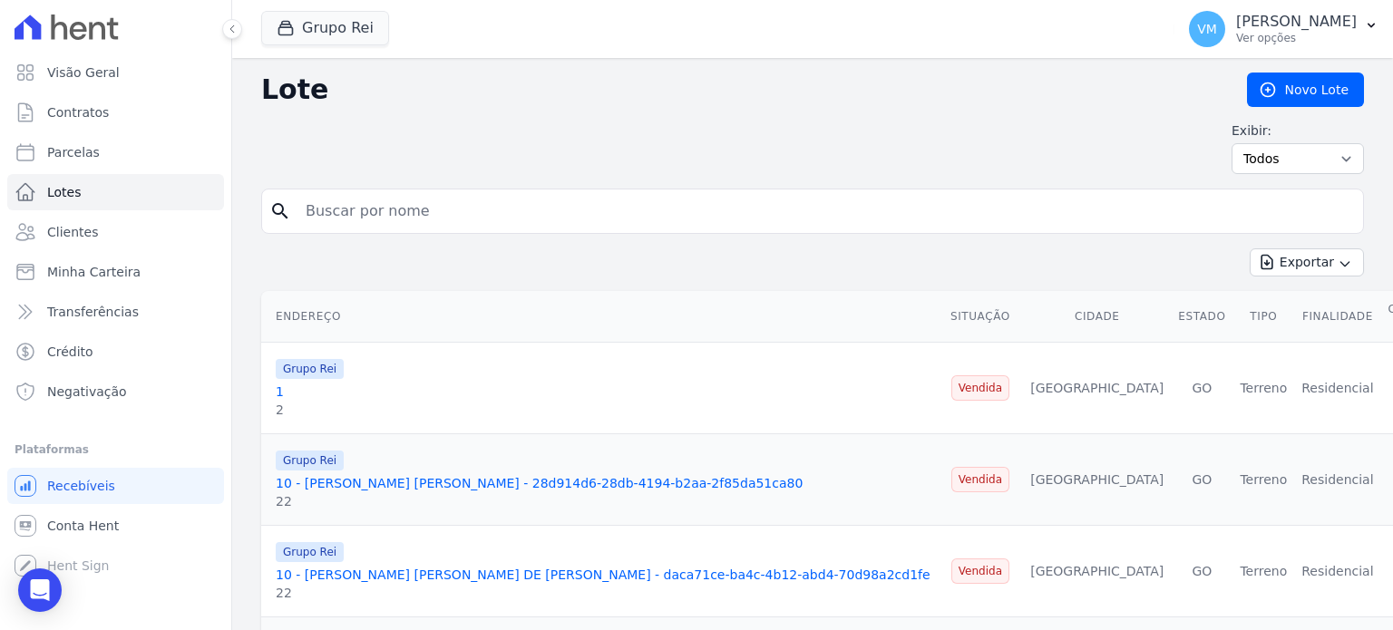
click at [332, 224] on input "search" at bounding box center [825, 211] width 1061 height 36
type input "a"
type input "m"
select select
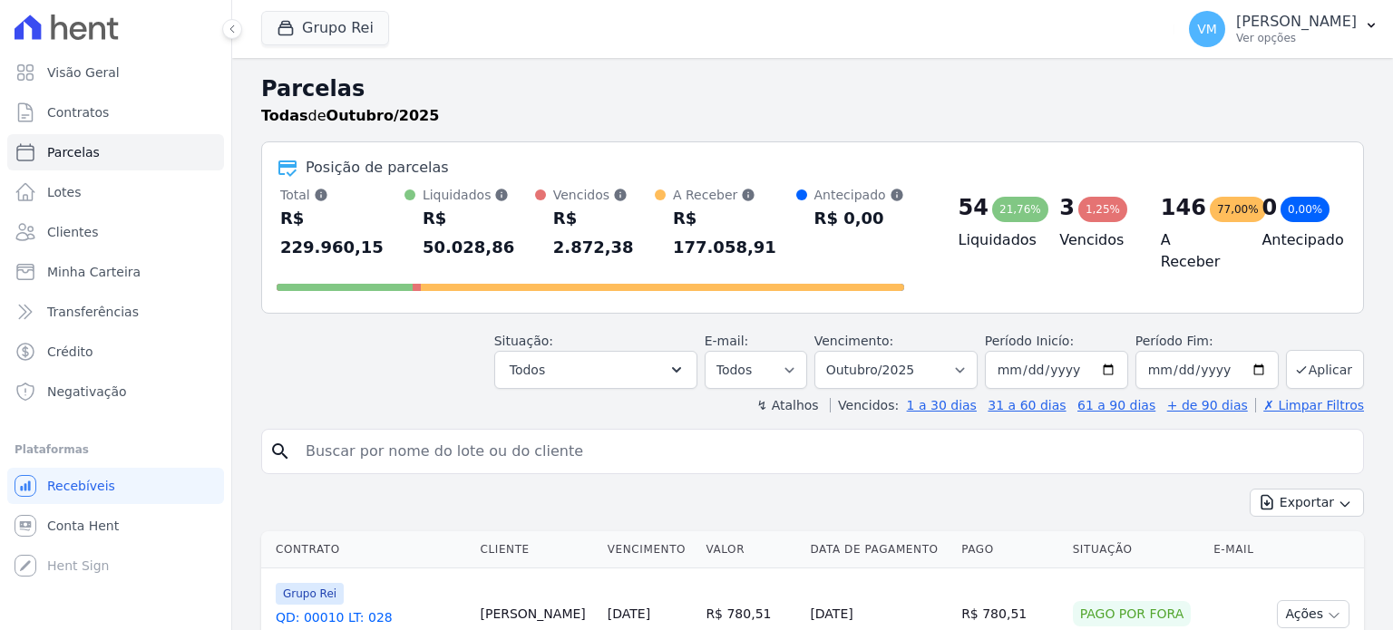
click at [406, 434] on input "search" at bounding box center [825, 452] width 1061 height 36
type input "MARILEIDE DOS ANJOS [PERSON_NAME] [PERSON_NAME]"
select select
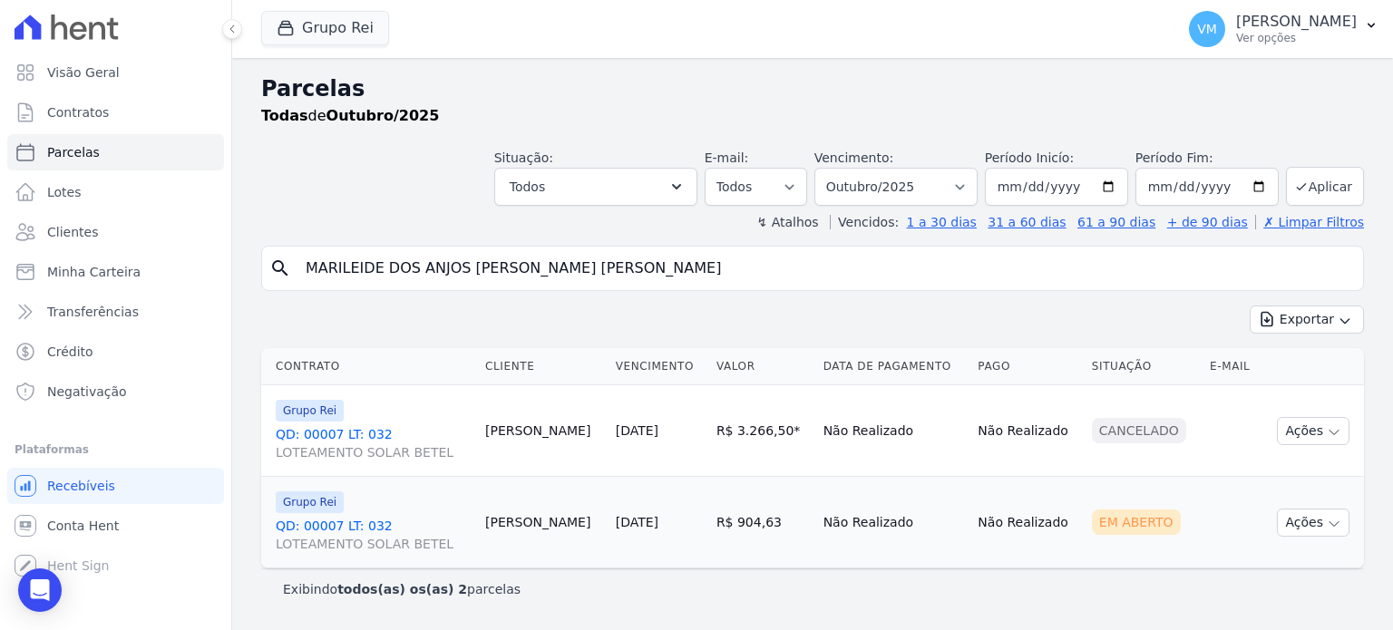
click at [349, 525] on link "QD: 00007 LT: 032 LOTEAMENTO SOLAR BETEL" at bounding box center [373, 535] width 195 height 36
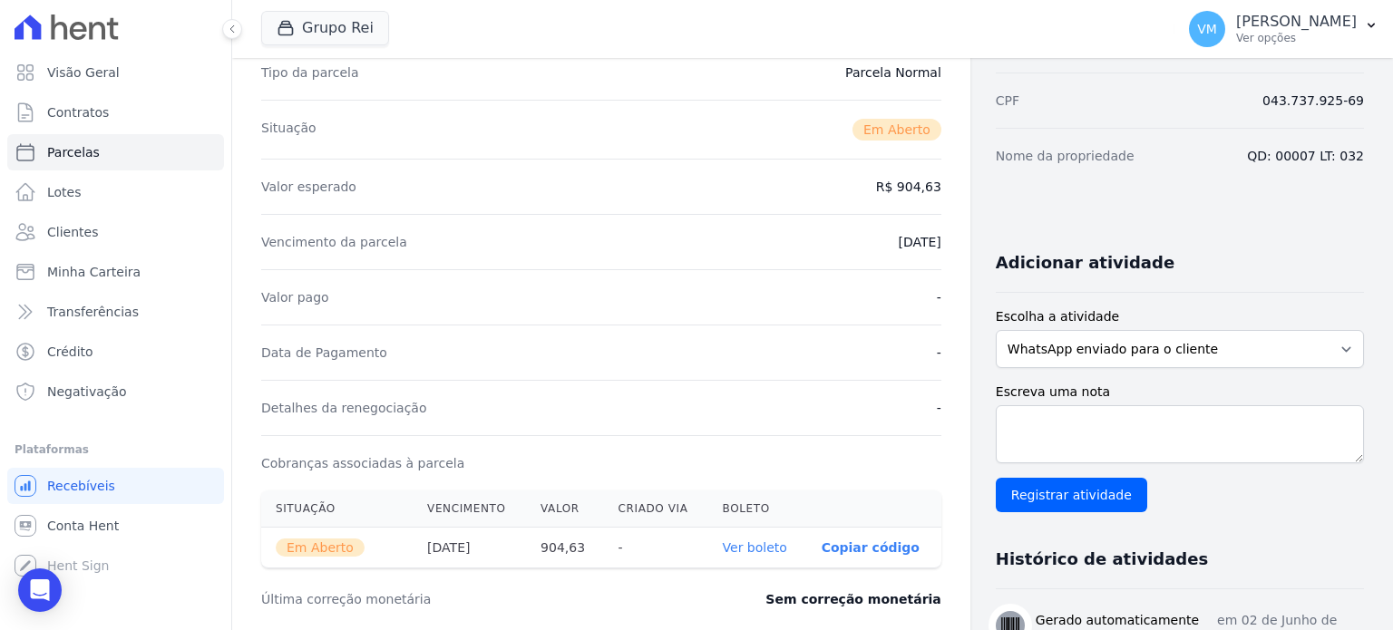
scroll to position [363, 0]
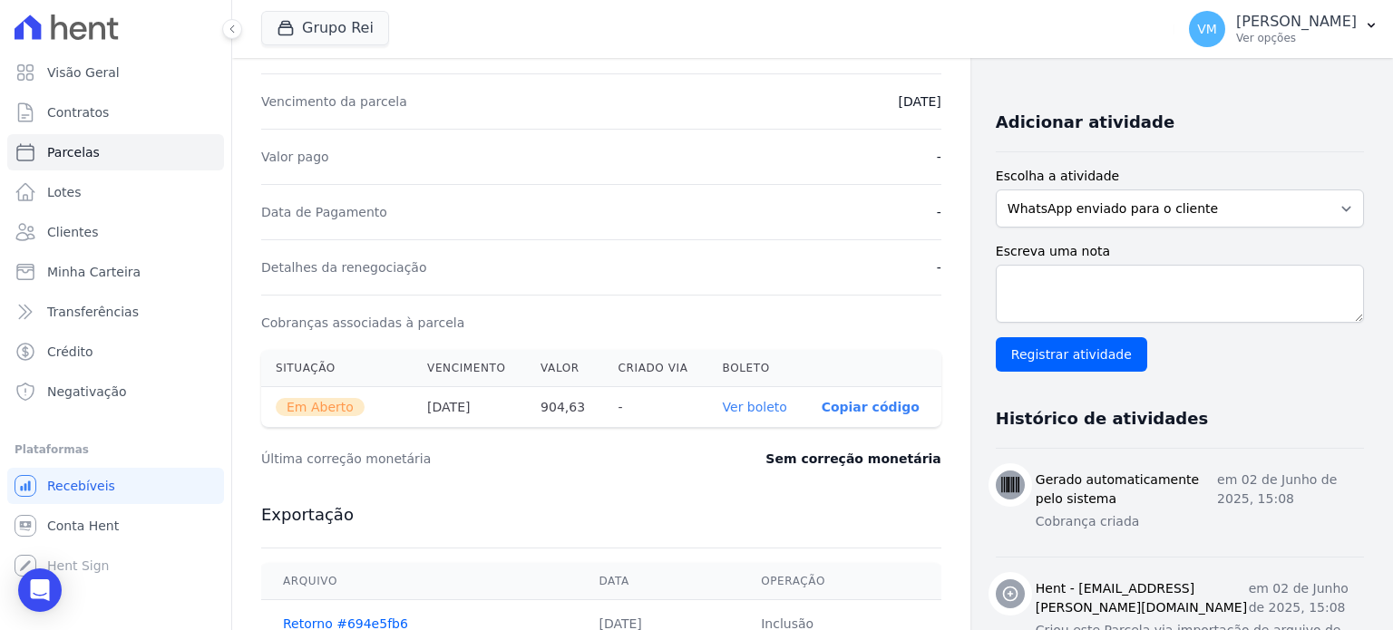
click at [733, 402] on link "Ver boleto" at bounding box center [755, 407] width 64 height 15
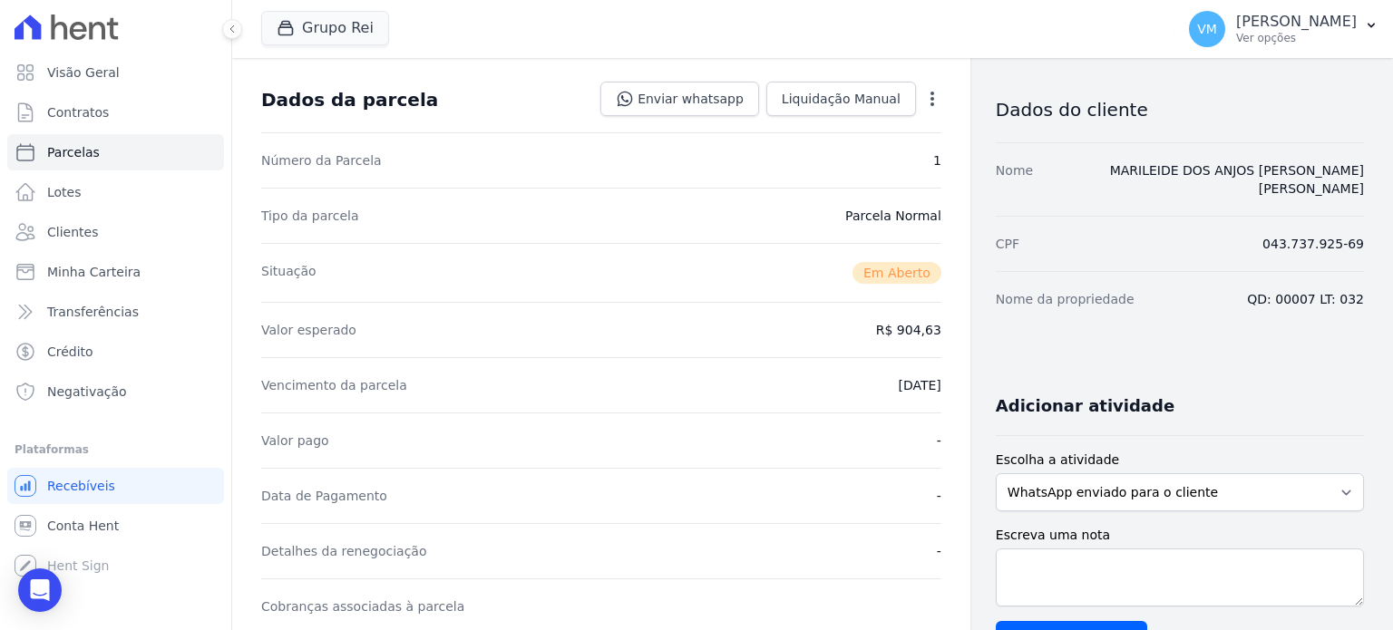
scroll to position [0, 0]
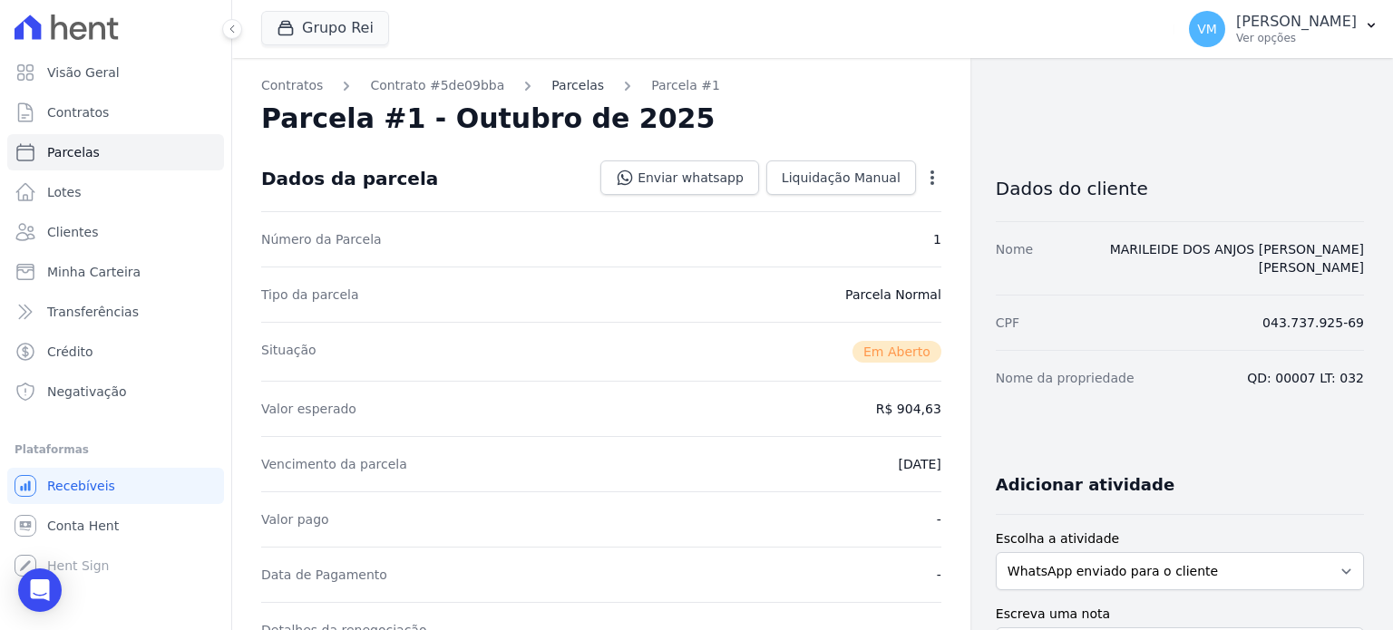
click at [552, 90] on link "Parcelas" at bounding box center [578, 85] width 53 height 19
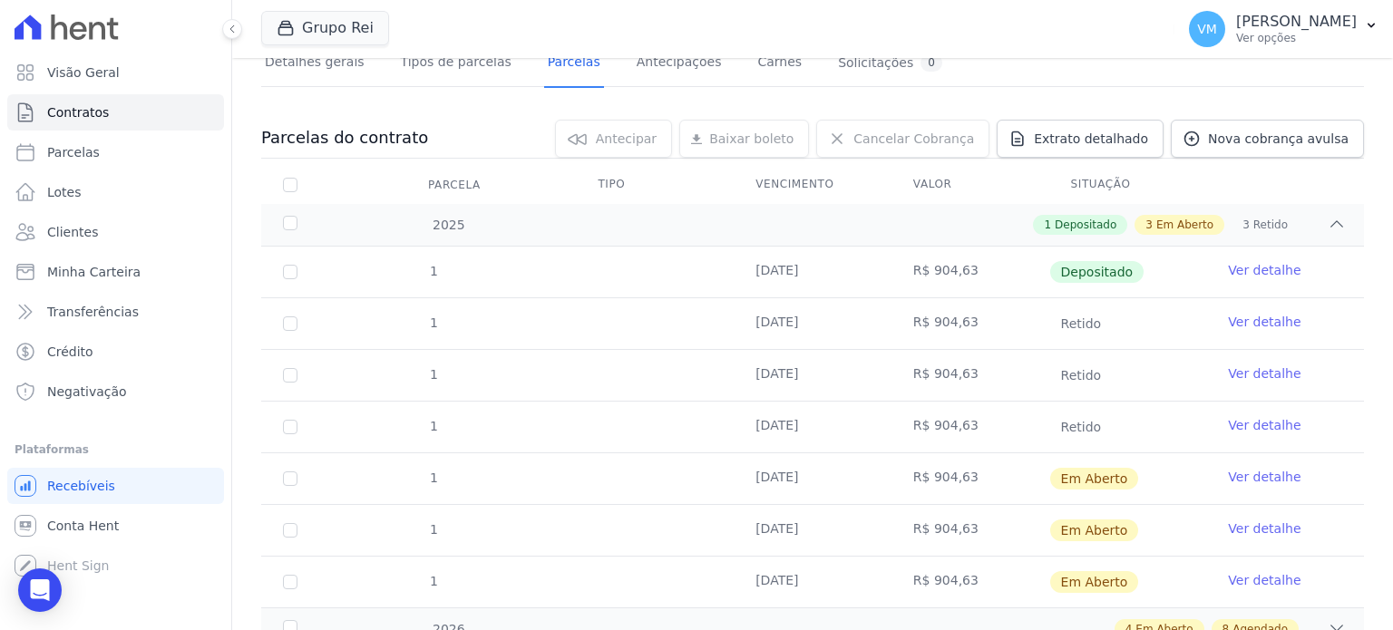
scroll to position [292, 0]
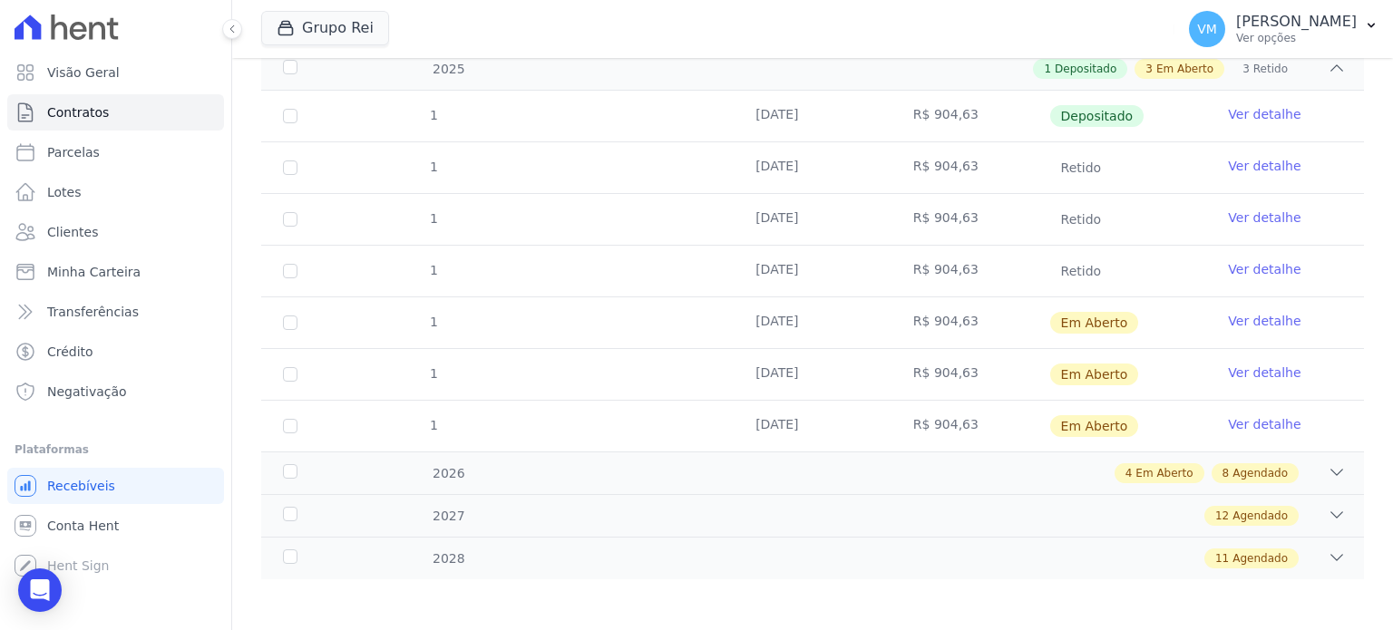
click at [1228, 369] on link "Ver detalhe" at bounding box center [1264, 373] width 73 height 18
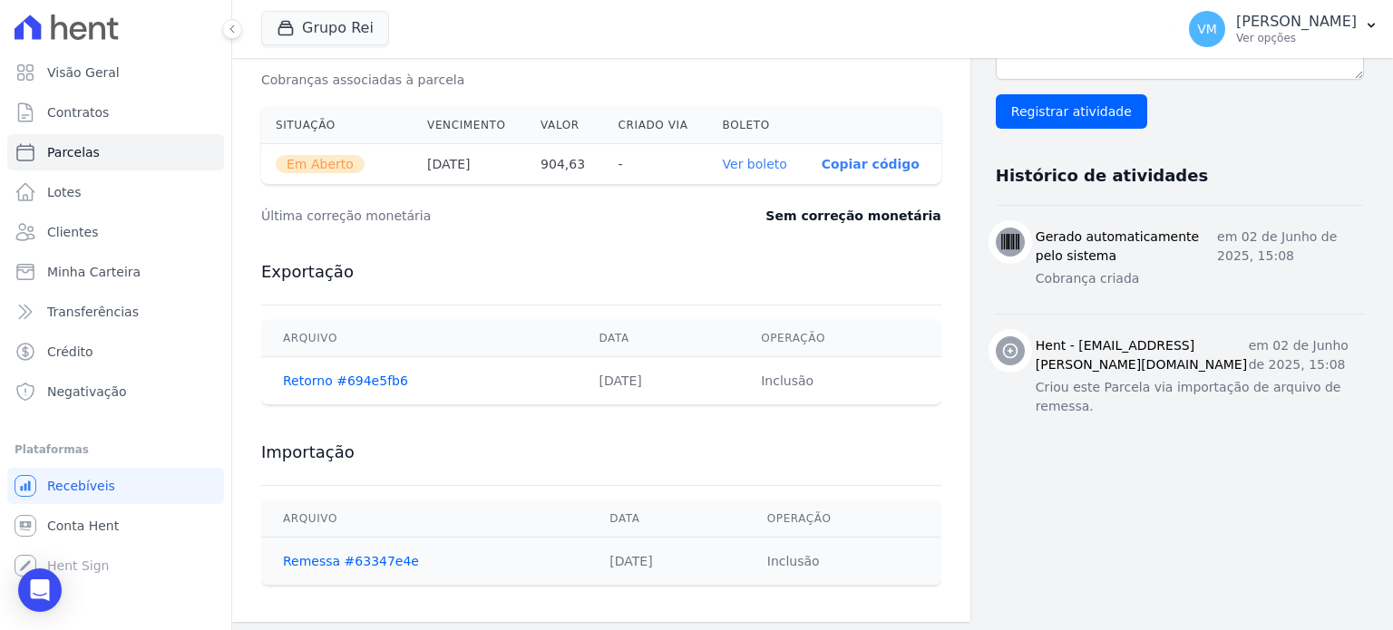
scroll to position [609, 0]
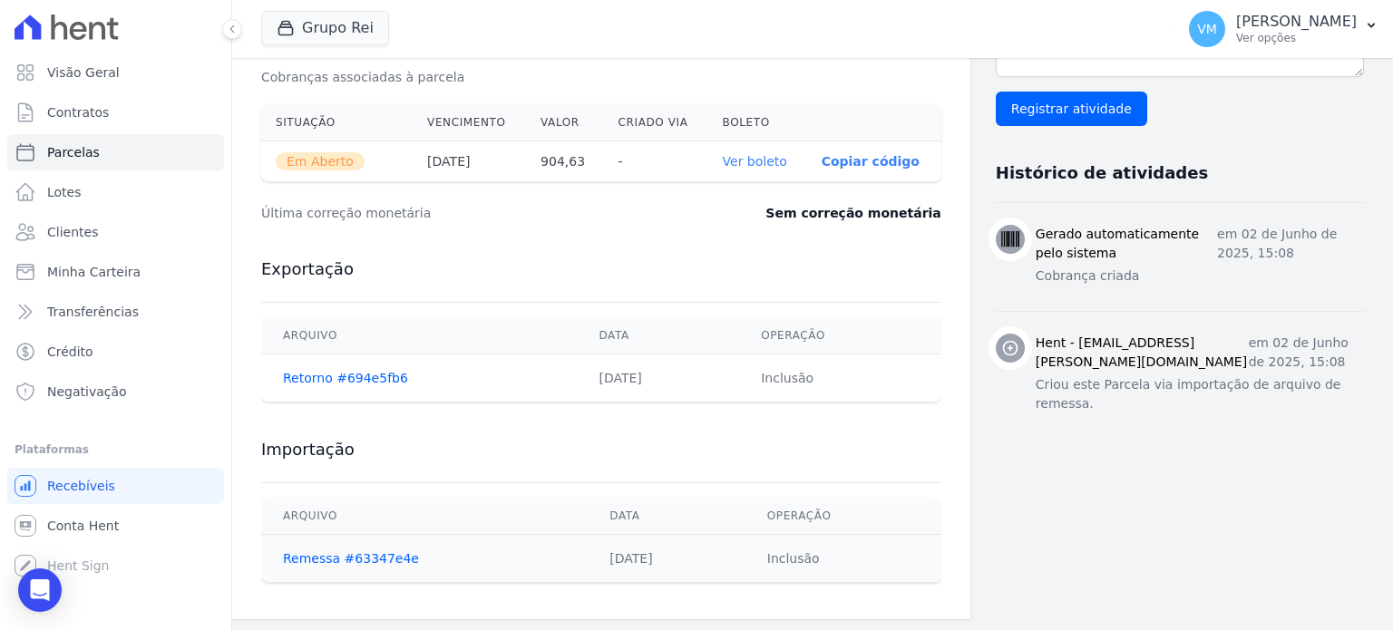
click at [757, 161] on link "Ver boleto" at bounding box center [755, 161] width 64 height 15
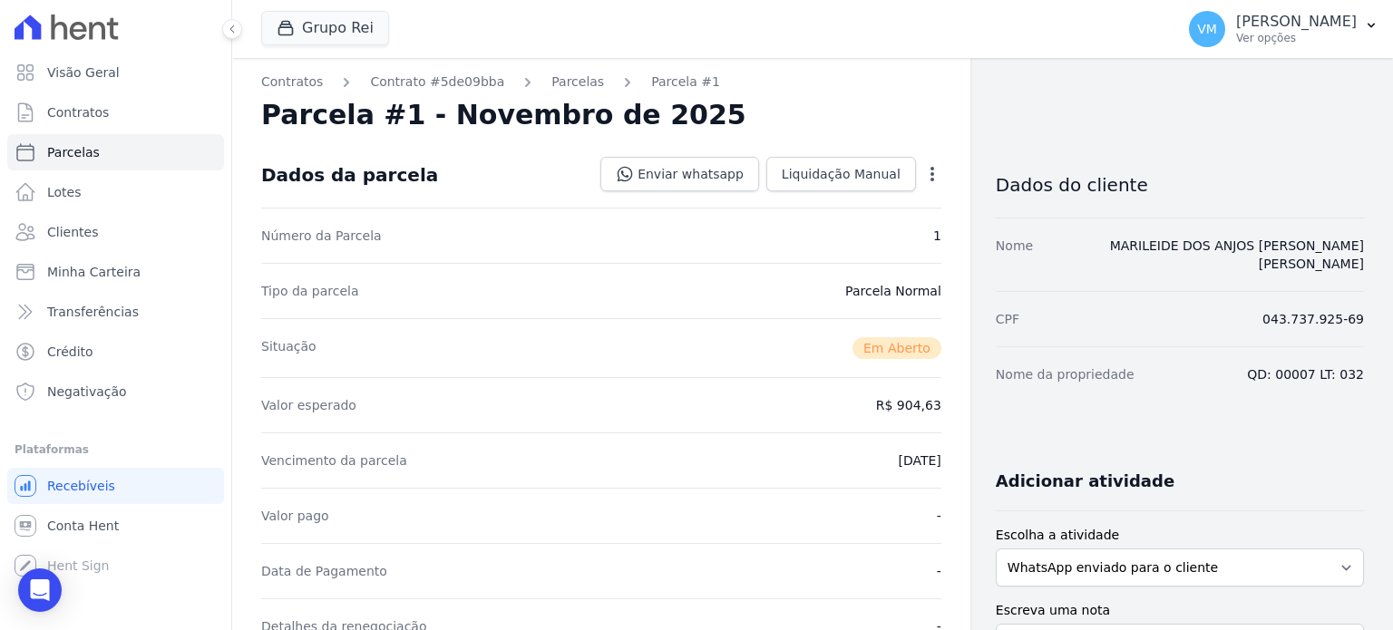
scroll to position [0, 0]
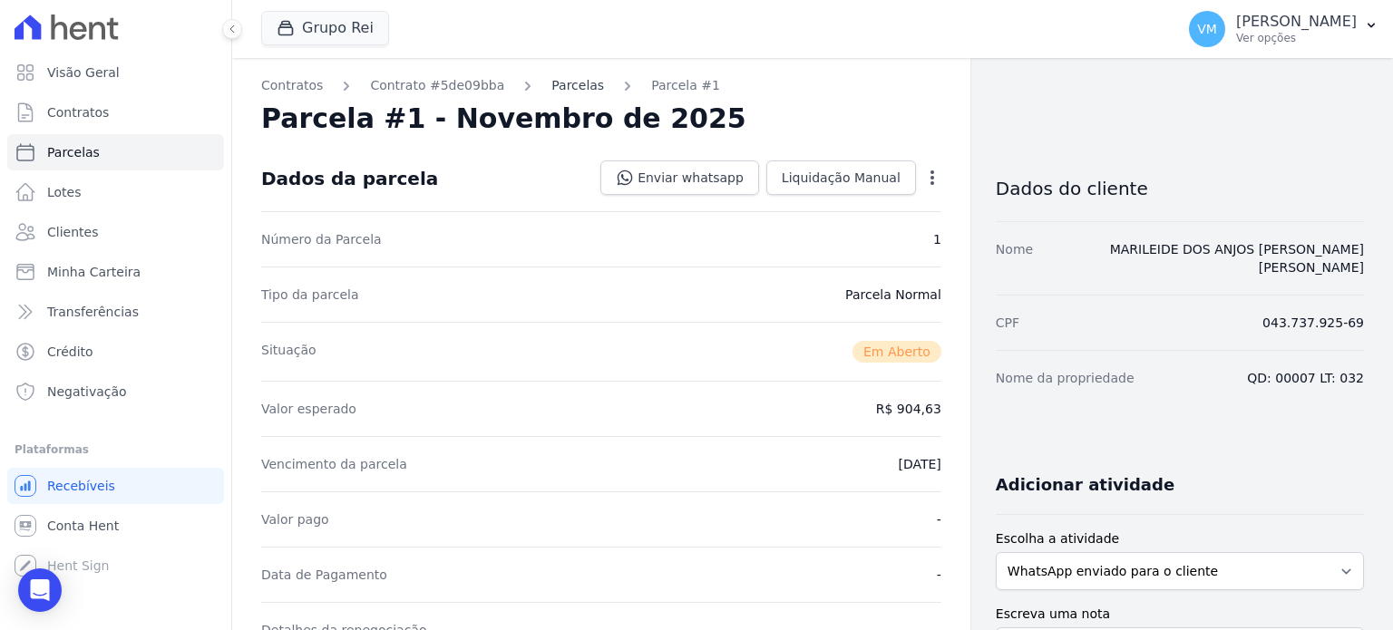
click at [552, 90] on link "Parcelas" at bounding box center [578, 85] width 53 height 19
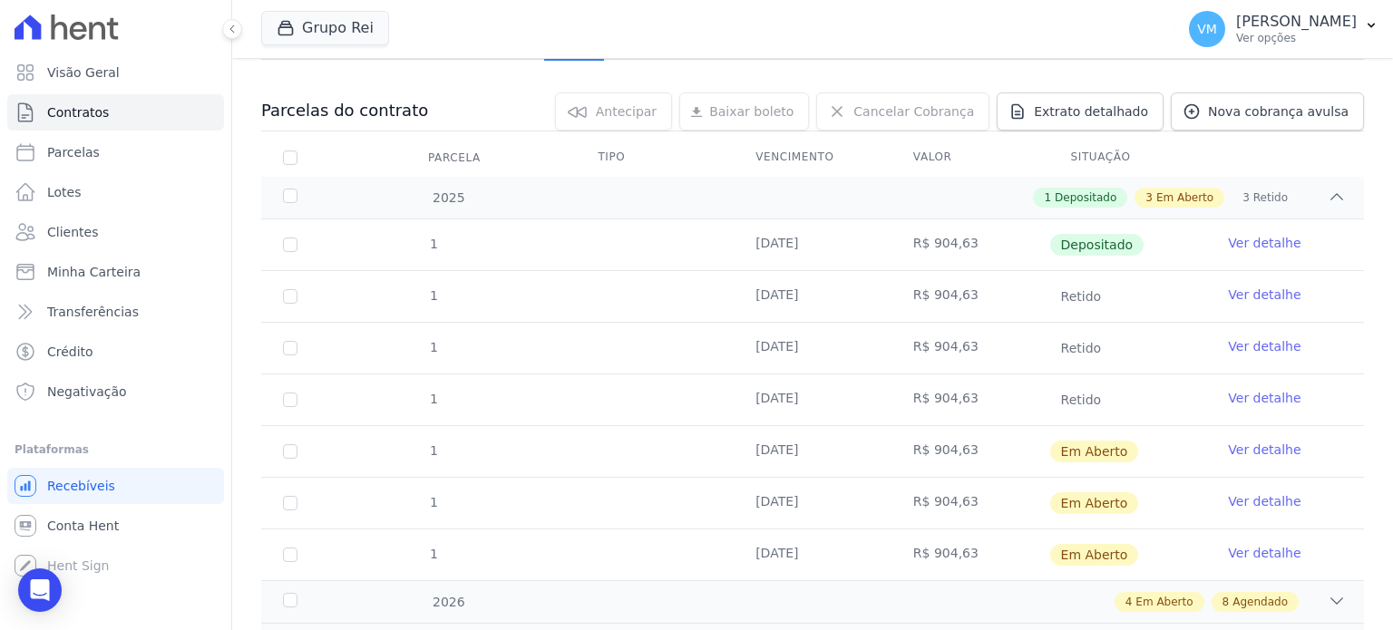
scroll to position [292, 0]
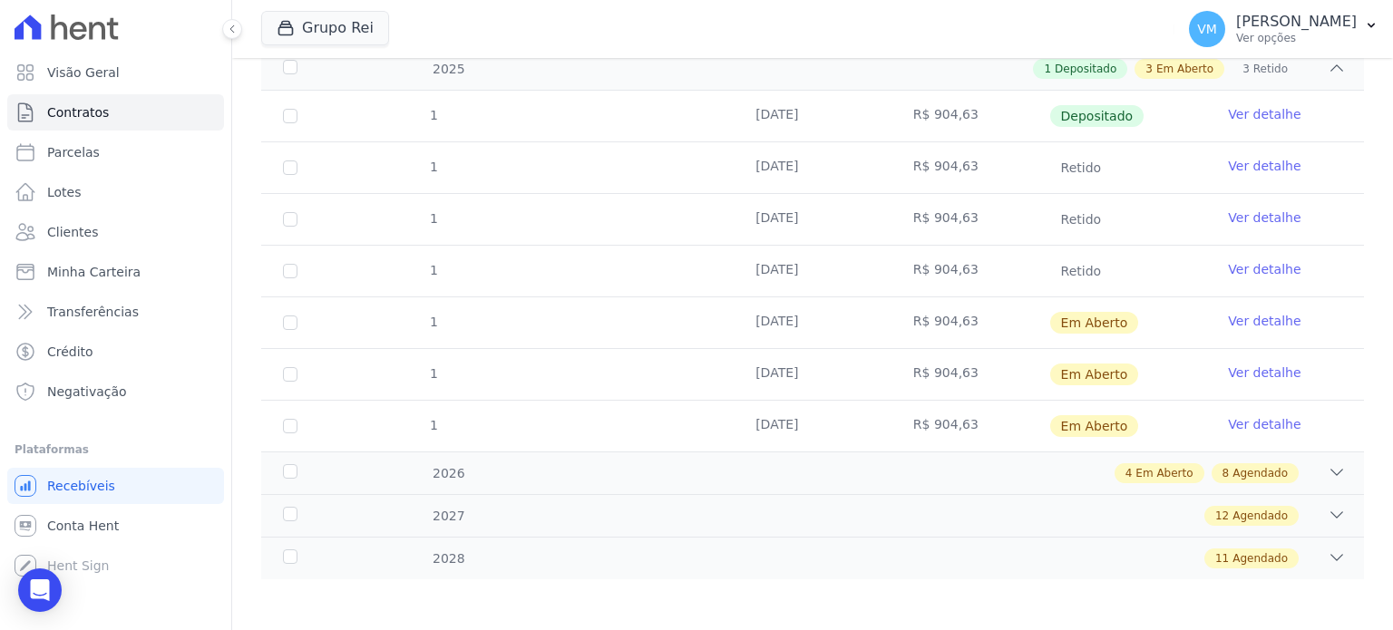
click at [1251, 425] on link "Ver detalhe" at bounding box center [1264, 424] width 73 height 18
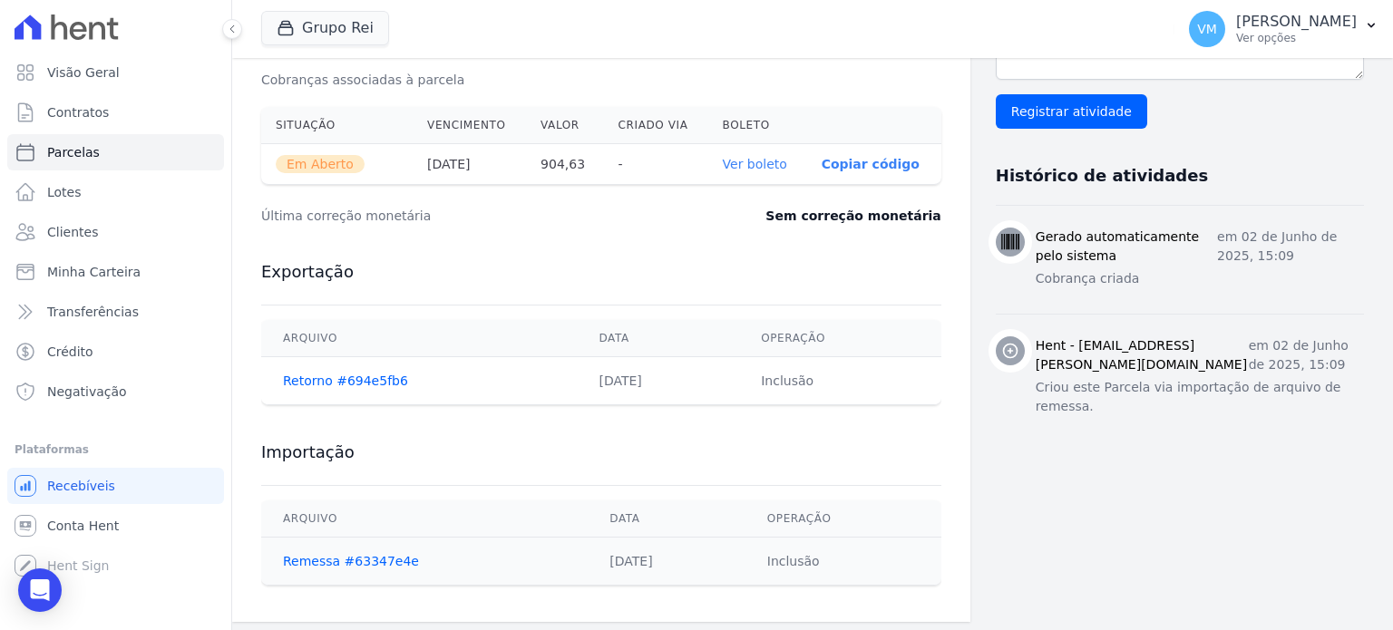
scroll to position [609, 0]
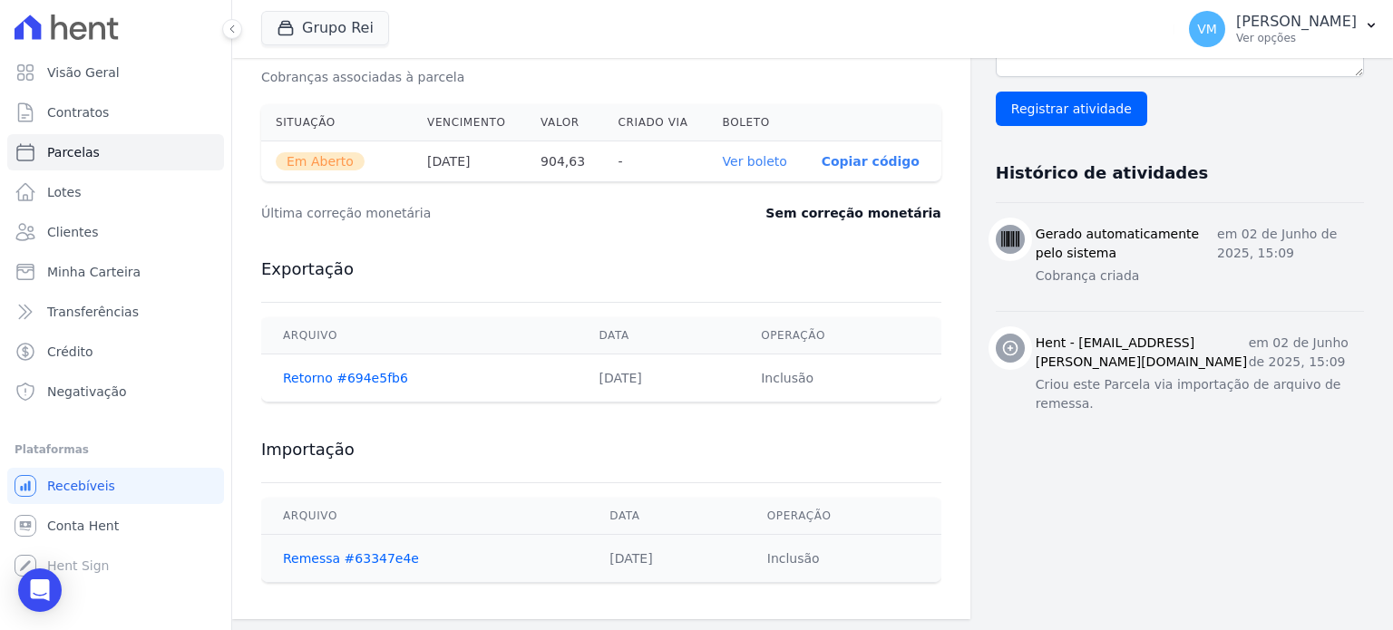
click at [758, 161] on link "Ver boleto" at bounding box center [755, 161] width 64 height 15
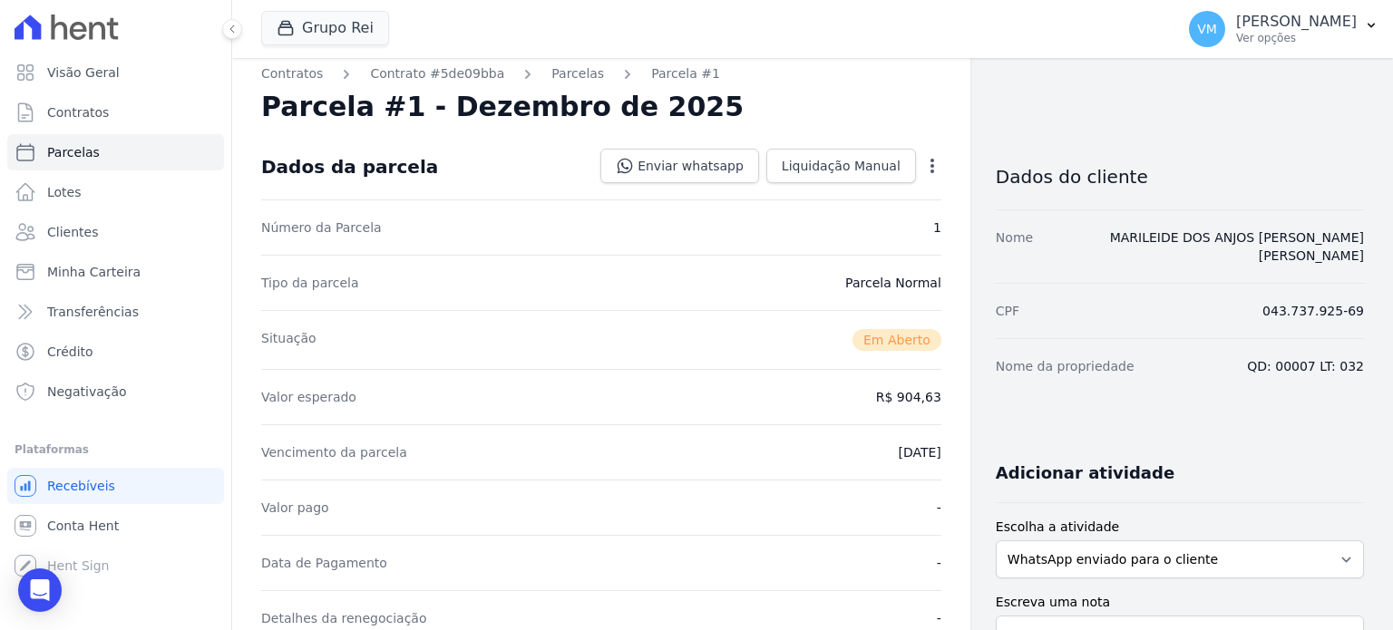
scroll to position [0, 0]
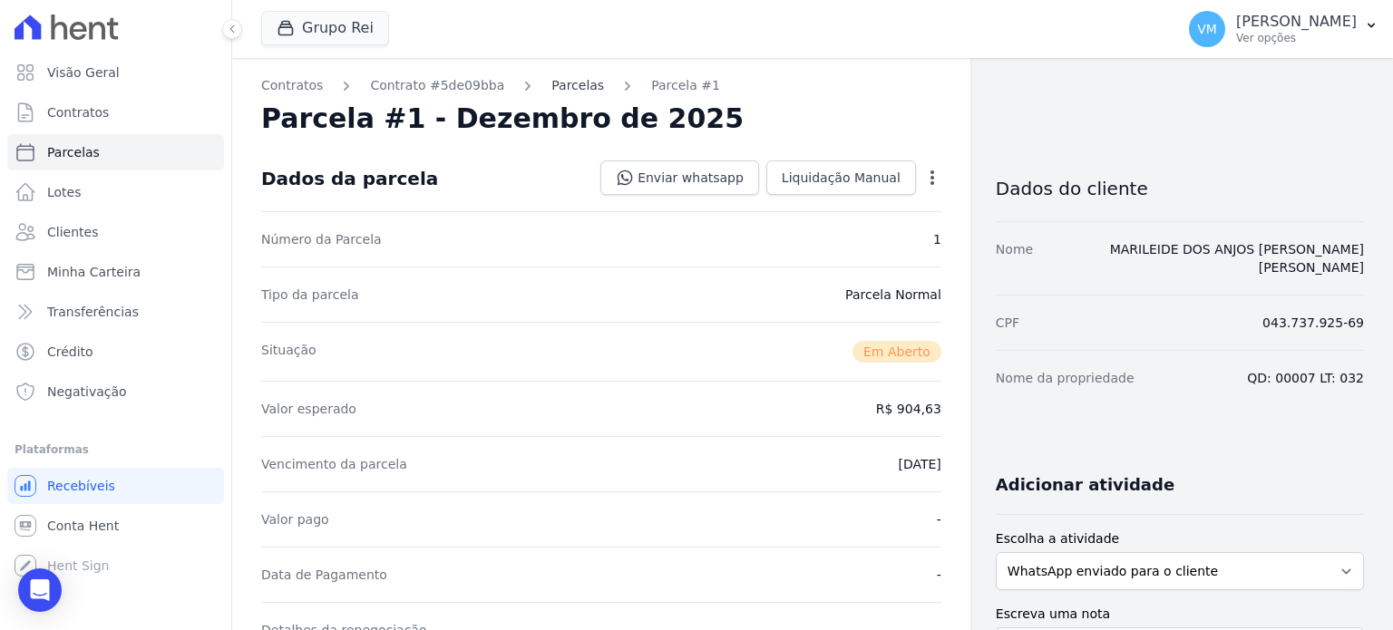
click at [563, 81] on link "Parcelas" at bounding box center [578, 85] width 53 height 19
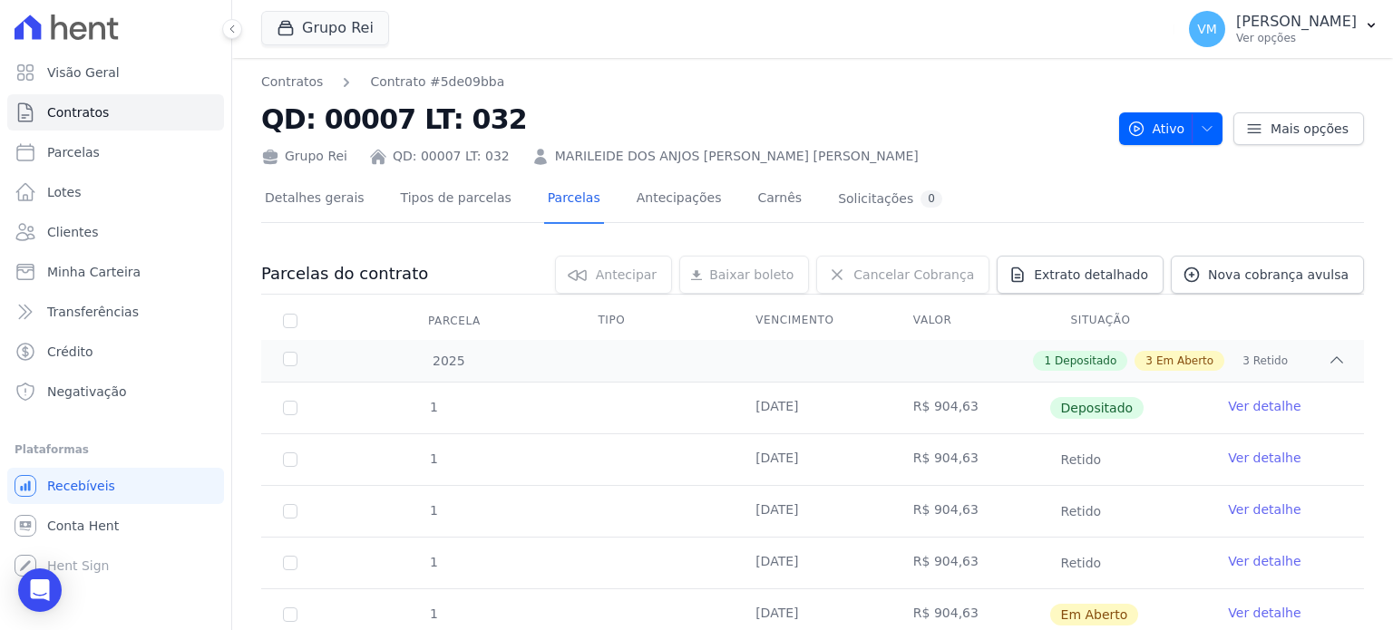
scroll to position [272, 0]
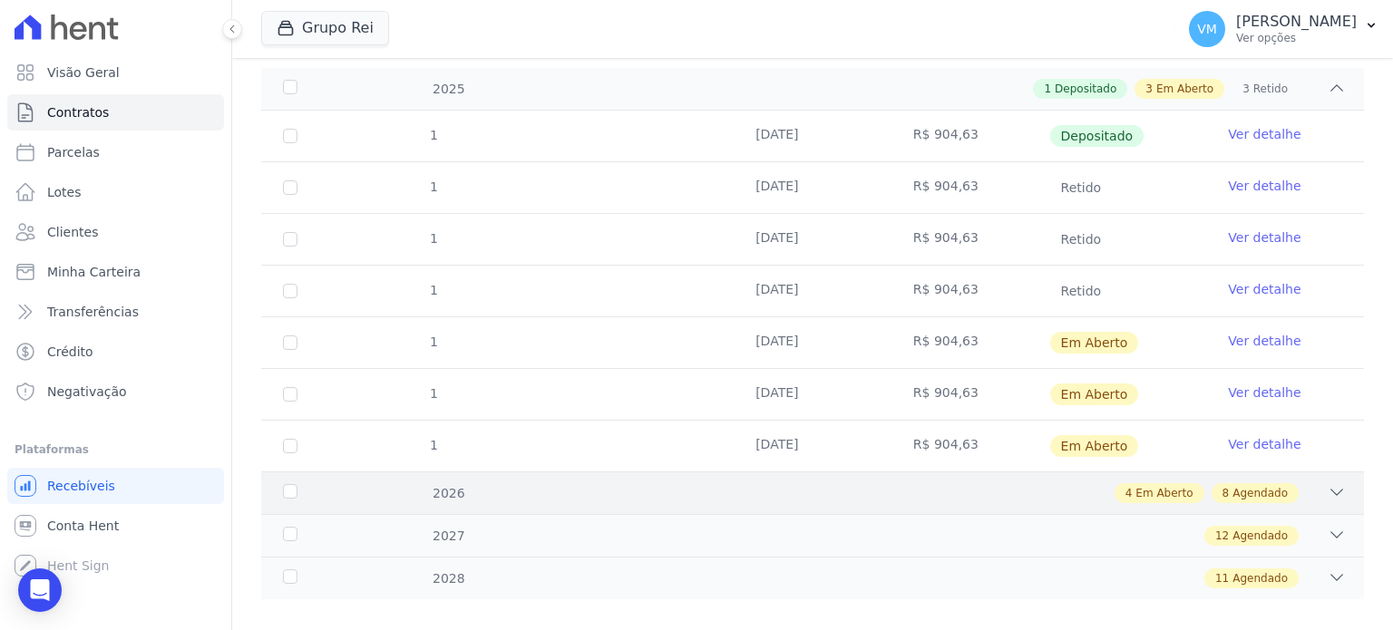
click at [1328, 493] on icon at bounding box center [1337, 493] width 18 height 18
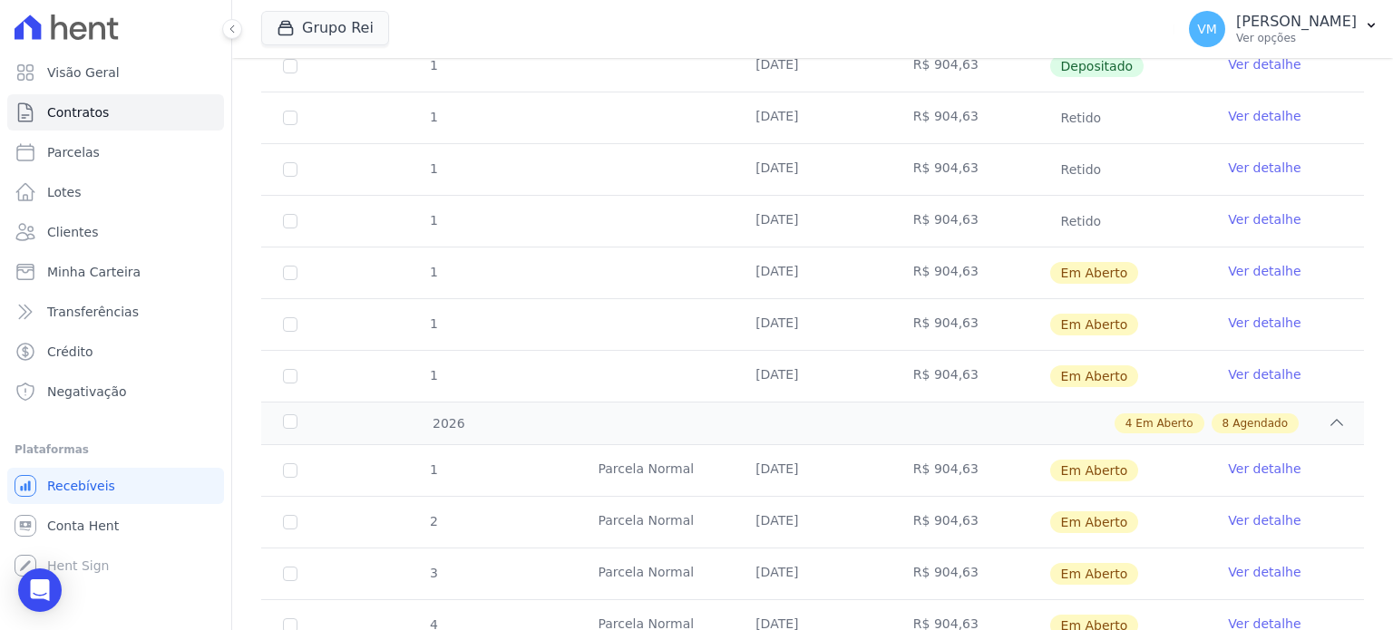
scroll to position [454, 0]
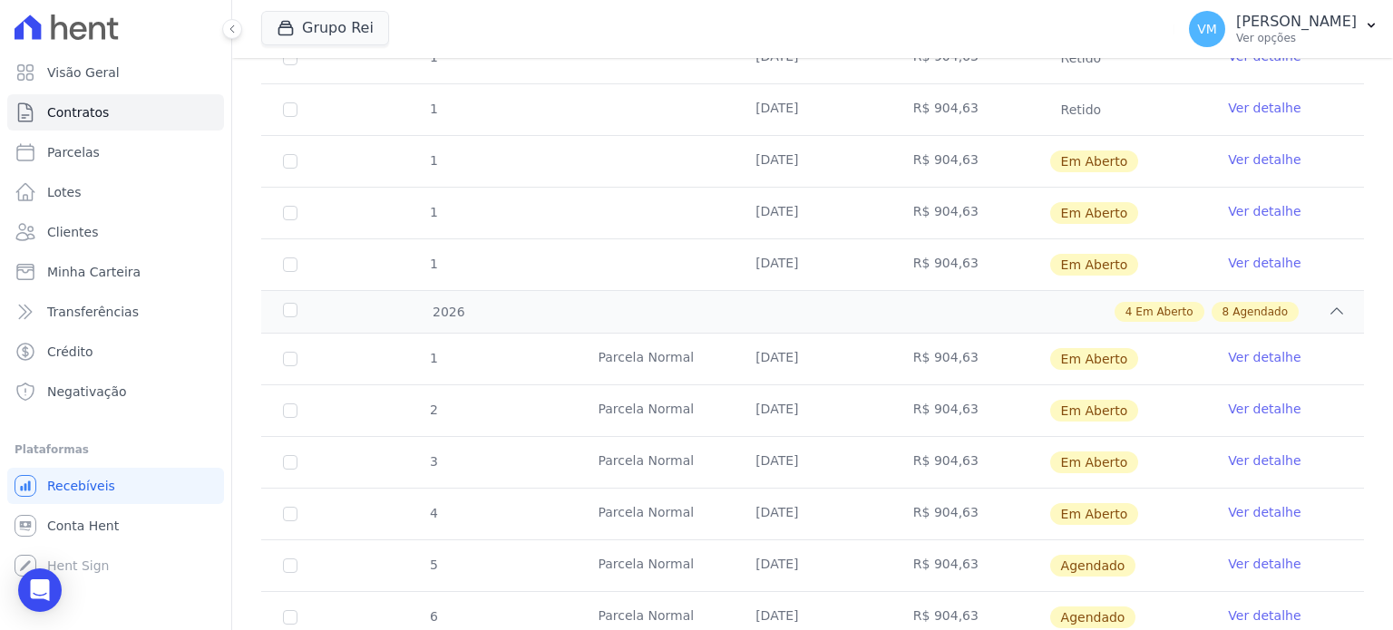
click at [1242, 358] on link "Ver detalhe" at bounding box center [1264, 357] width 73 height 18
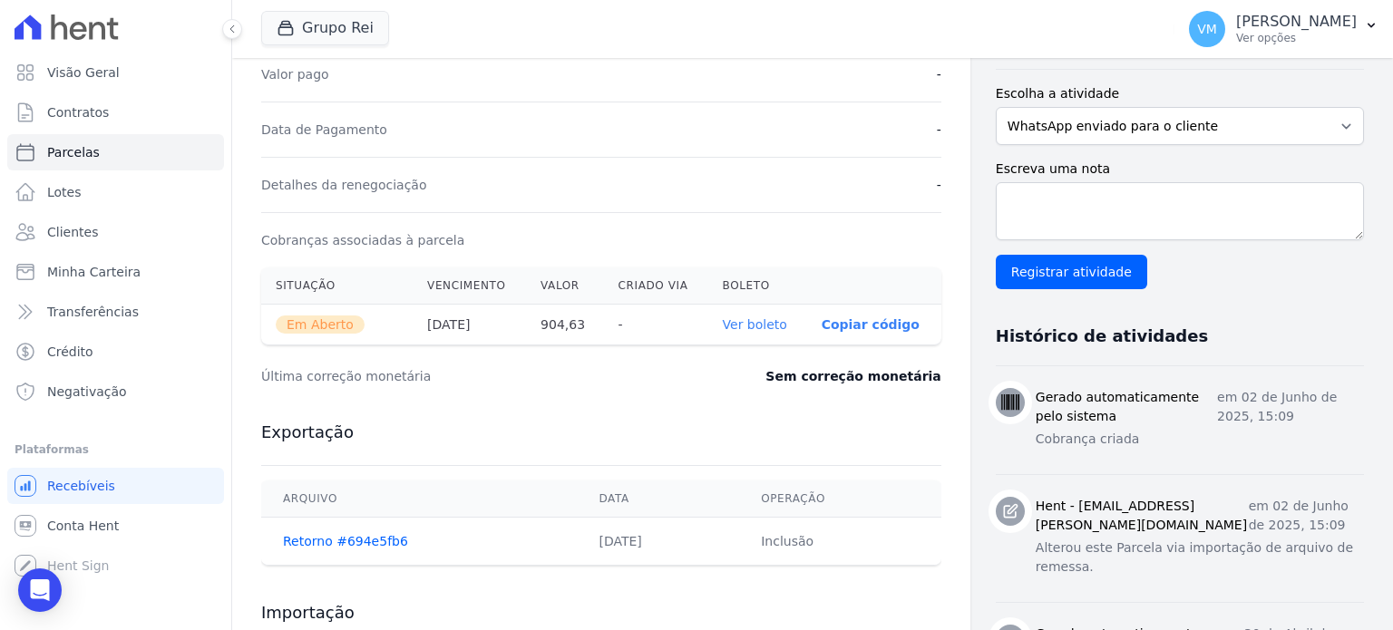
scroll to position [454, 0]
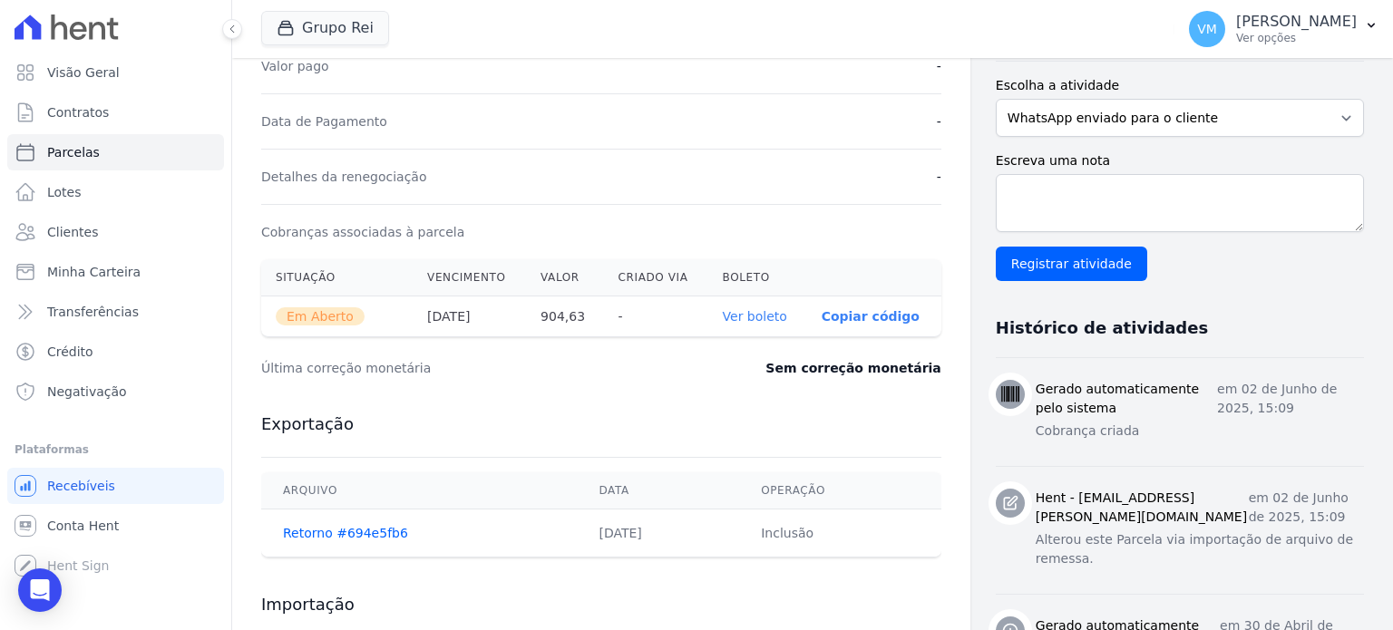
click at [750, 314] on link "Ver boleto" at bounding box center [755, 316] width 64 height 15
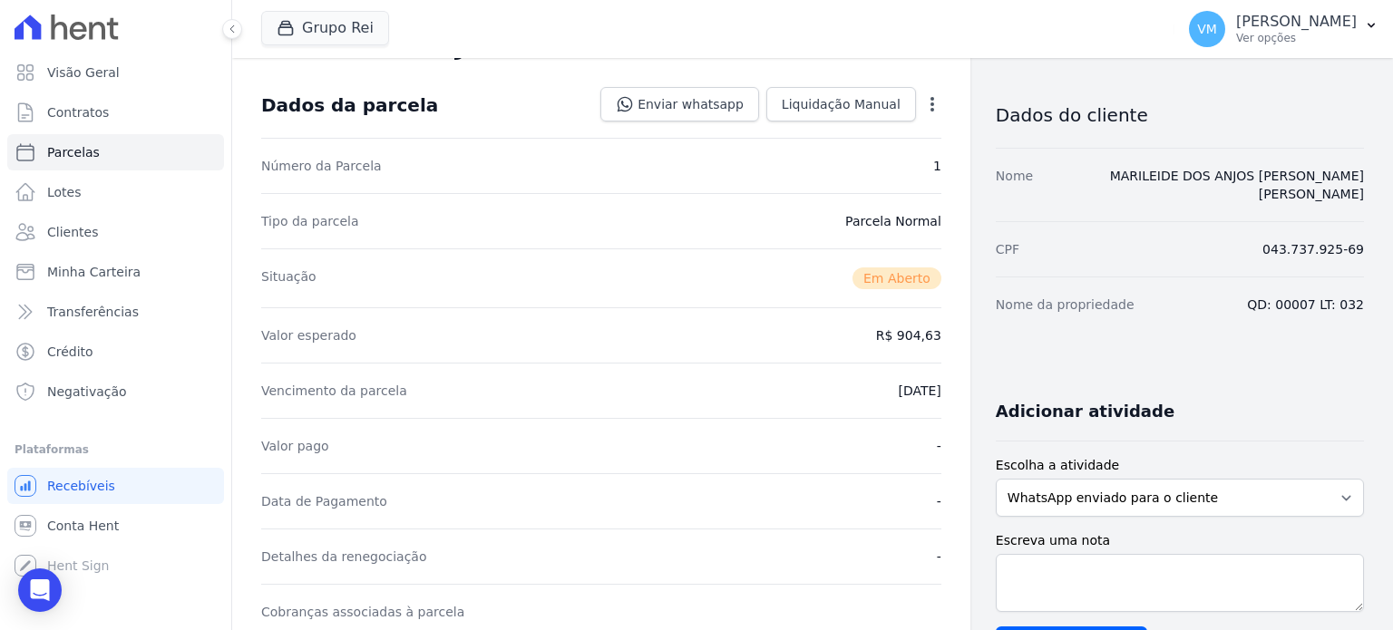
scroll to position [0, 0]
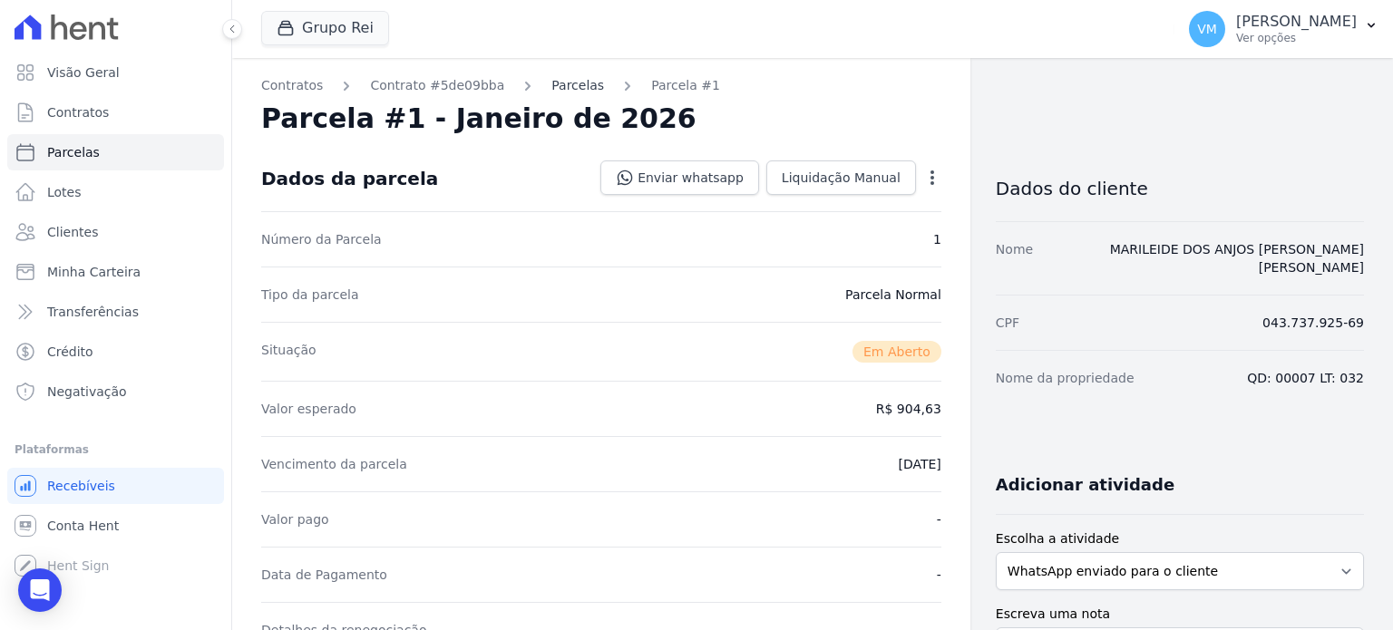
click at [573, 87] on link "Parcelas" at bounding box center [578, 85] width 53 height 19
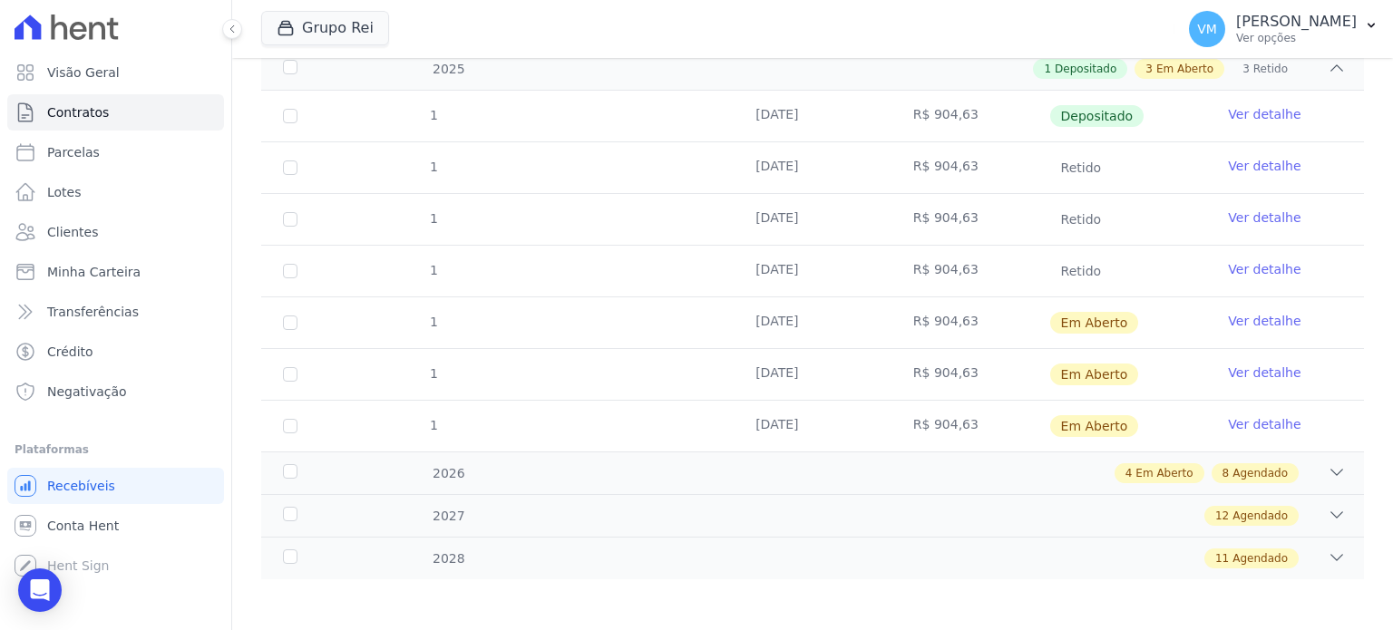
scroll to position [201, 0]
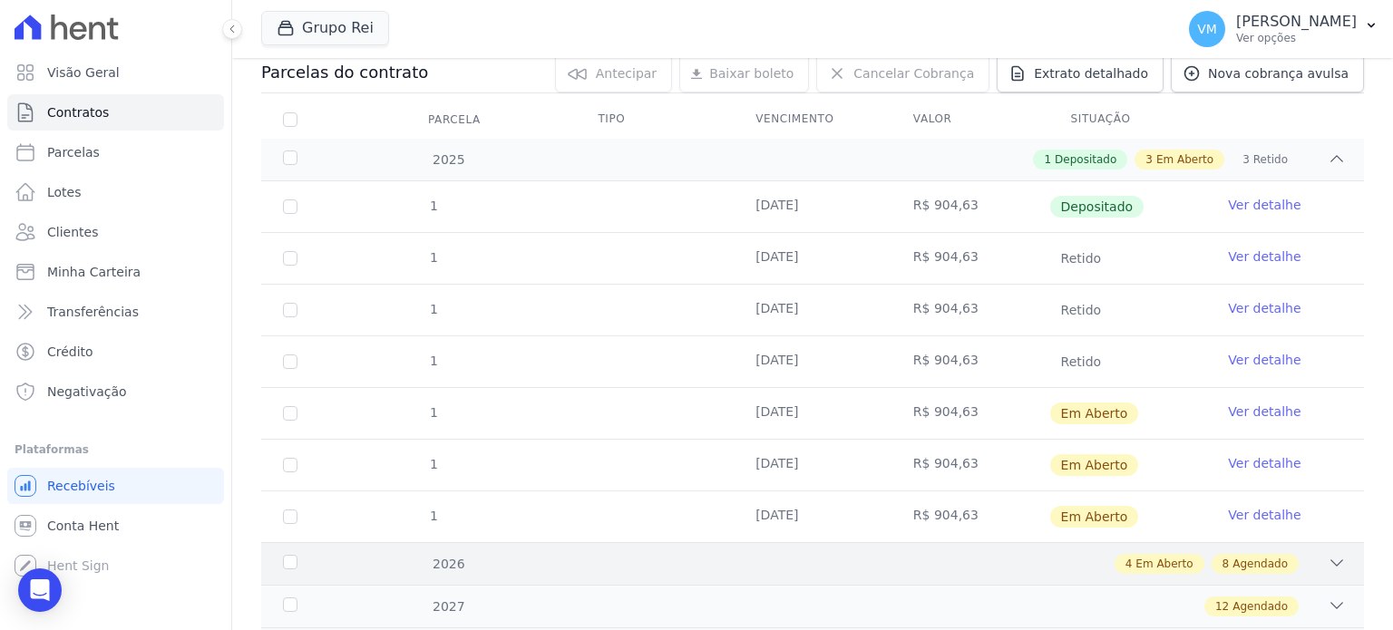
click at [1312, 562] on div "4 Em Aberto 8 Agendado" at bounding box center [866, 564] width 959 height 20
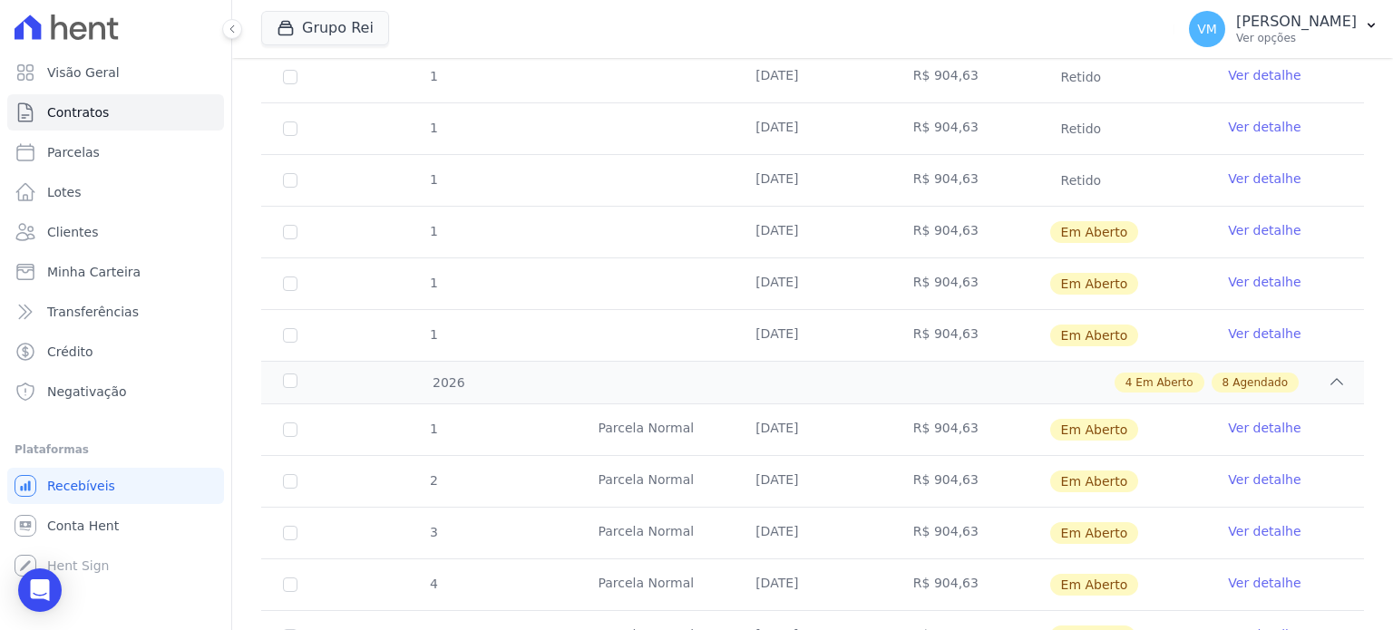
click at [1254, 483] on link "Ver detalhe" at bounding box center [1264, 480] width 73 height 18
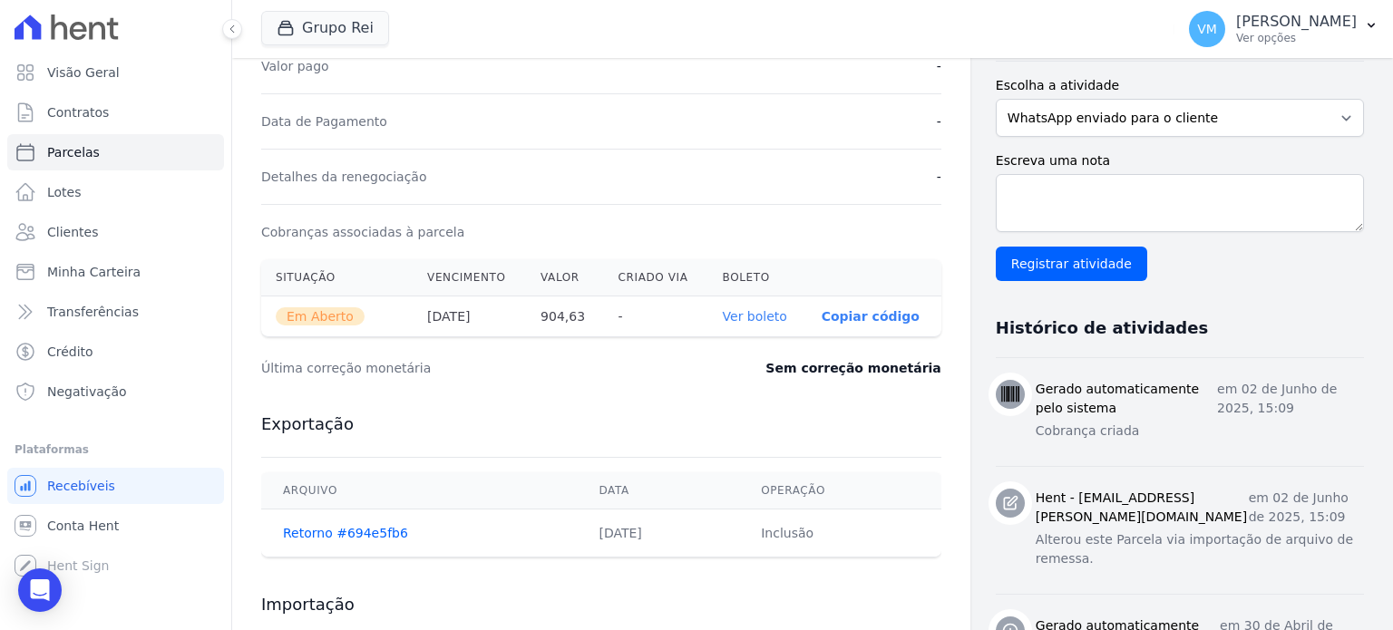
scroll to position [544, 0]
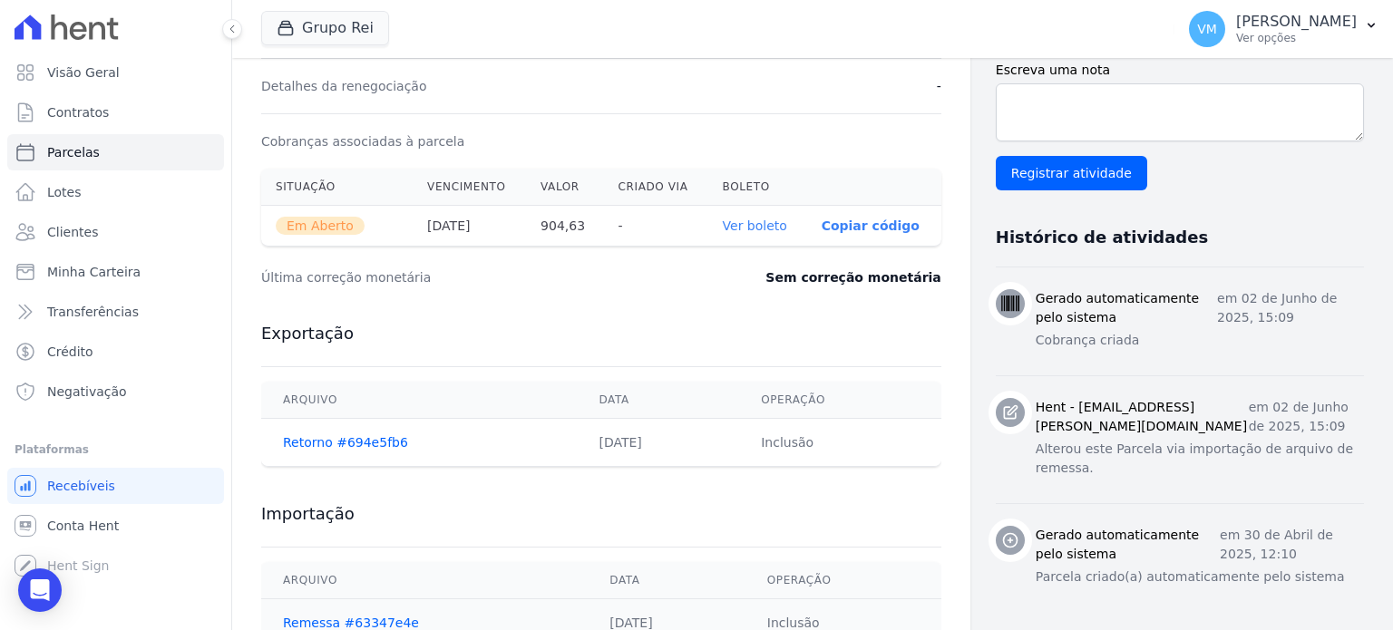
click at [760, 230] on link "Ver boleto" at bounding box center [755, 226] width 64 height 15
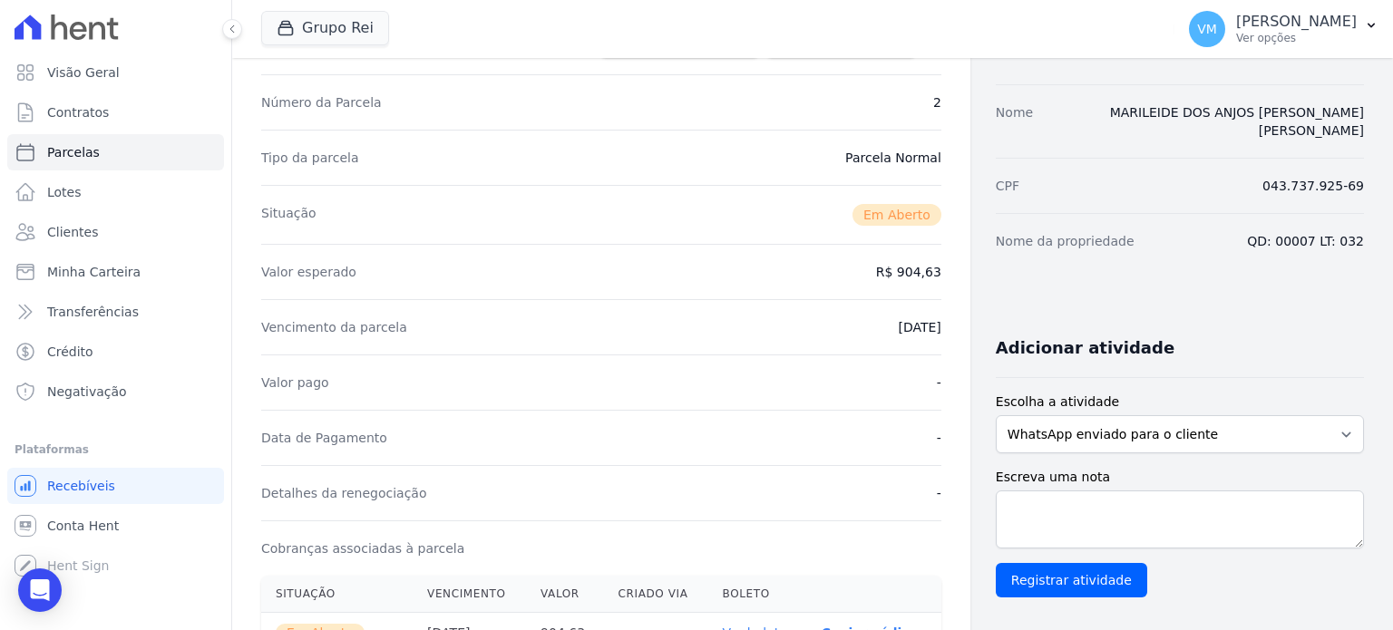
scroll to position [0, 0]
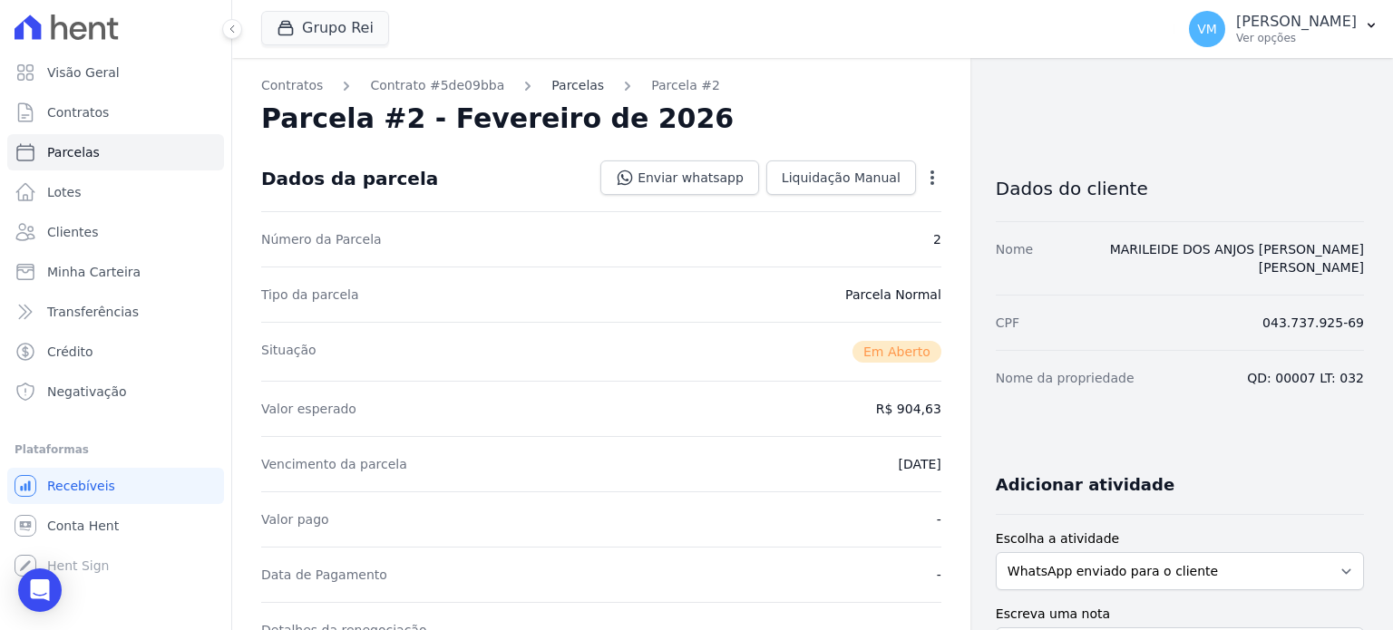
click at [555, 93] on link "Parcelas" at bounding box center [578, 85] width 53 height 19
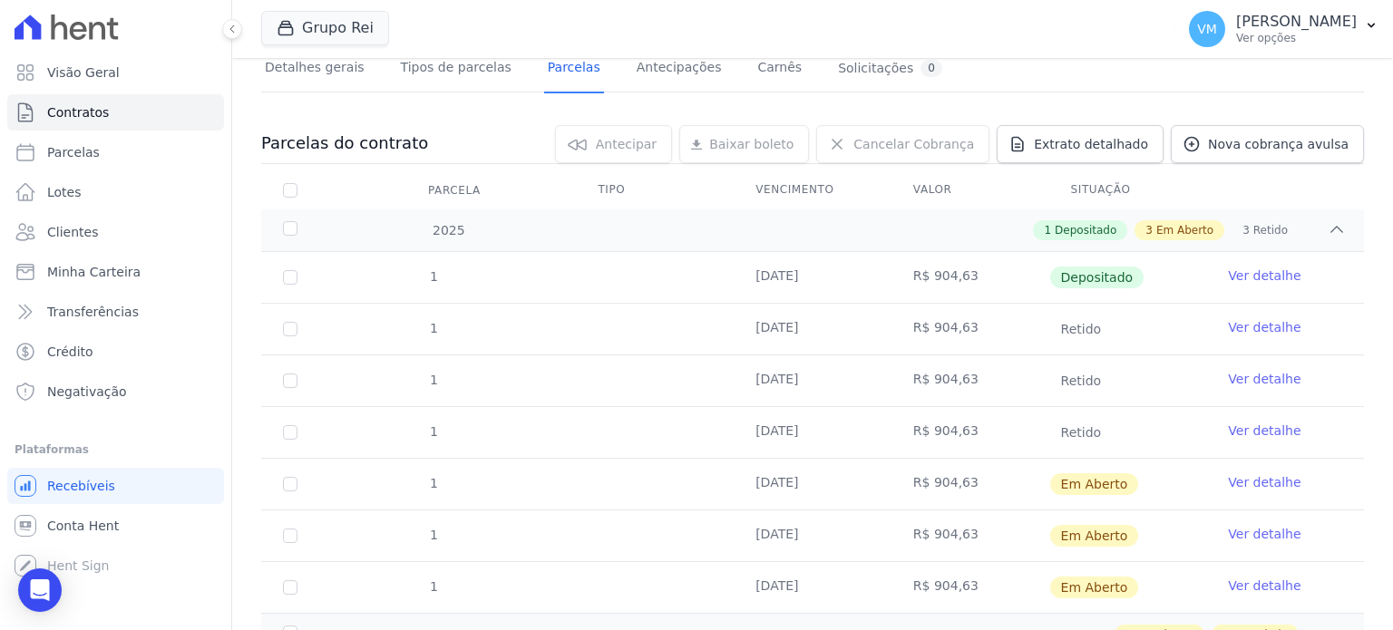
scroll to position [292, 0]
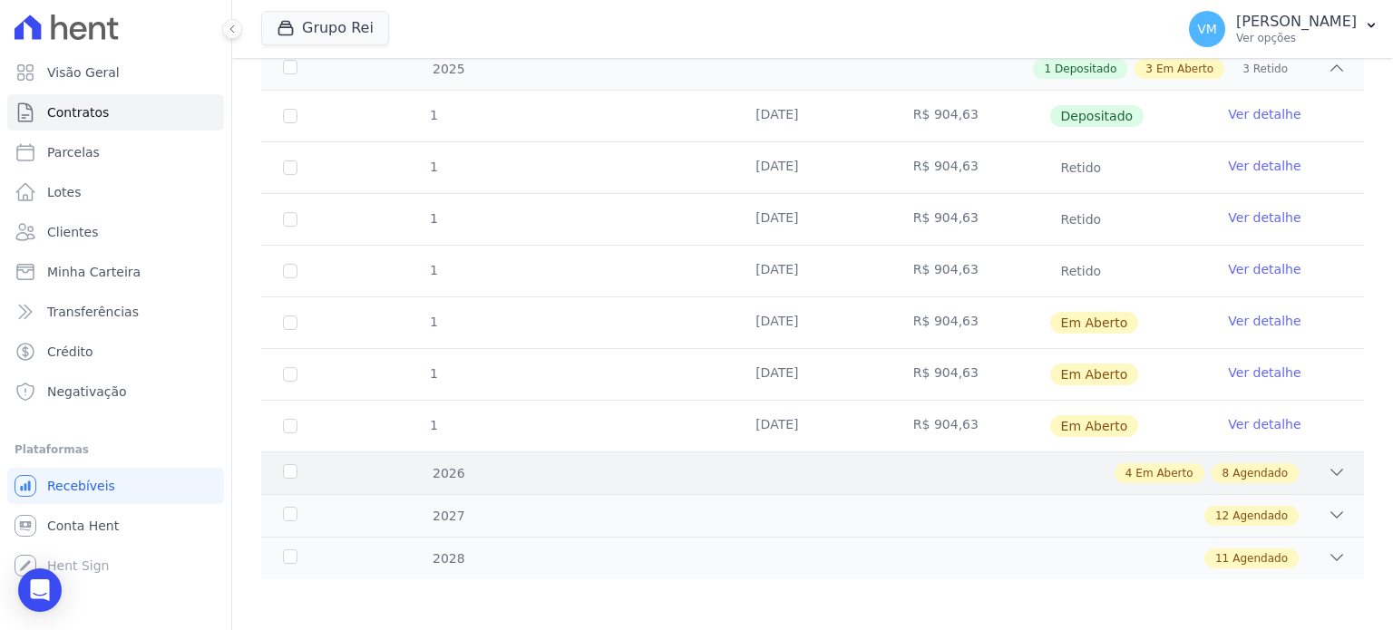
click at [1310, 464] on div "4 Em Aberto 8 Agendado" at bounding box center [866, 474] width 959 height 20
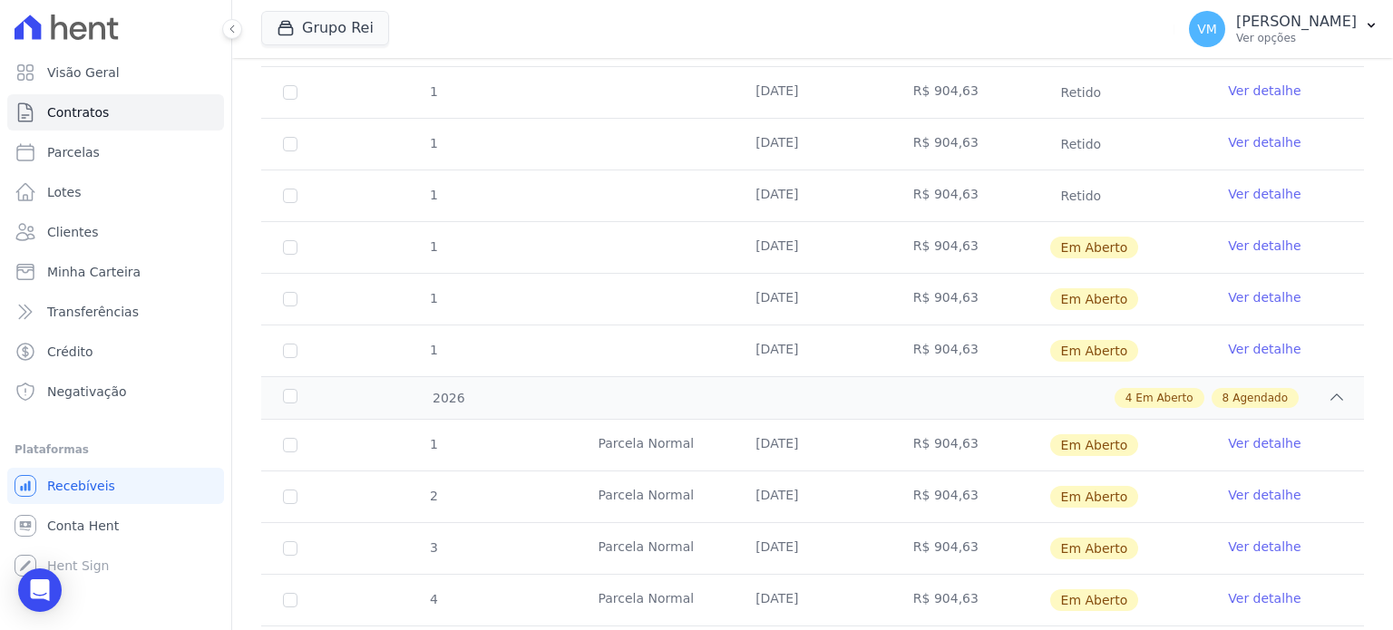
scroll to position [474, 0]
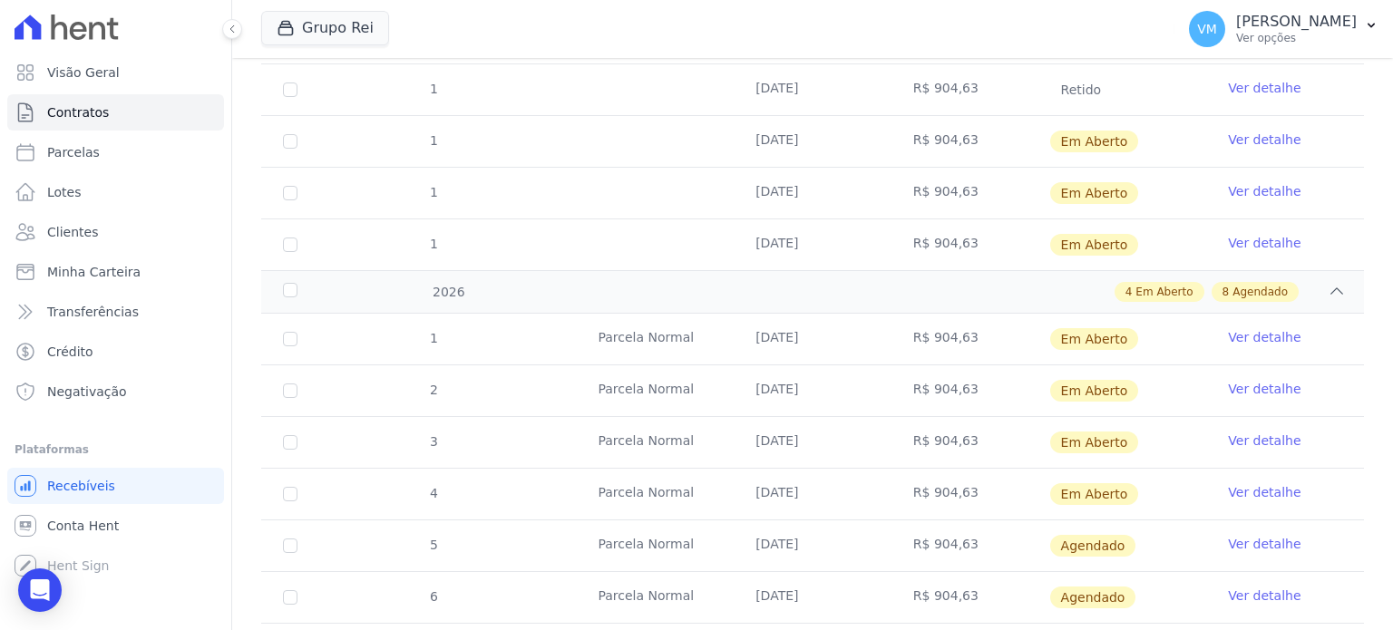
click at [1246, 432] on link "Ver detalhe" at bounding box center [1264, 441] width 73 height 18
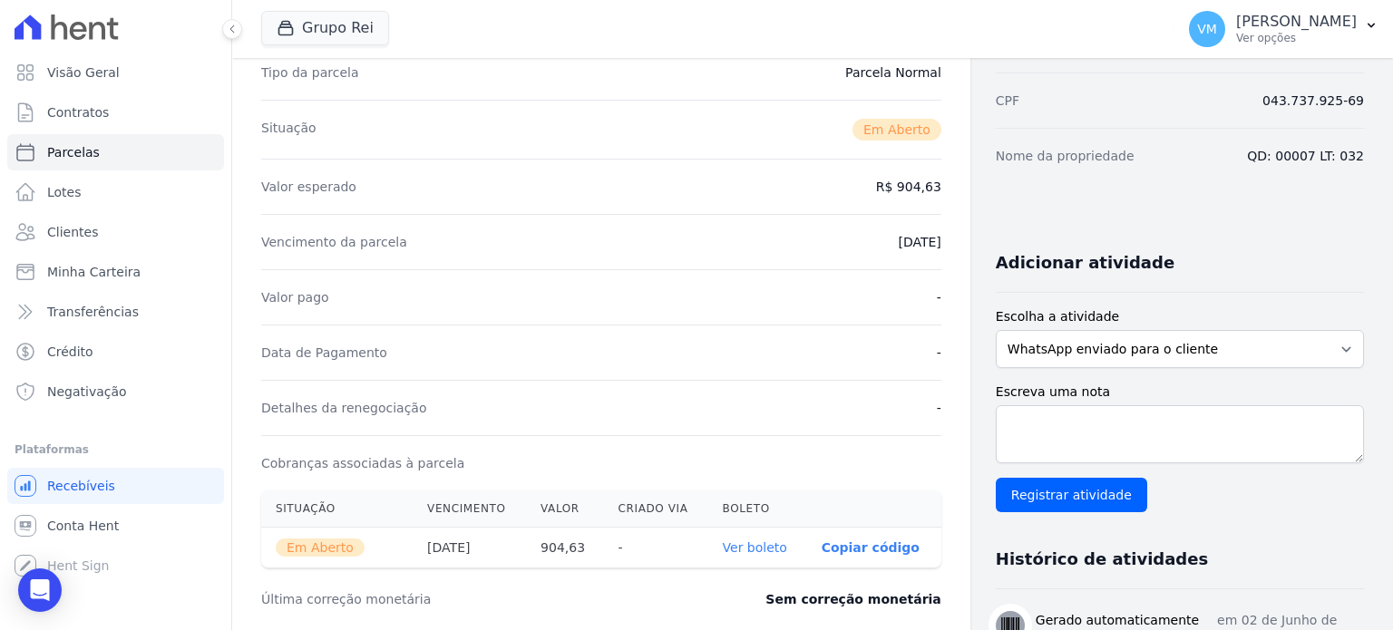
scroll to position [363, 0]
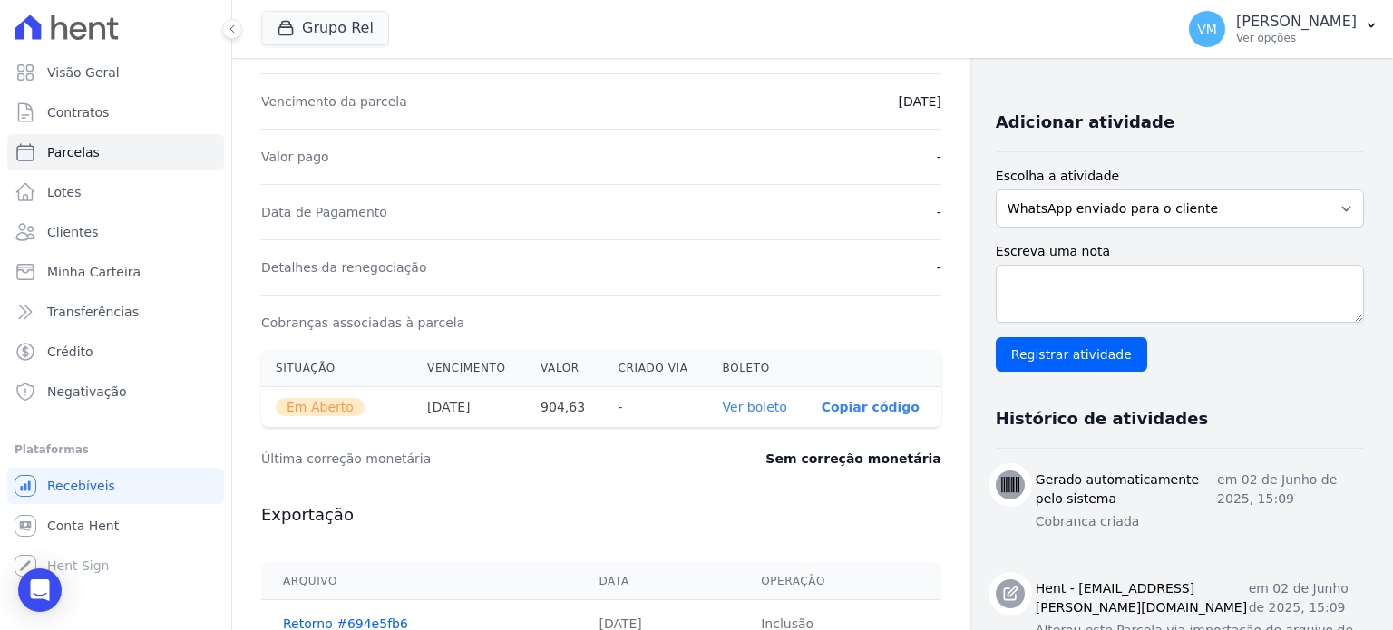
click at [775, 400] on link "Ver boleto" at bounding box center [755, 407] width 64 height 15
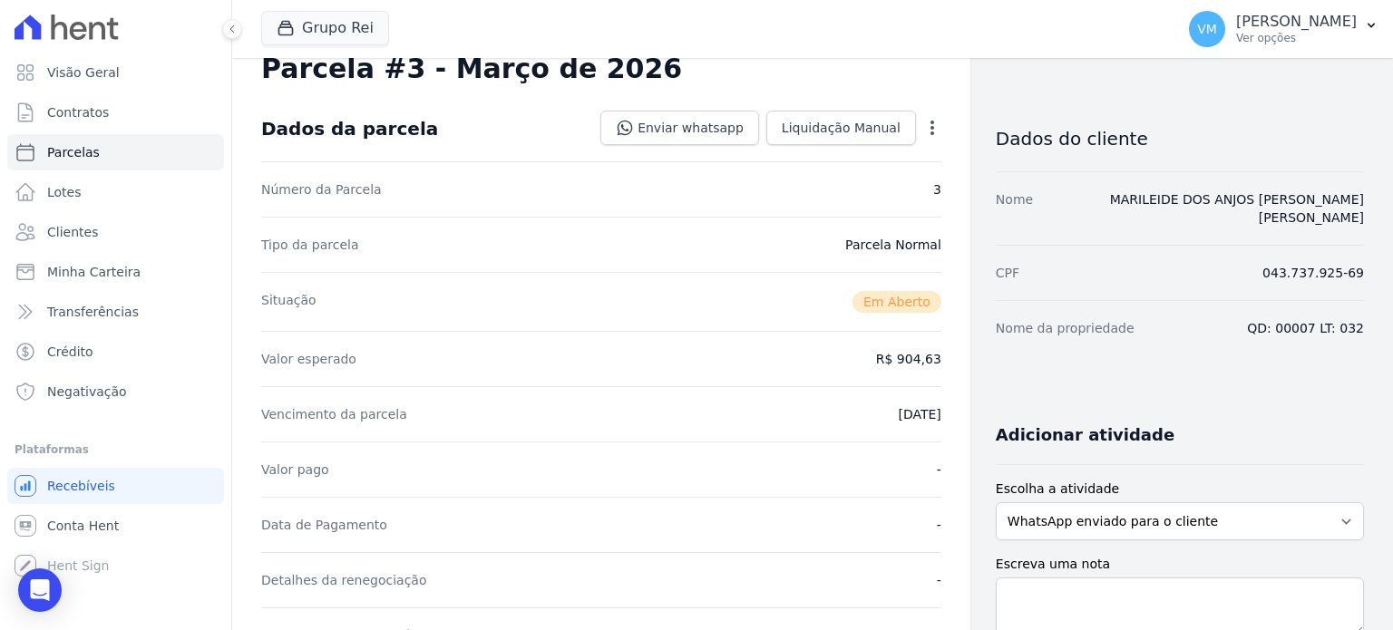
scroll to position [0, 0]
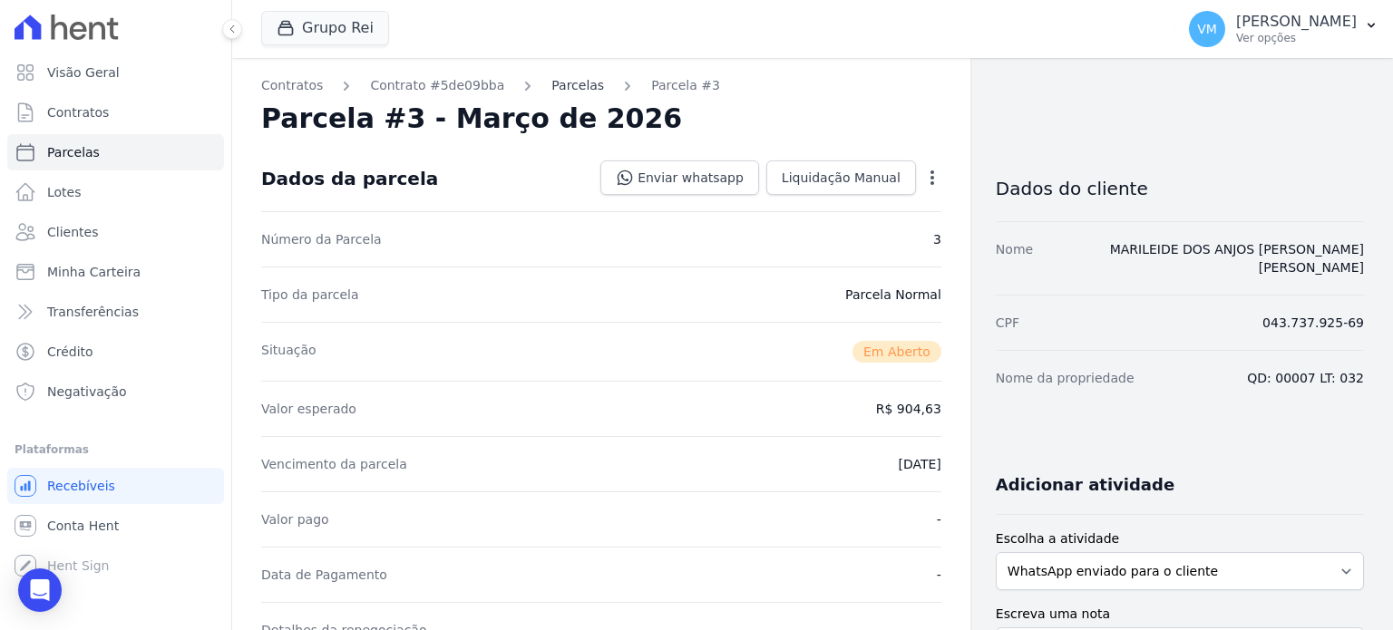
click at [571, 81] on link "Parcelas" at bounding box center [578, 85] width 53 height 19
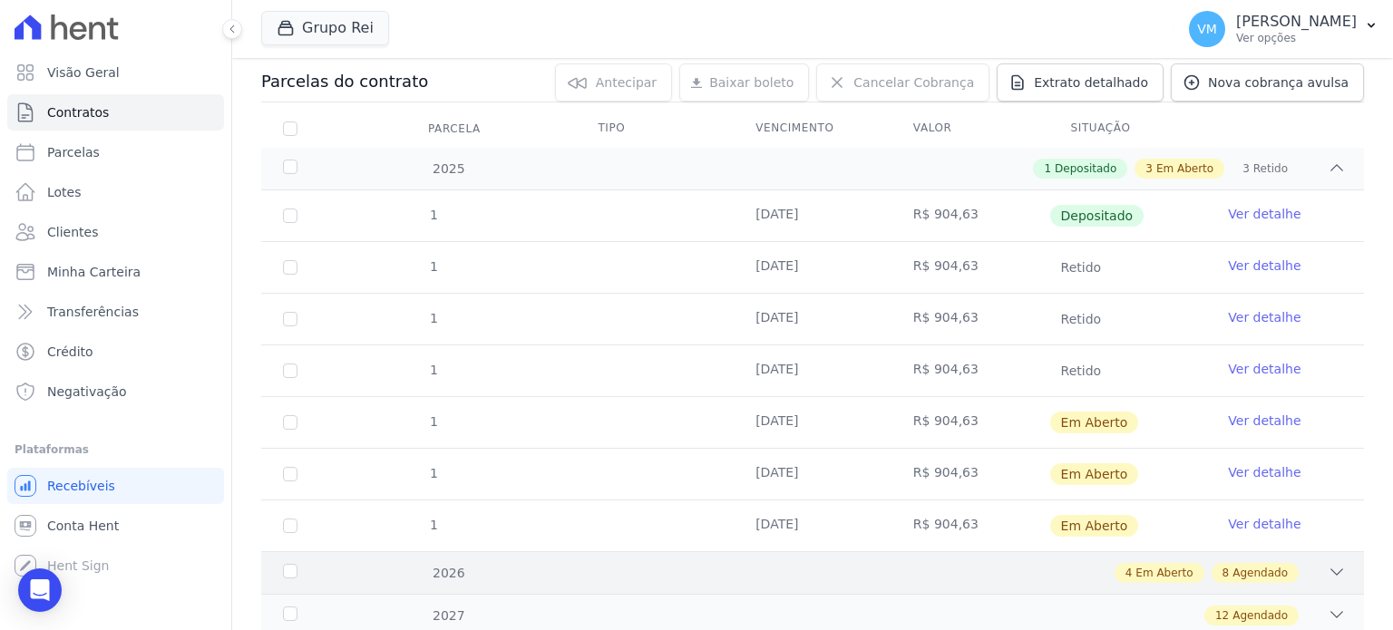
scroll to position [292, 0]
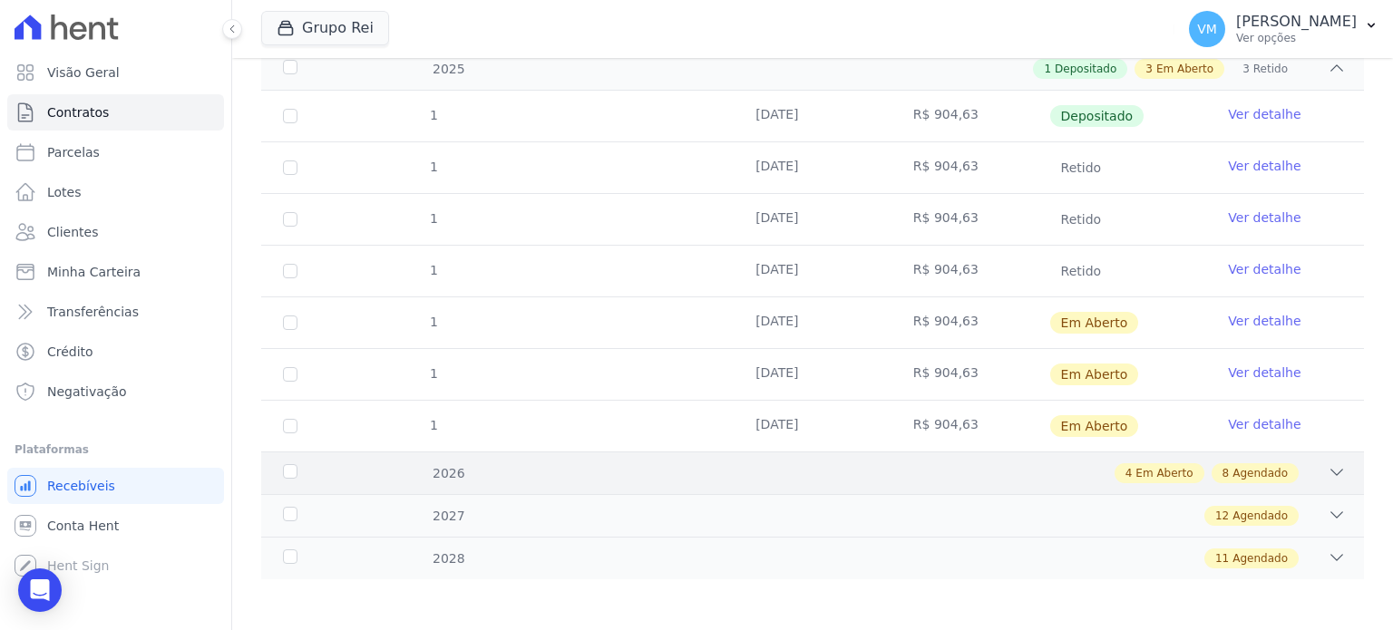
click at [1328, 479] on div at bounding box center [1337, 474] width 18 height 20
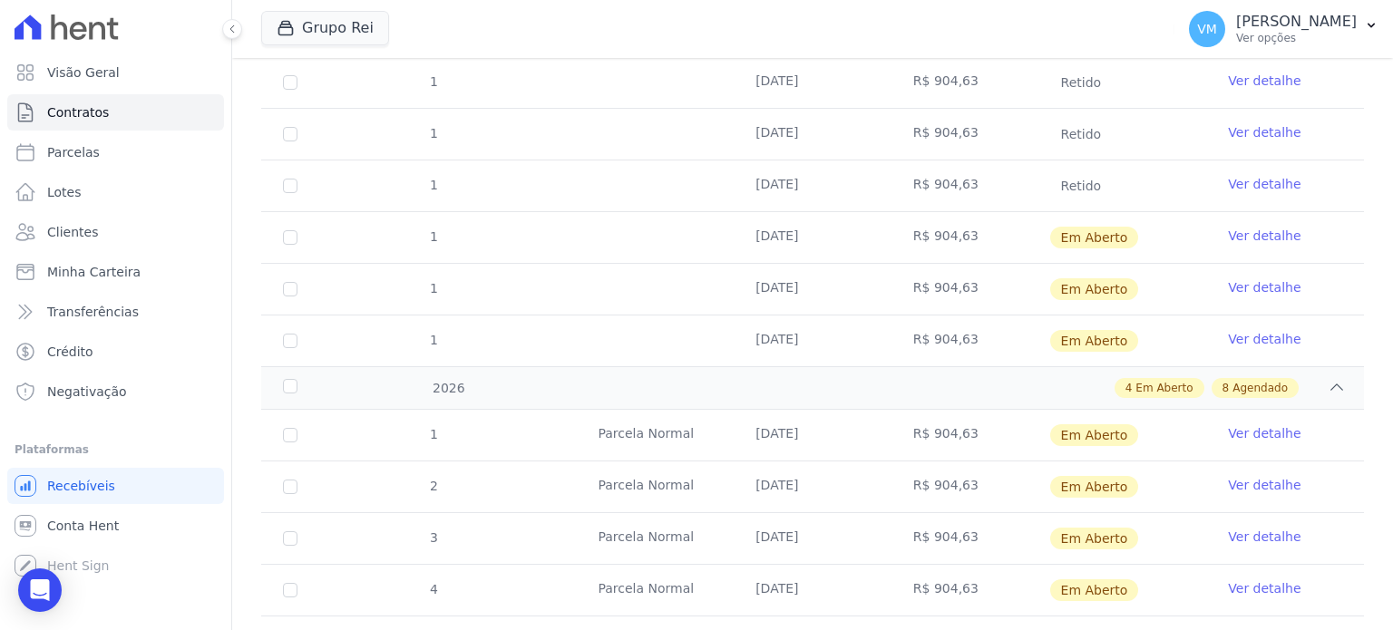
scroll to position [474, 0]
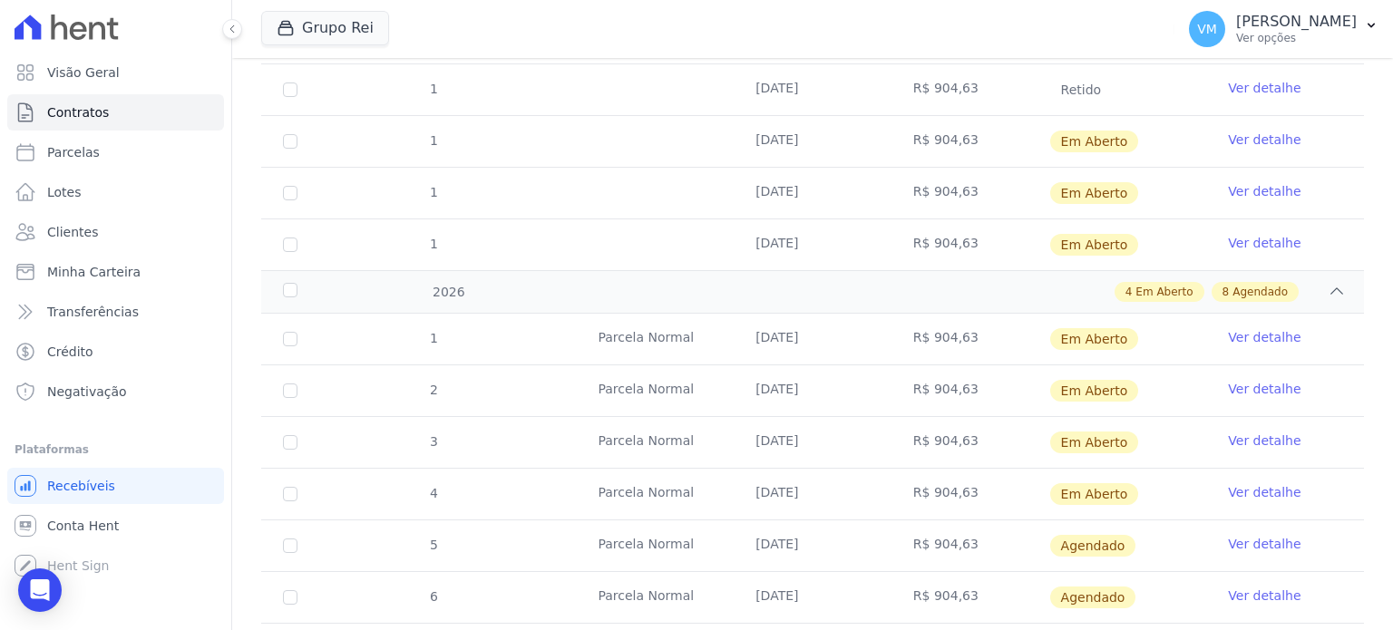
click at [1215, 485] on td "Ver detalhe" at bounding box center [1286, 494] width 158 height 51
click at [1229, 485] on link "Ver detalhe" at bounding box center [1264, 493] width 73 height 18
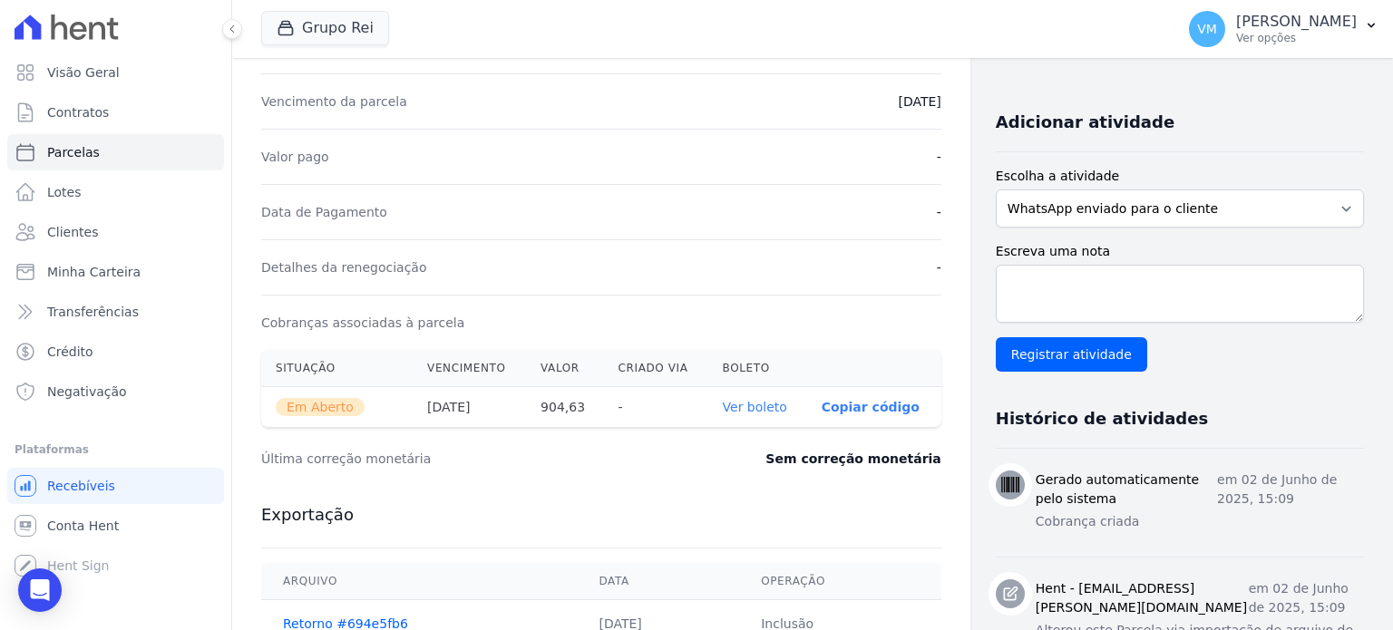
scroll to position [454, 0]
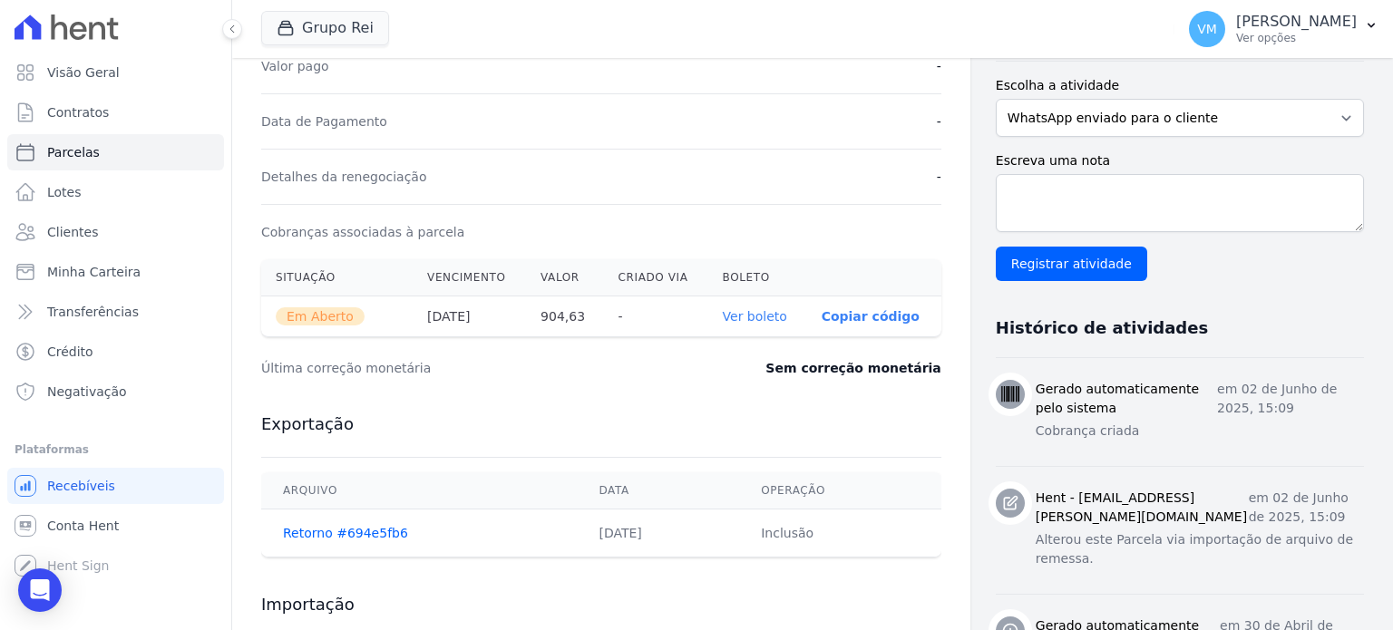
click at [740, 317] on link "Ver boleto" at bounding box center [755, 316] width 64 height 15
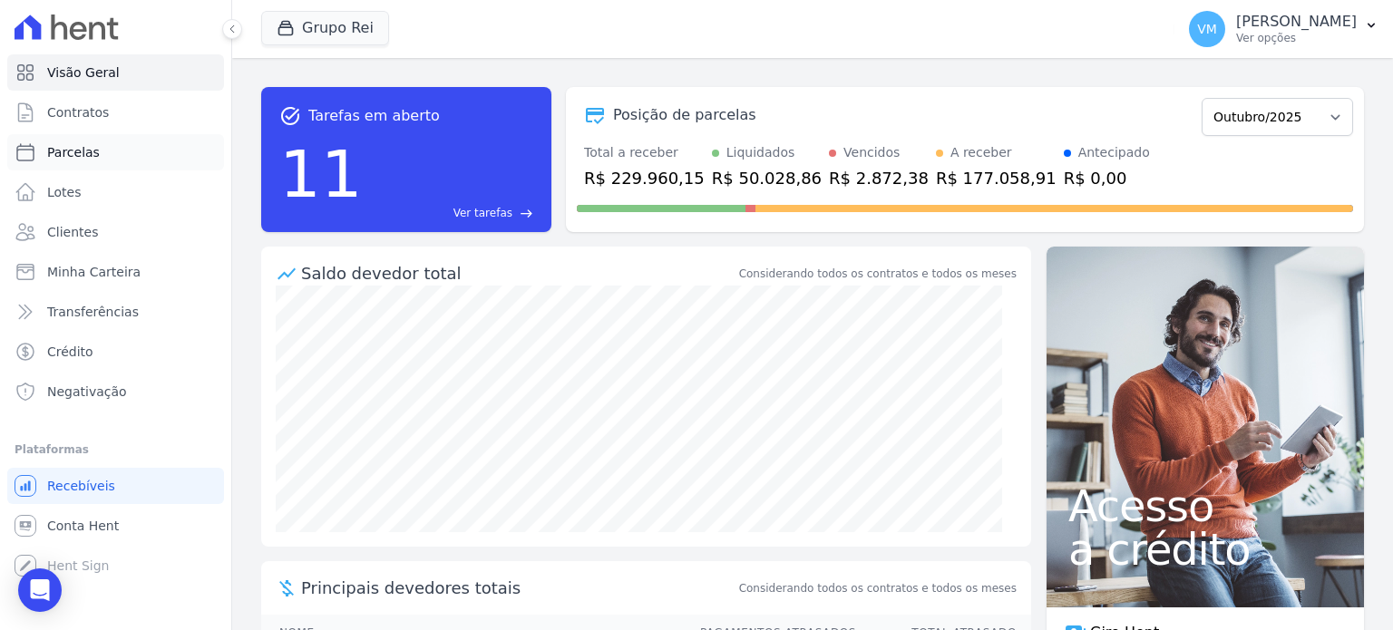
click at [36, 151] on link "Parcelas" at bounding box center [115, 152] width 217 height 36
click at [79, 189] on link "Lotes" at bounding box center [115, 192] width 217 height 36
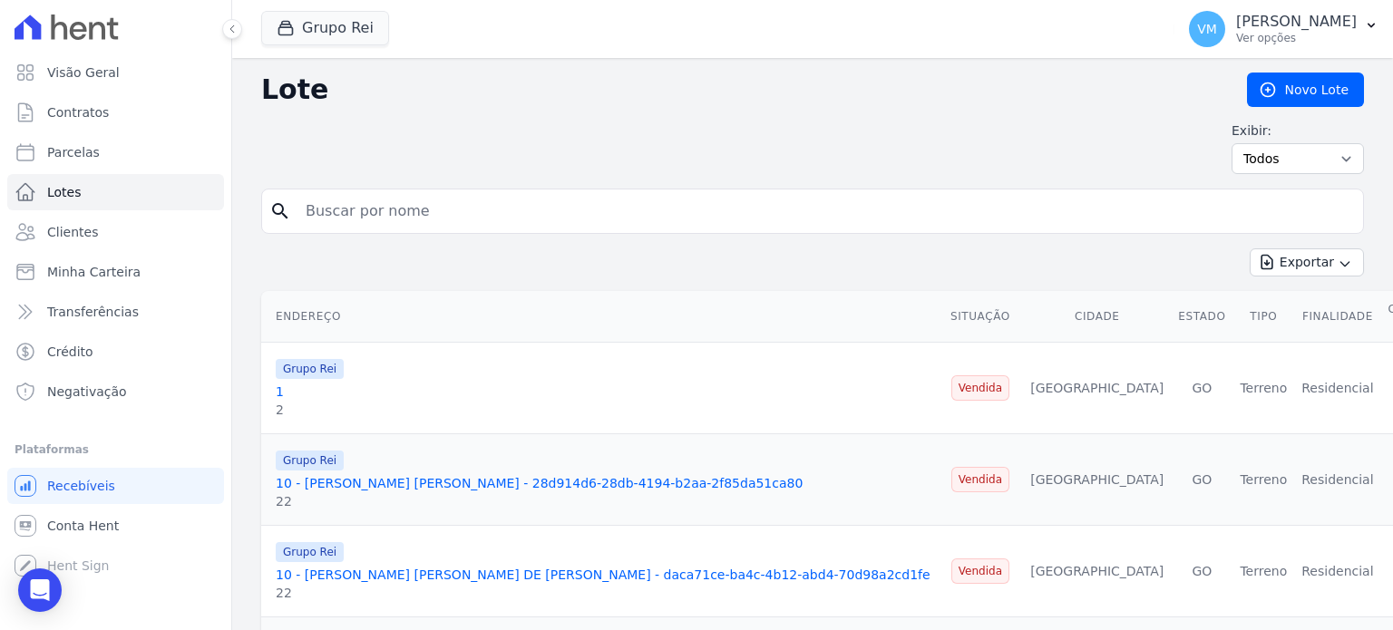
click at [346, 210] on input "search" at bounding box center [825, 211] width 1061 height 36
click at [63, 210] on link "Lotes" at bounding box center [115, 192] width 217 height 36
click at [374, 218] on input "search" at bounding box center [825, 211] width 1061 height 36
type input "ANILTON"
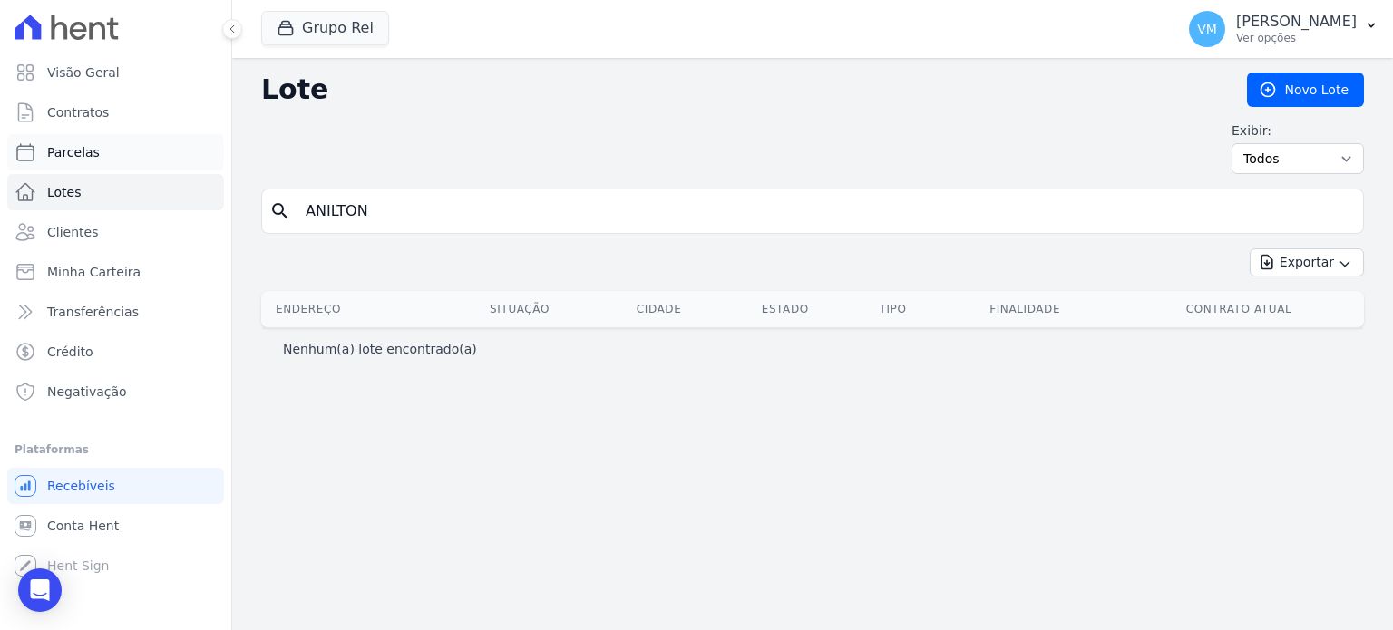
click at [82, 148] on span "Parcelas" at bounding box center [73, 152] width 53 height 18
select select
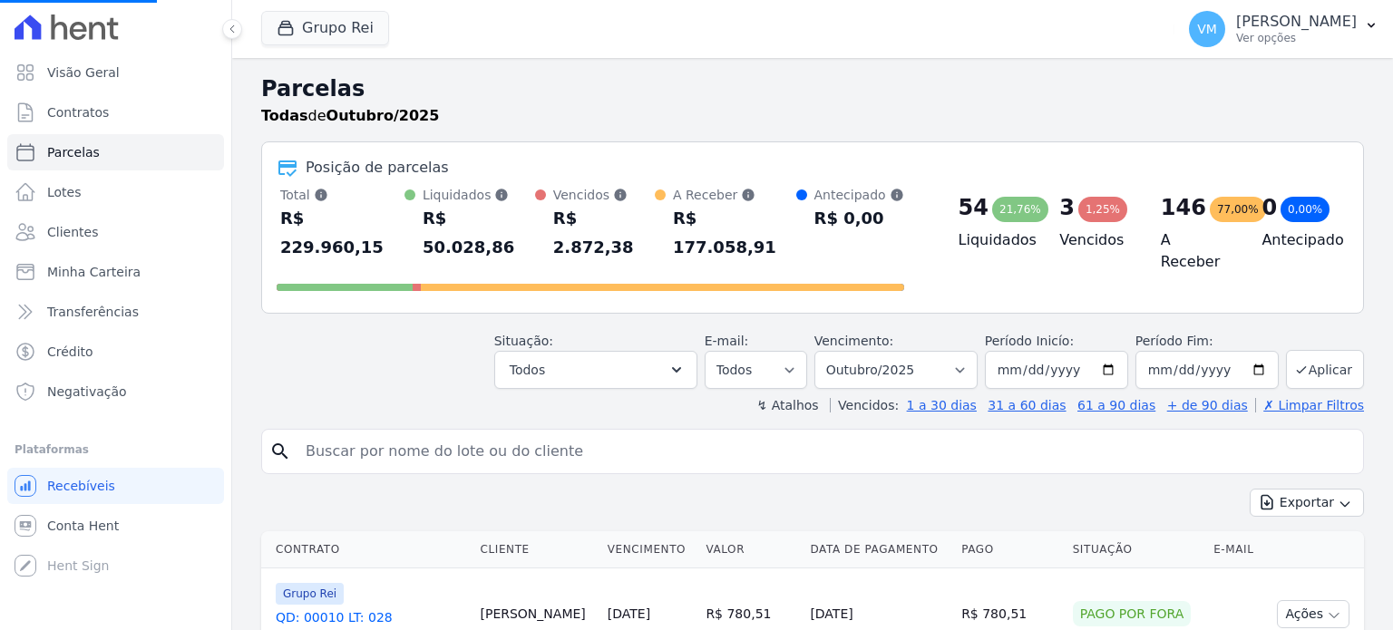
click at [422, 434] on input "search" at bounding box center [825, 452] width 1061 height 36
type input "ANILTON AMARO DO NASCIMENTO"
select select
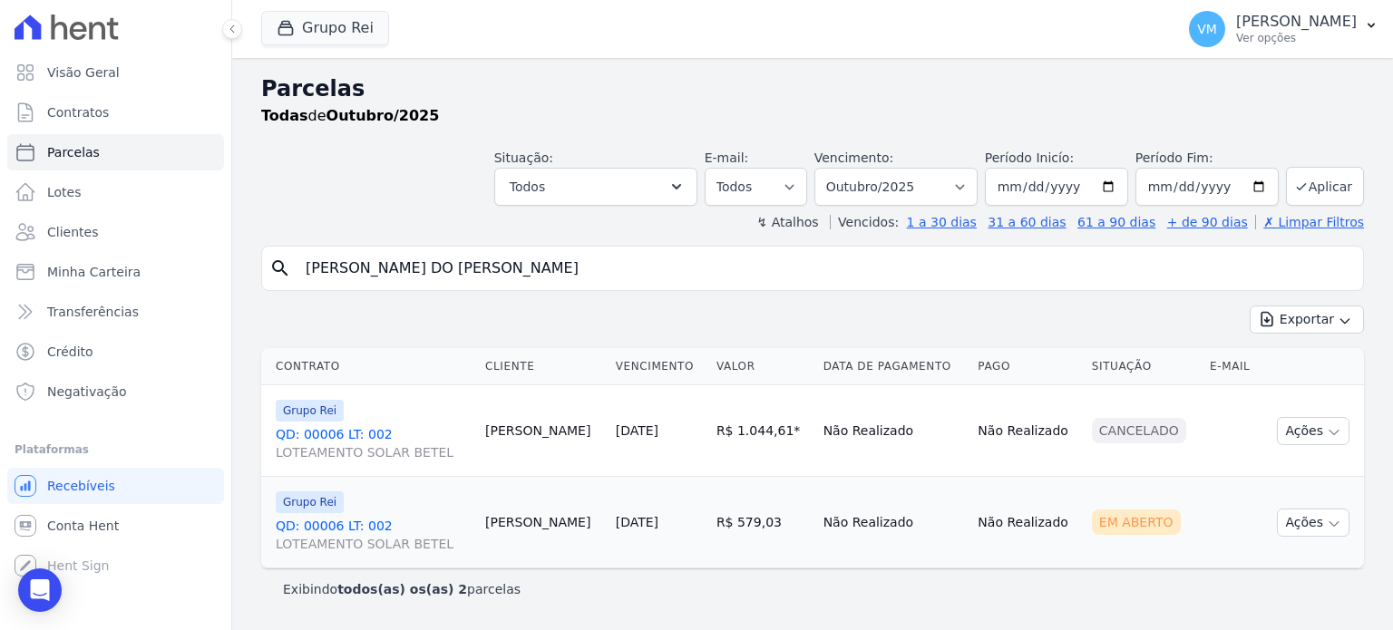
click at [364, 435] on link "QD: 00006 LT: 002 LOTEAMENTO SOLAR BETEL" at bounding box center [373, 443] width 195 height 36
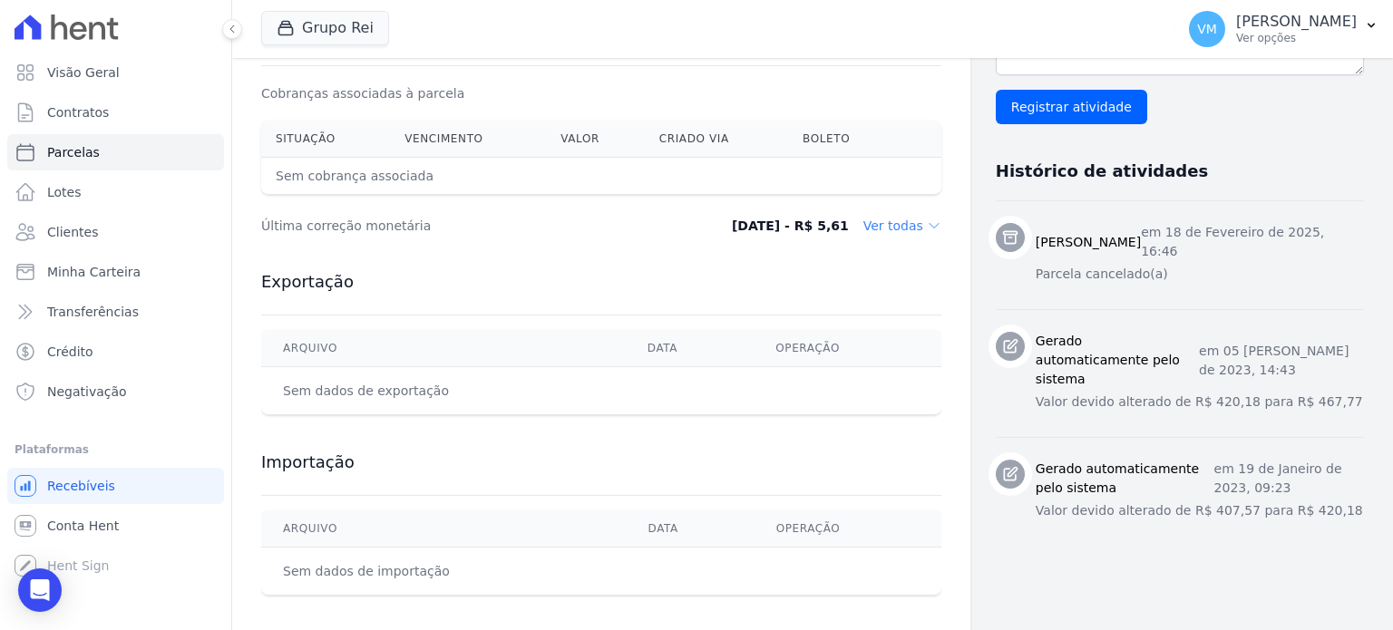
scroll to position [605, 0]
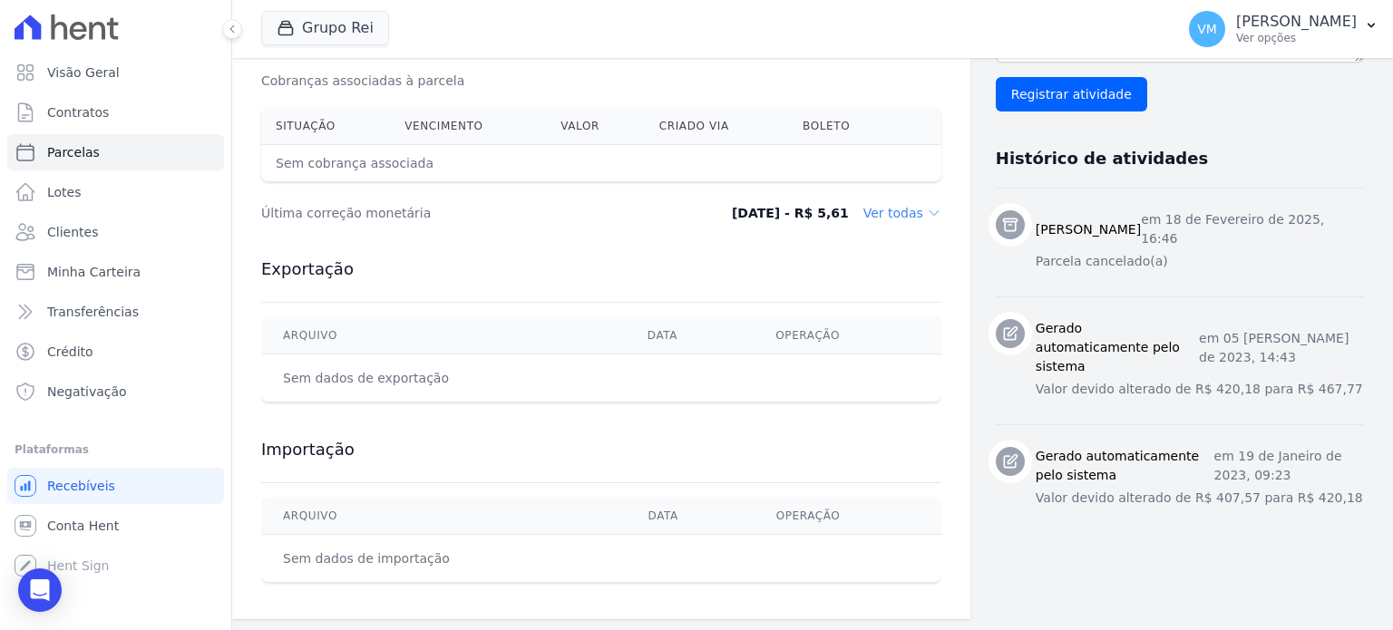
click at [871, 213] on dd "Ver todas" at bounding box center [903, 213] width 78 height 18
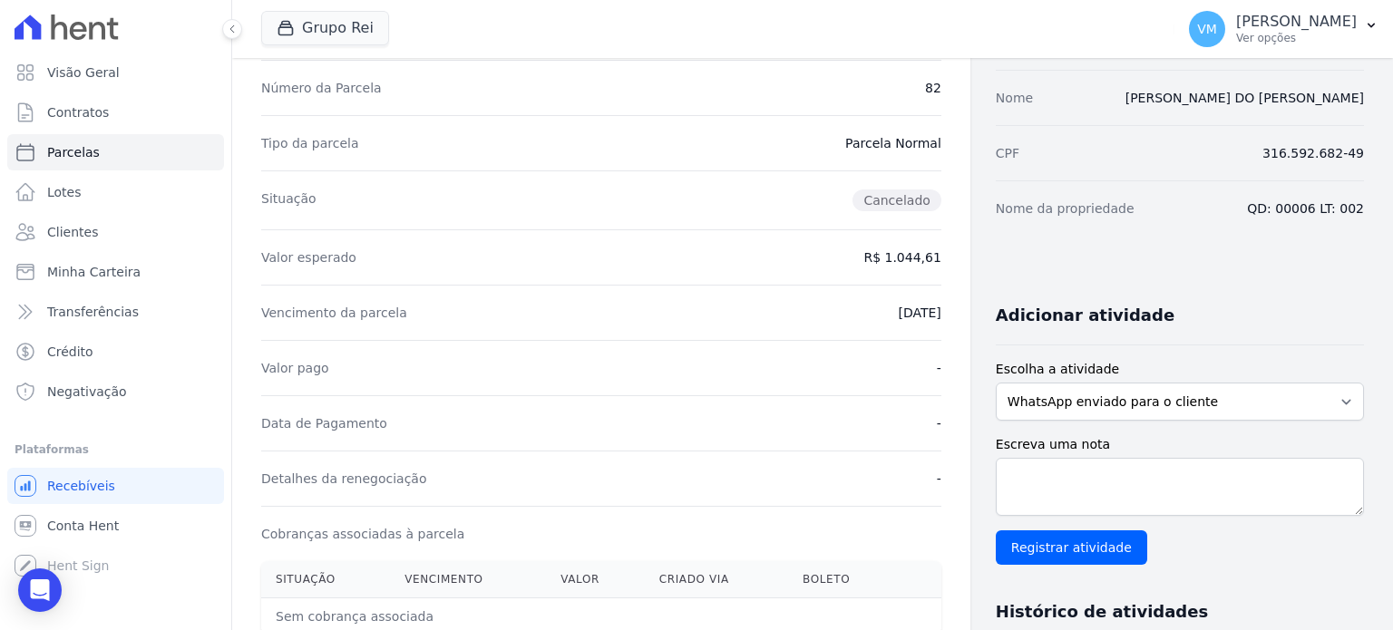
scroll to position [0, 0]
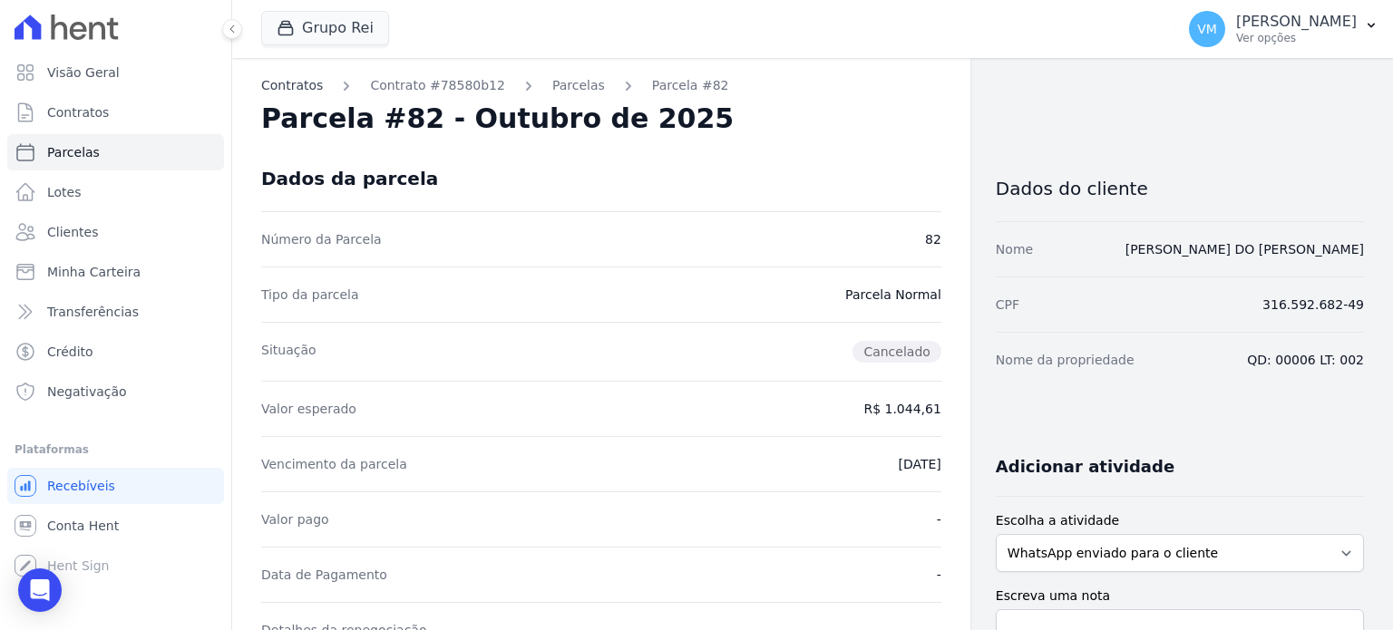
click at [317, 87] on link "Contratos" at bounding box center [292, 85] width 62 height 19
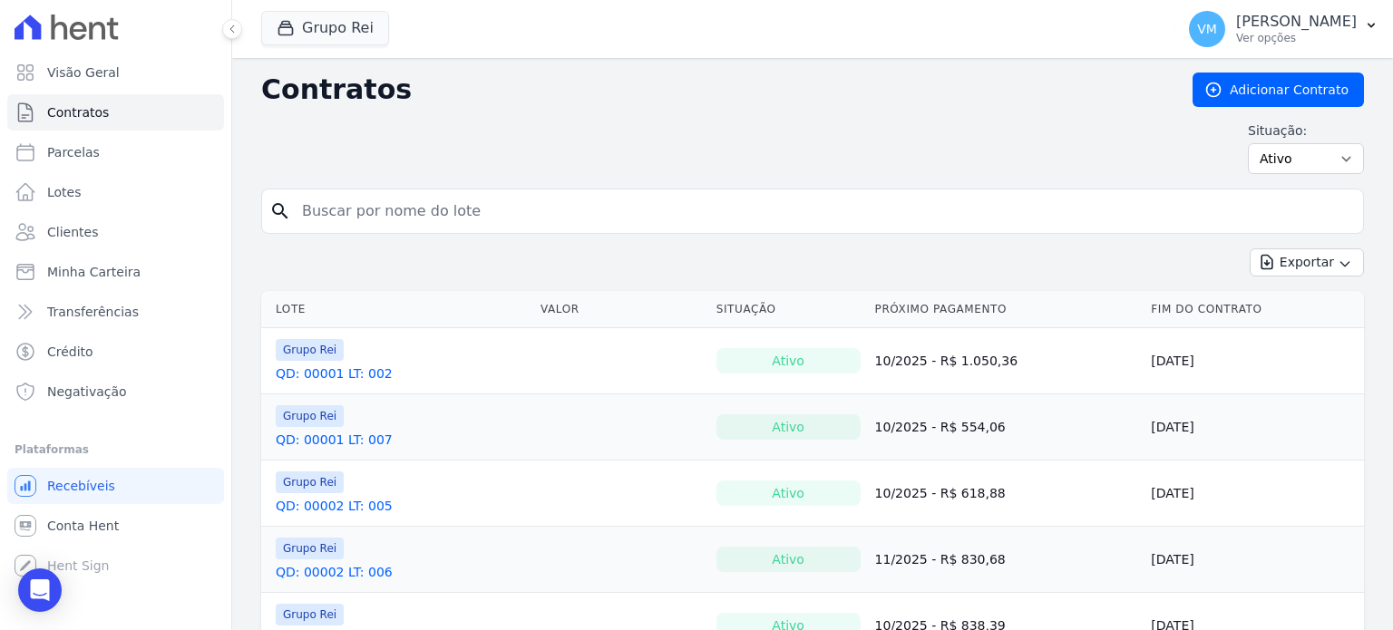
click at [414, 202] on input "search" at bounding box center [823, 211] width 1065 height 36
type input "ANILTON AMARO DO NASCIMENTO"
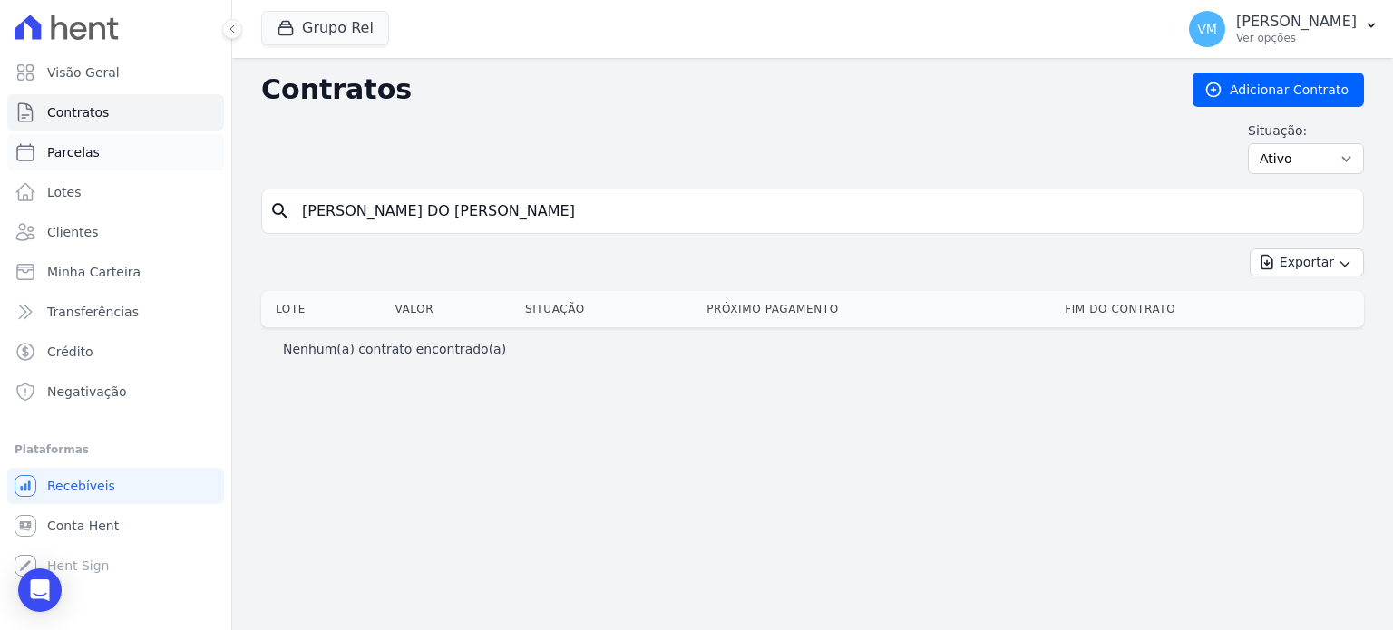
click at [94, 159] on link "Parcelas" at bounding box center [115, 152] width 217 height 36
select select
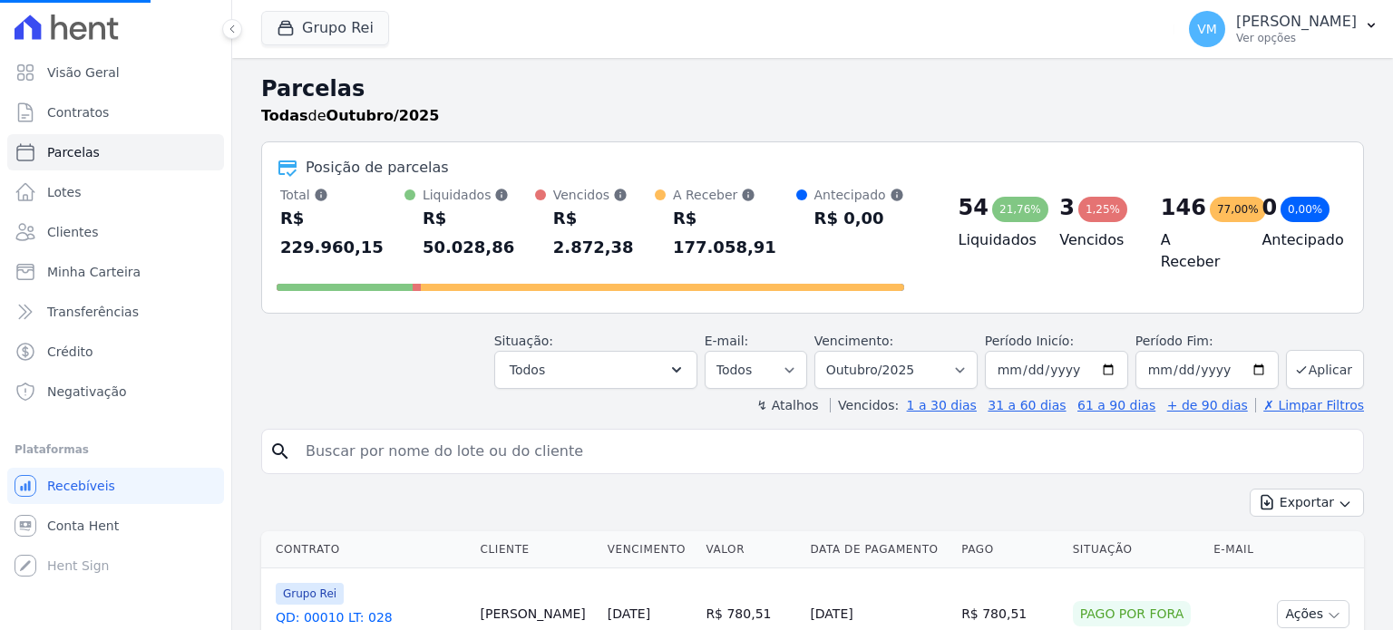
click at [528, 434] on input "search" at bounding box center [825, 452] width 1061 height 36
type input "ANILTON AMARO DO NASCIMENTO"
select select
click at [533, 435] on input "search" at bounding box center [825, 452] width 1061 height 36
select select
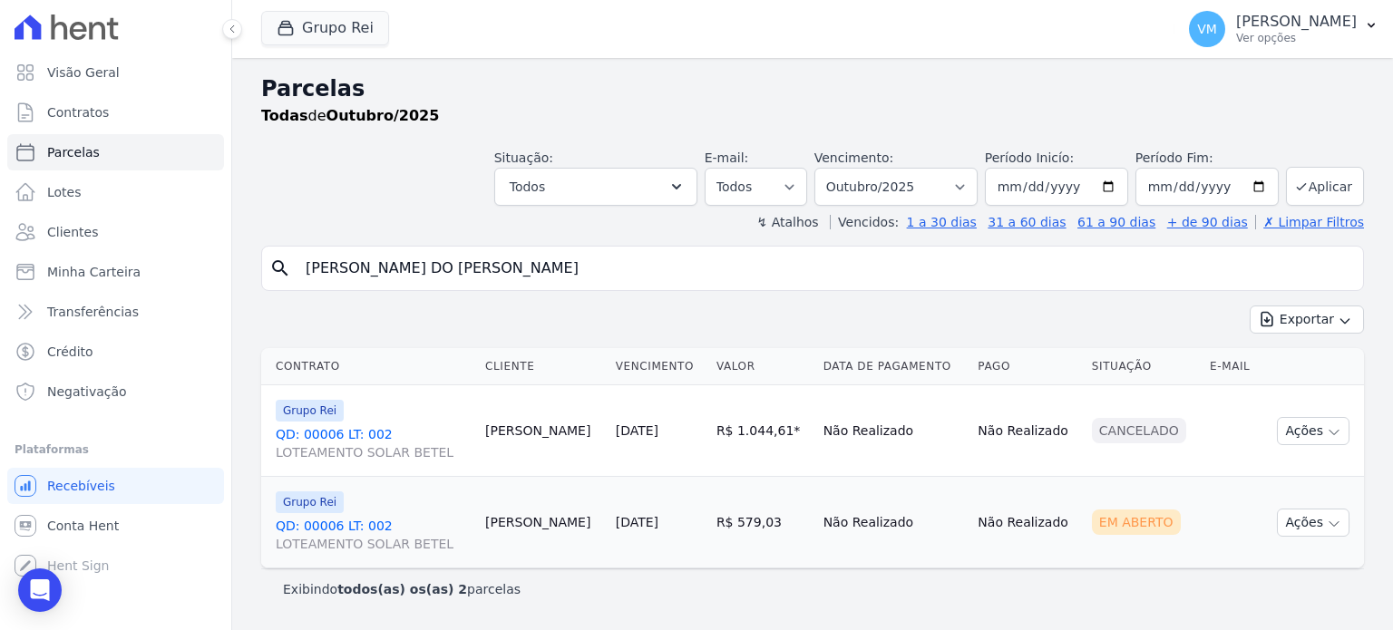
click at [541, 269] on input "ANILTON AMARO DO NASCIMENTO" at bounding box center [825, 268] width 1061 height 36
click at [316, 530] on link "QD: 00006 LT: 002 LOTEAMENTO SOLAR BETEL" at bounding box center [373, 535] width 195 height 36
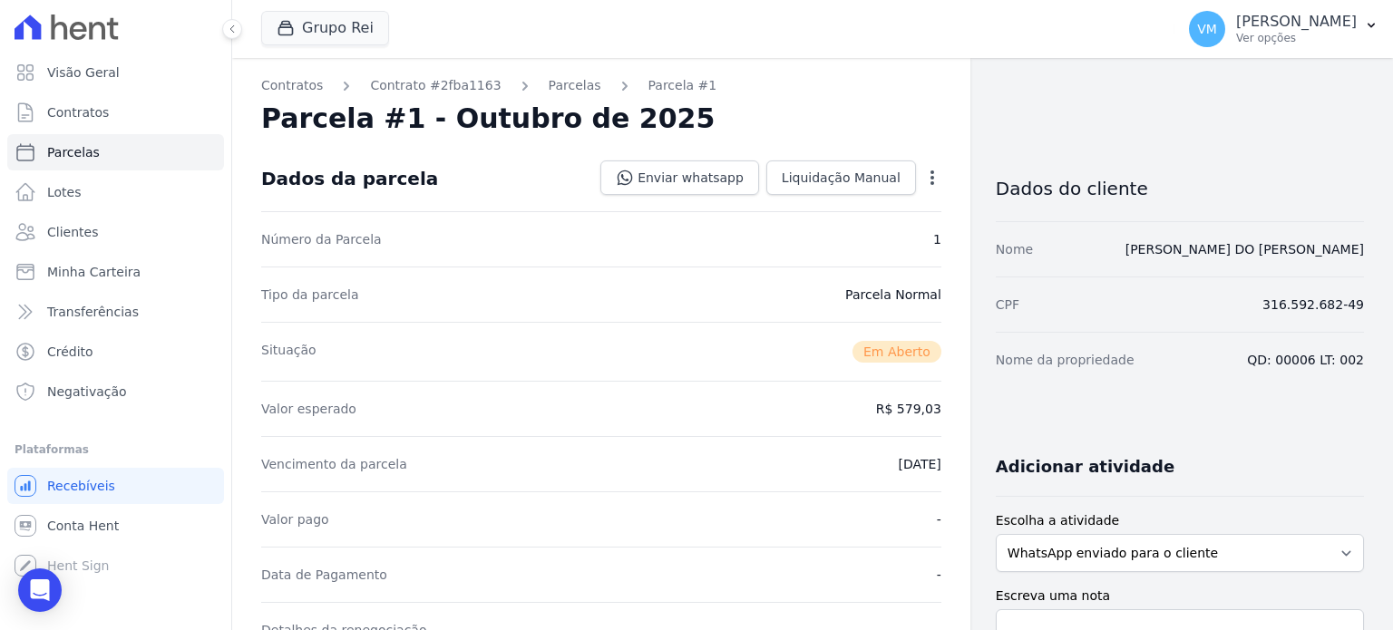
click at [572, 86] on ol "Contratos Contrato #2fba1163 Parcelas Parcela #1" at bounding box center [488, 85] width 455 height 19
click at [560, 84] on link "Parcelas" at bounding box center [575, 85] width 53 height 19
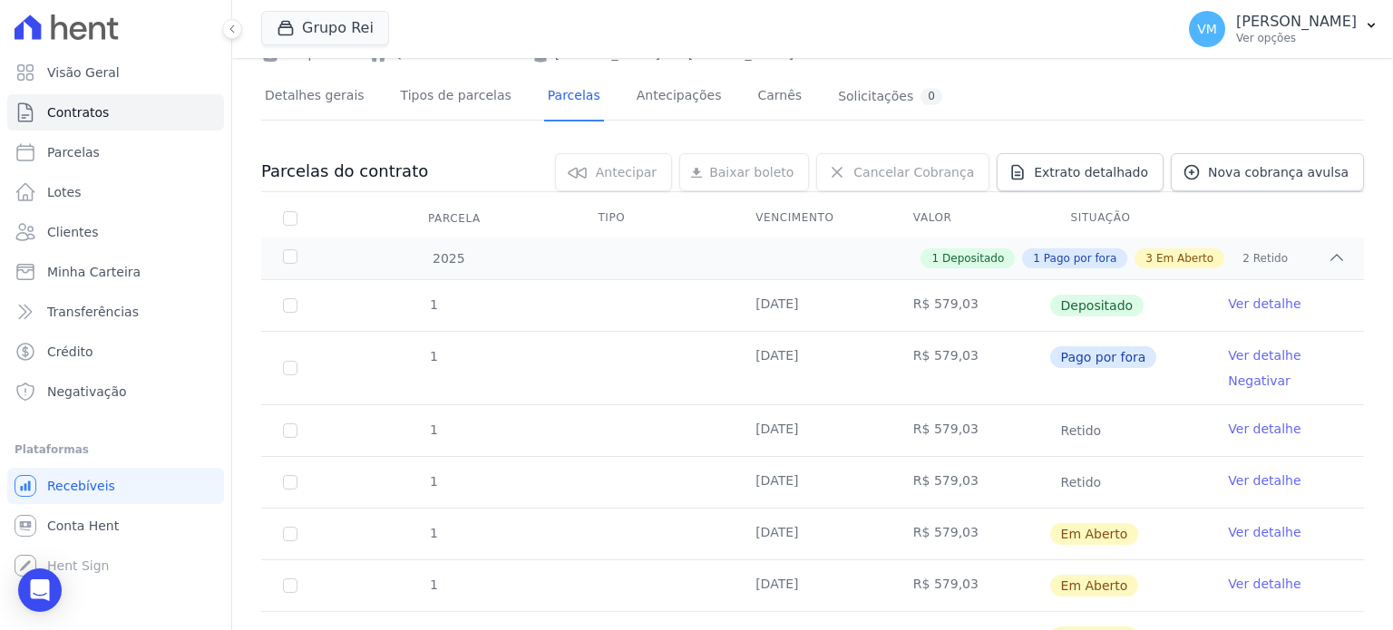
scroll to position [181, 0]
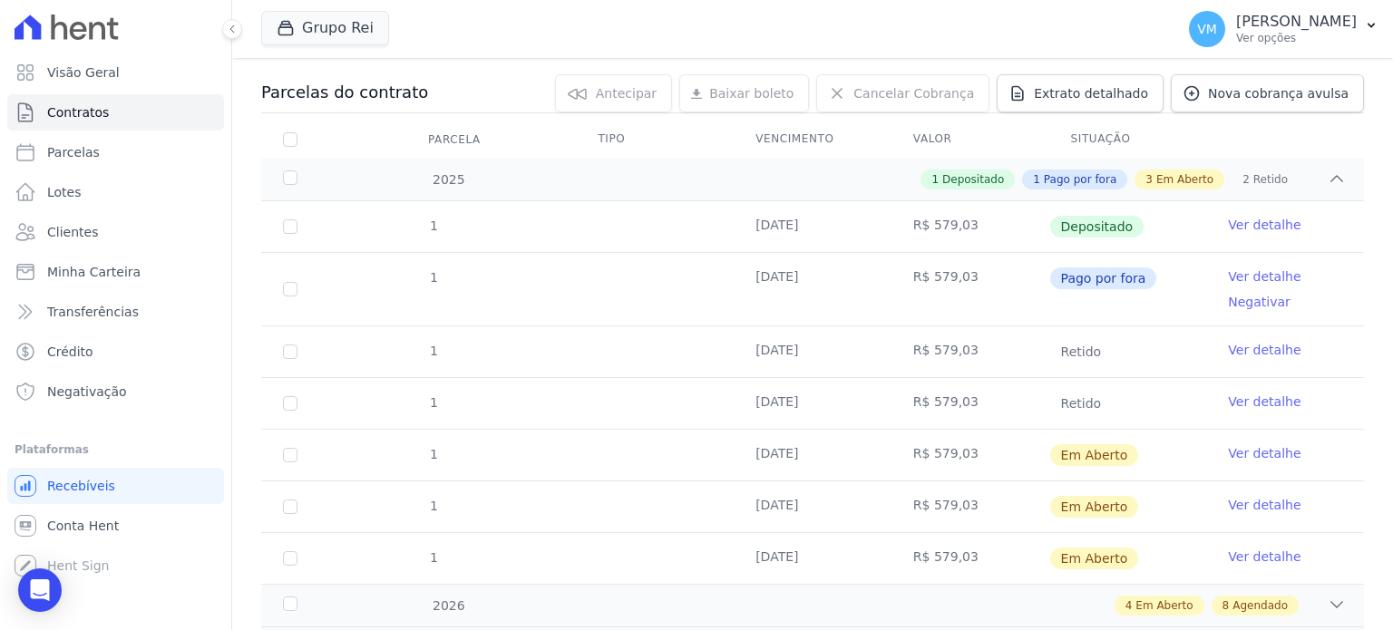
click at [1265, 271] on link "Ver detalhe" at bounding box center [1264, 277] width 73 height 18
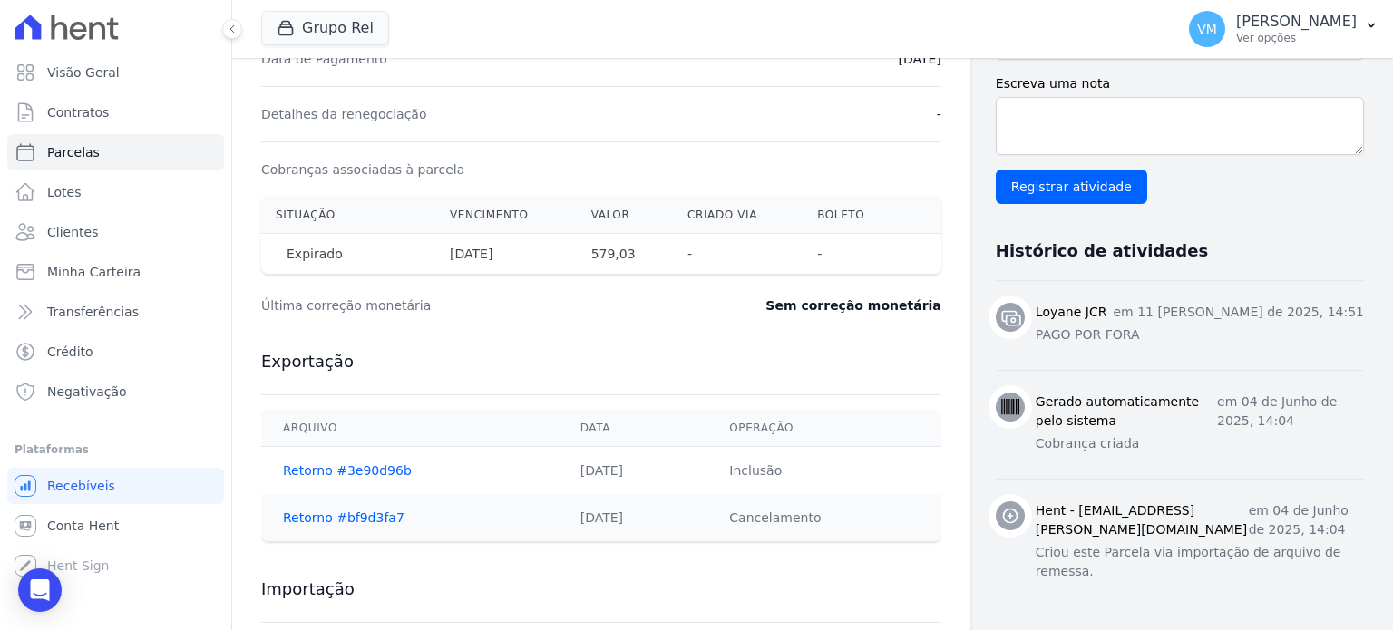
scroll to position [544, 0]
